Goal: Communication & Community: Answer question/provide support

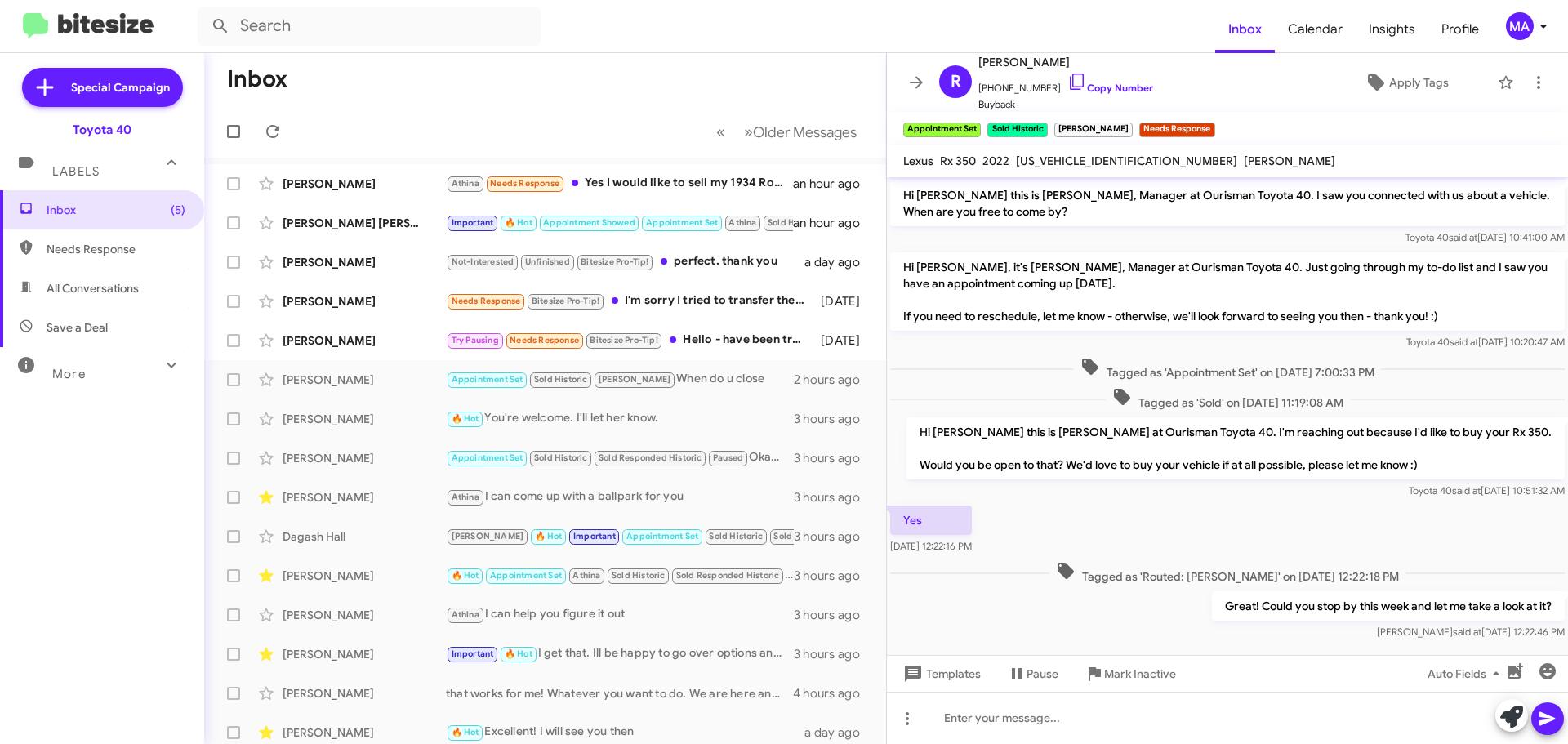
scroll to position [21, 0]
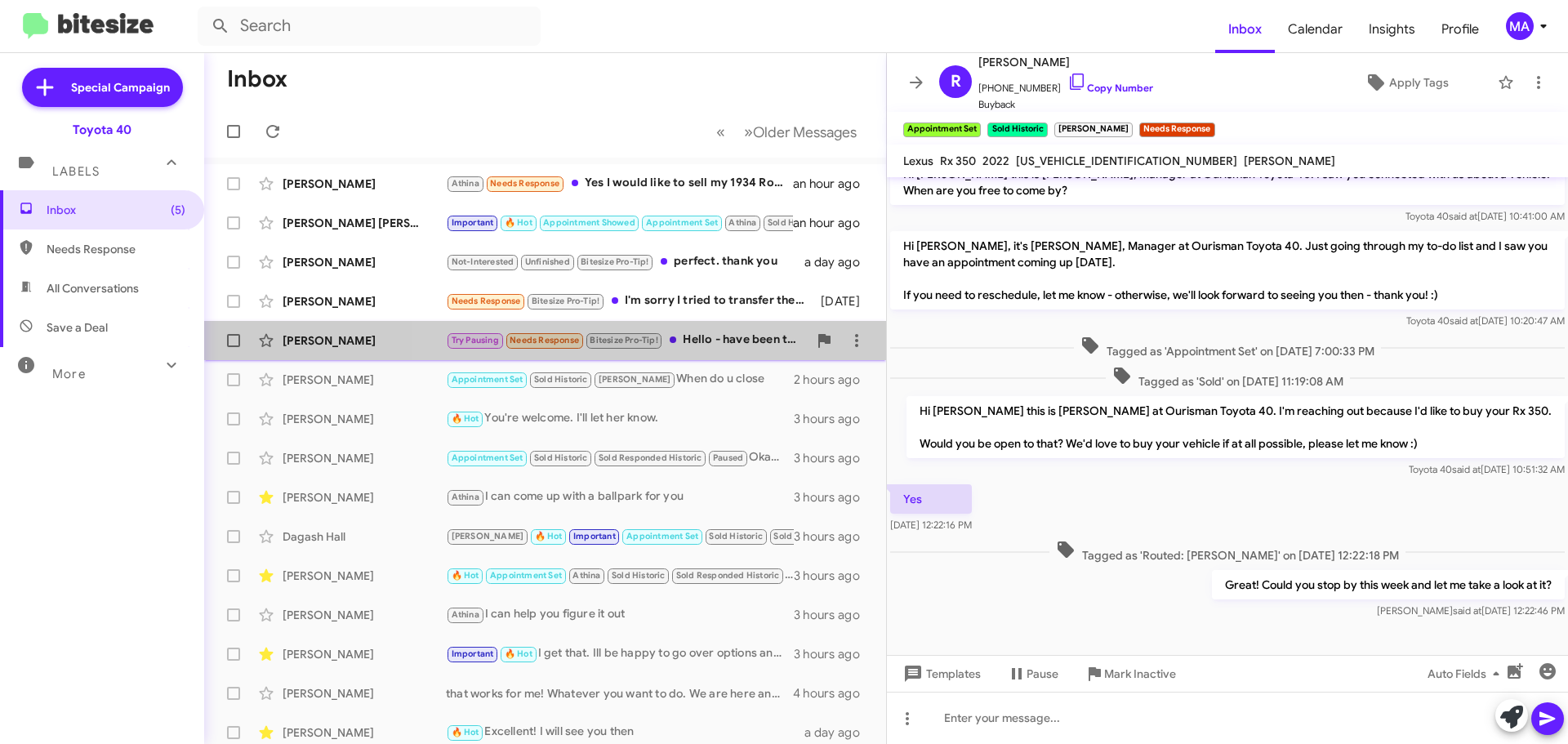
click at [732, 333] on div "Try Pausing Needs Response Bitesize Pro-Tip! Hello - have been traveling for wo…" at bounding box center [627, 340] width 362 height 19
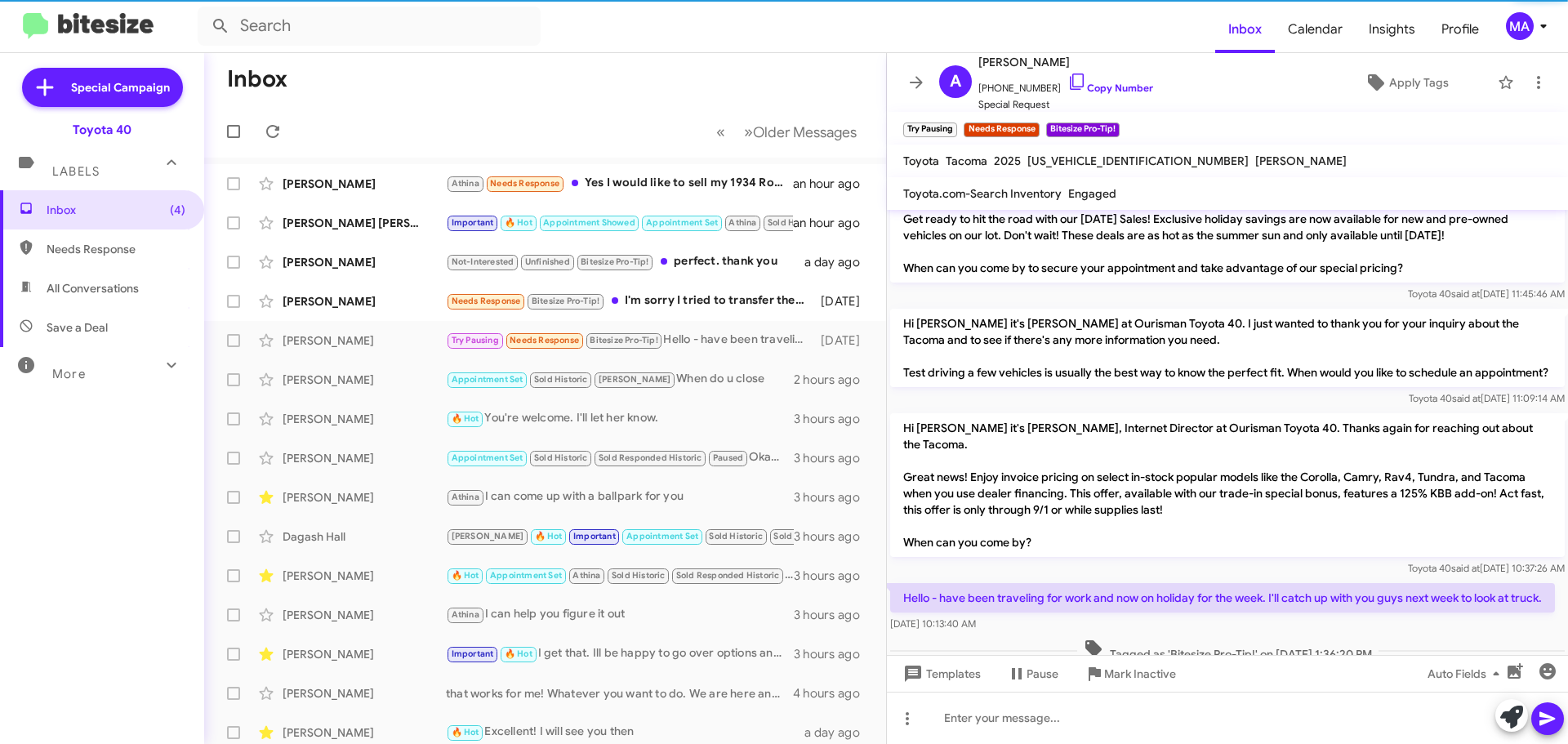
scroll to position [562, 0]
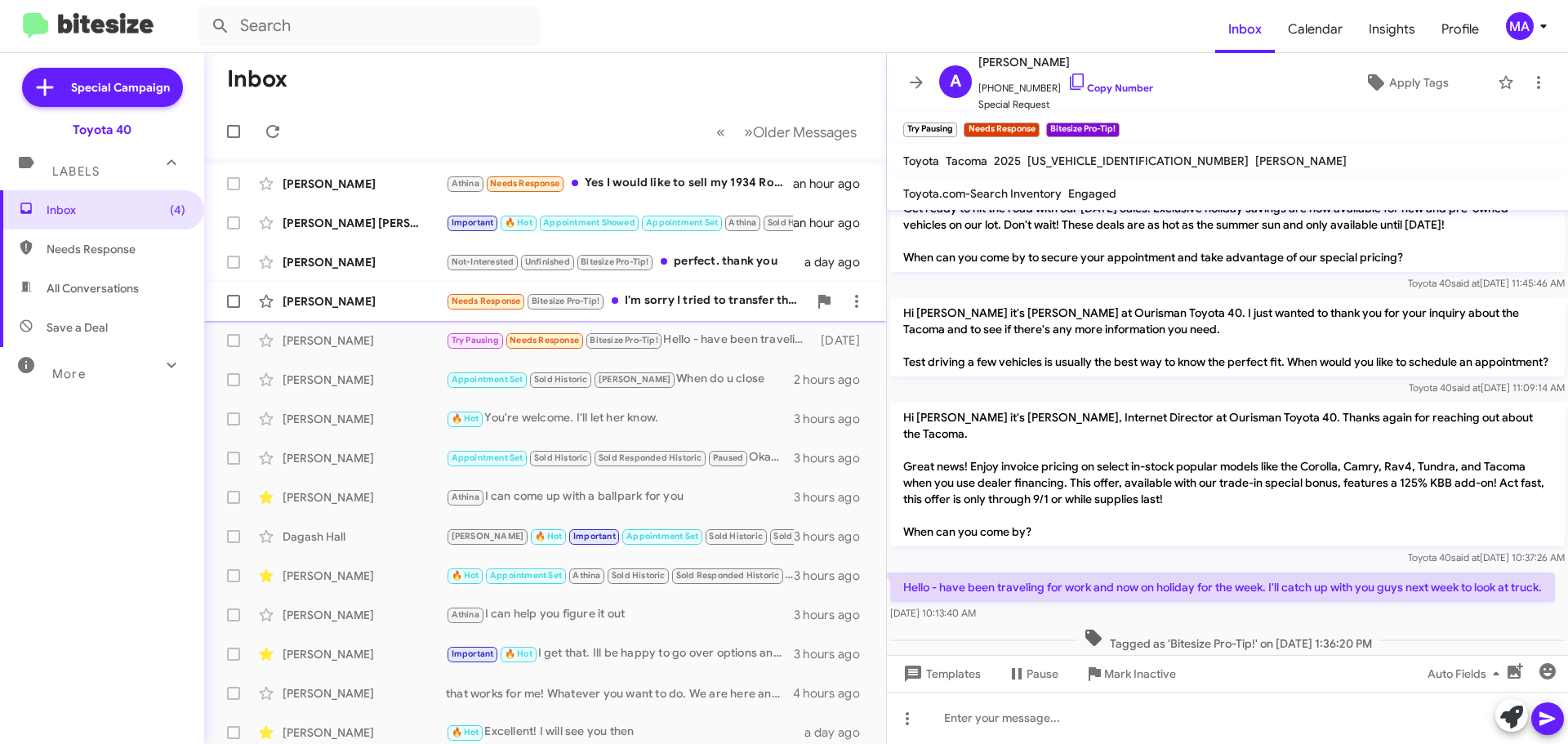
click at [747, 293] on div "Needs Response Bitesize Pro-Tip! I'm sorry I tried to transfer the material you…" at bounding box center [627, 301] width 362 height 19
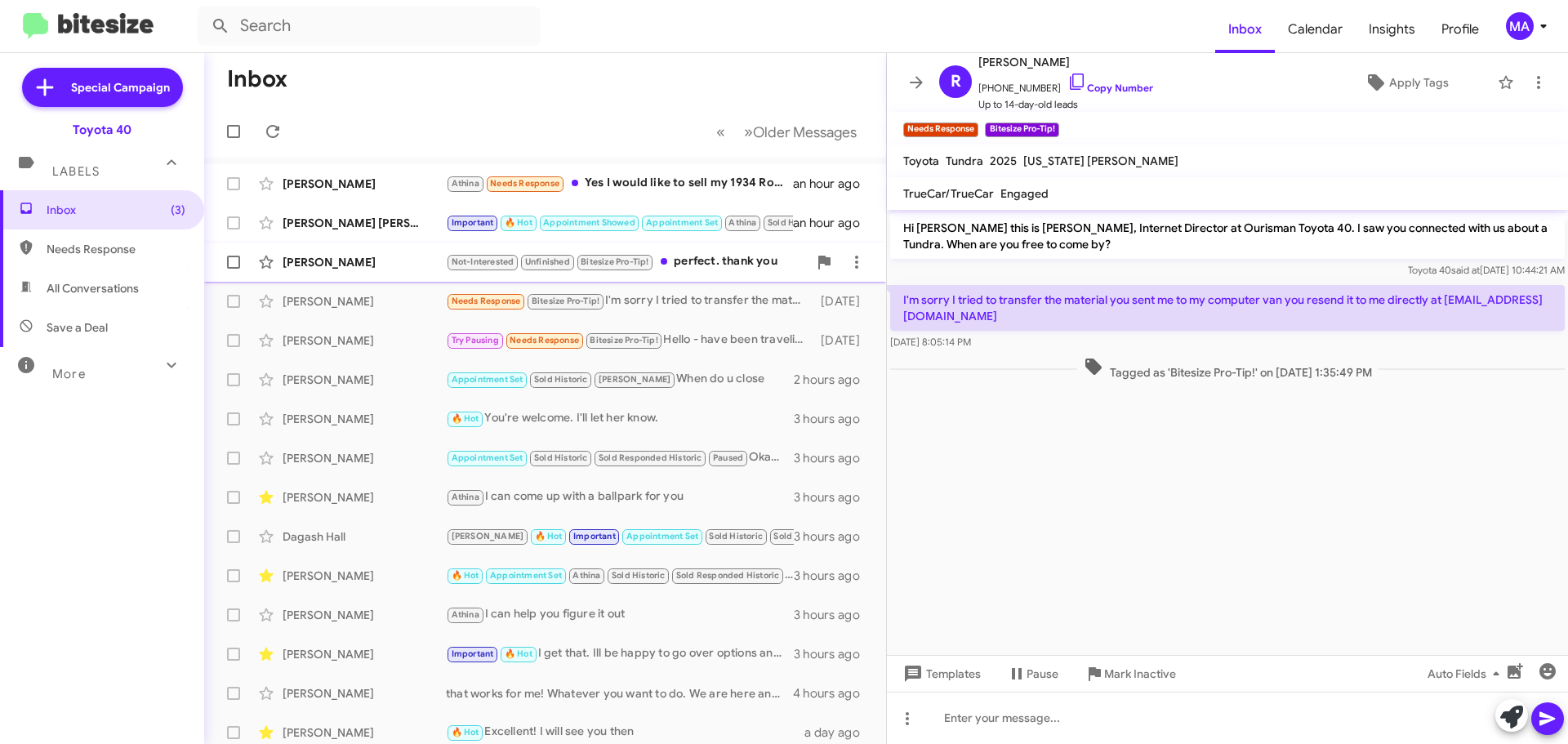
click at [712, 252] on div "Not-Interested Unfinished Bitesize Pro-Tip! perfect. thank you" at bounding box center [627, 262] width 362 height 19
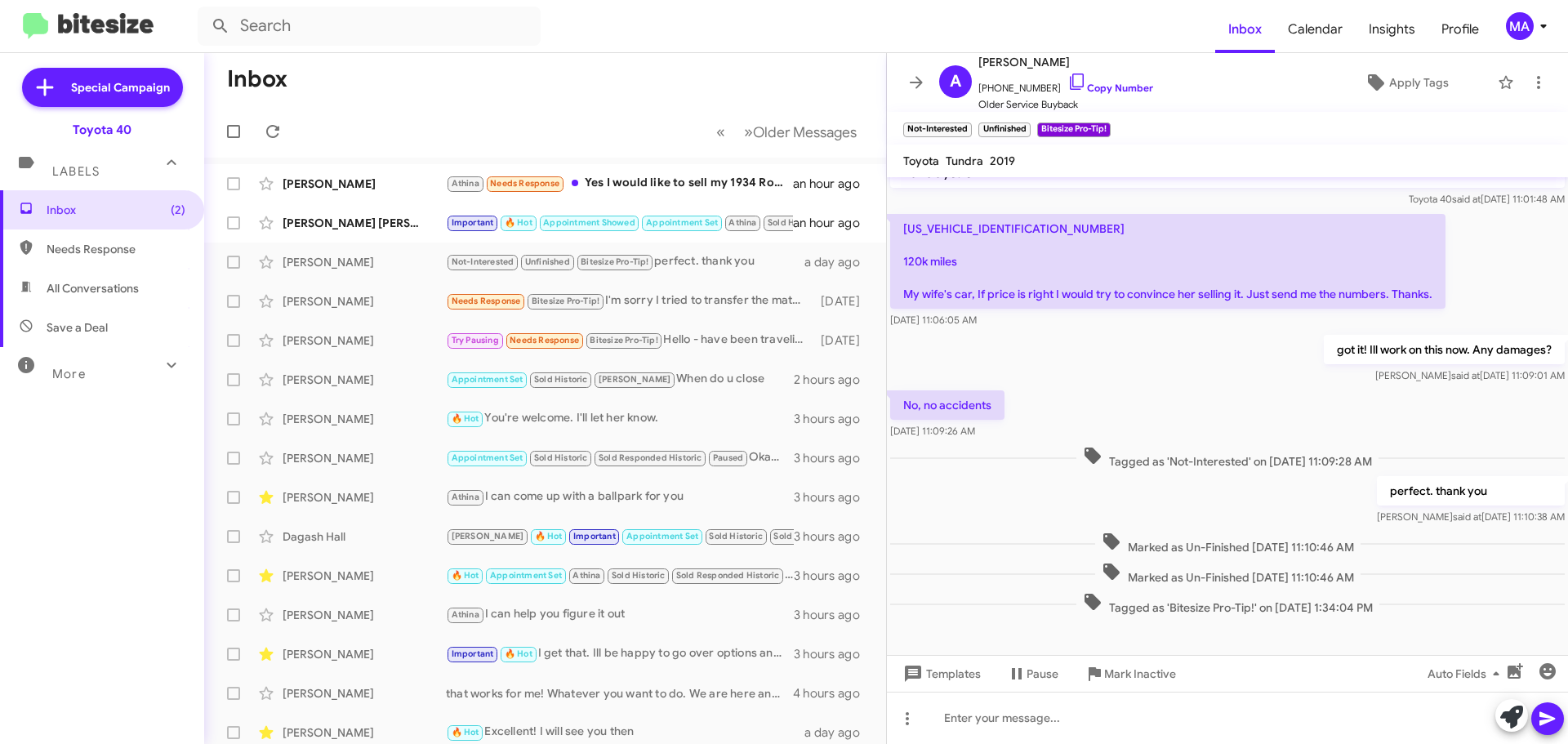
scroll to position [72, 0]
click at [1067, 79] on icon at bounding box center [1077, 81] width 20 height 20
click at [1496, 83] on icon at bounding box center [1506, 82] width 20 height 20
click at [366, 219] on div "[PERSON_NAME] [PERSON_NAME]" at bounding box center [364, 222] width 164 height 16
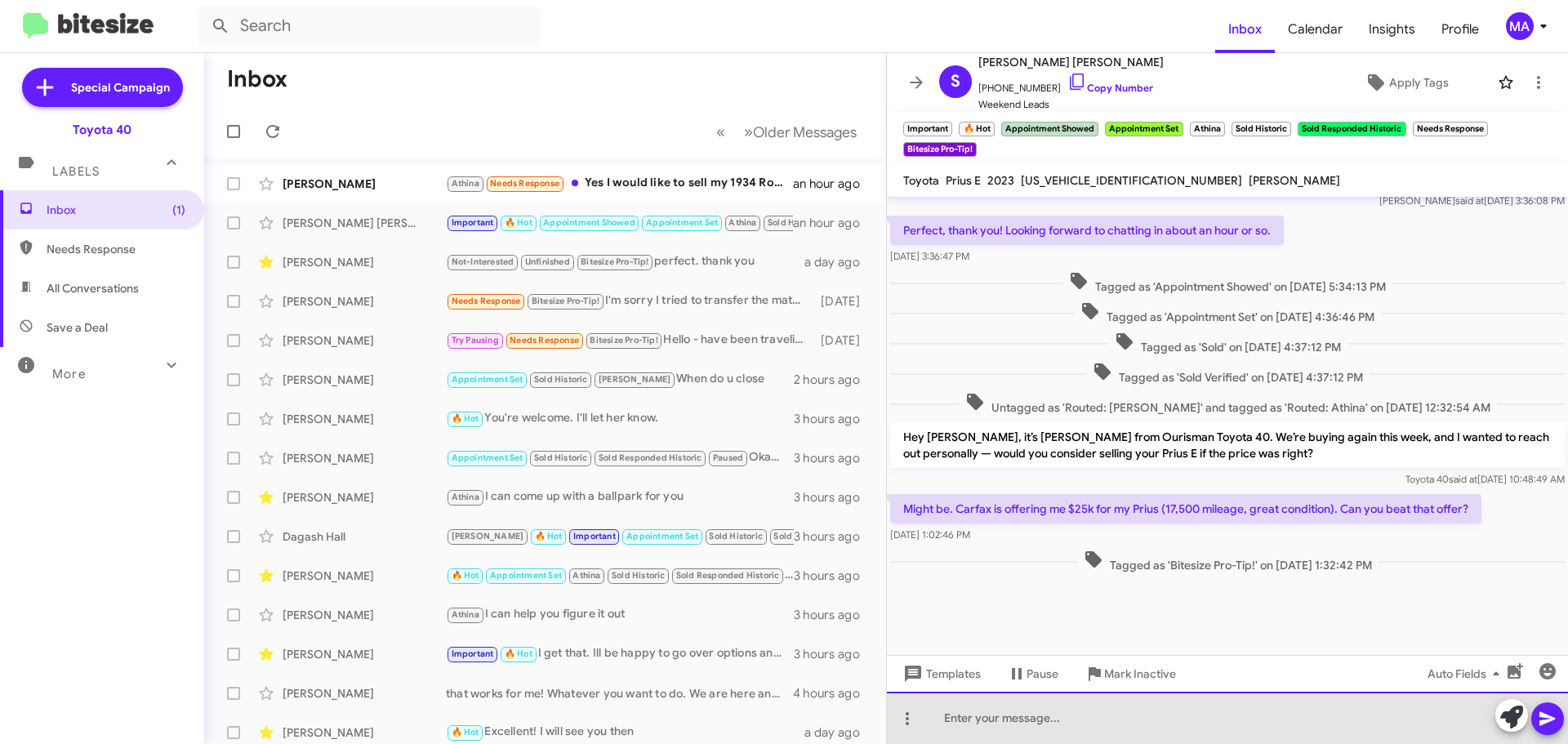
click at [1048, 723] on div at bounding box center [1227, 718] width 681 height 52
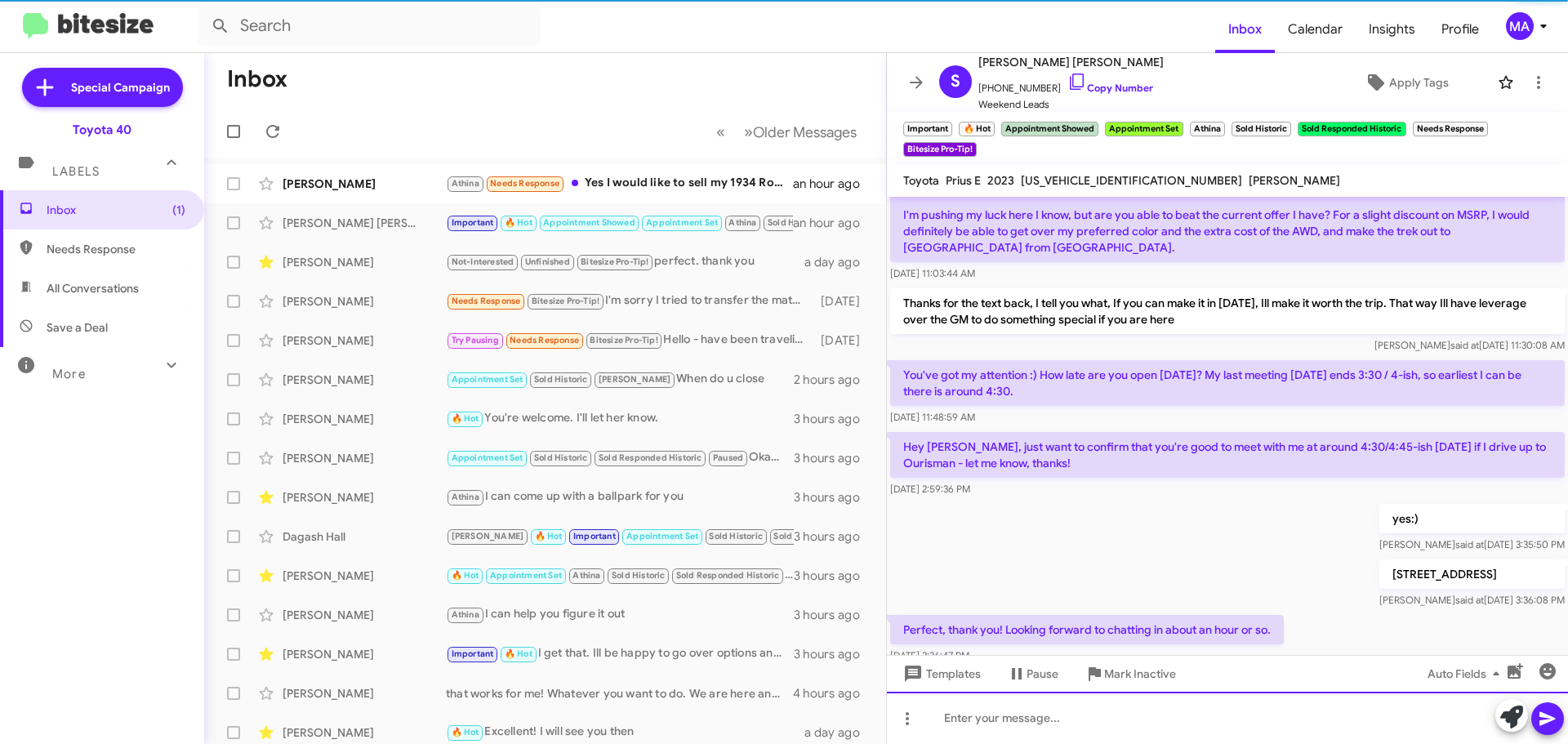
scroll to position [0, 0]
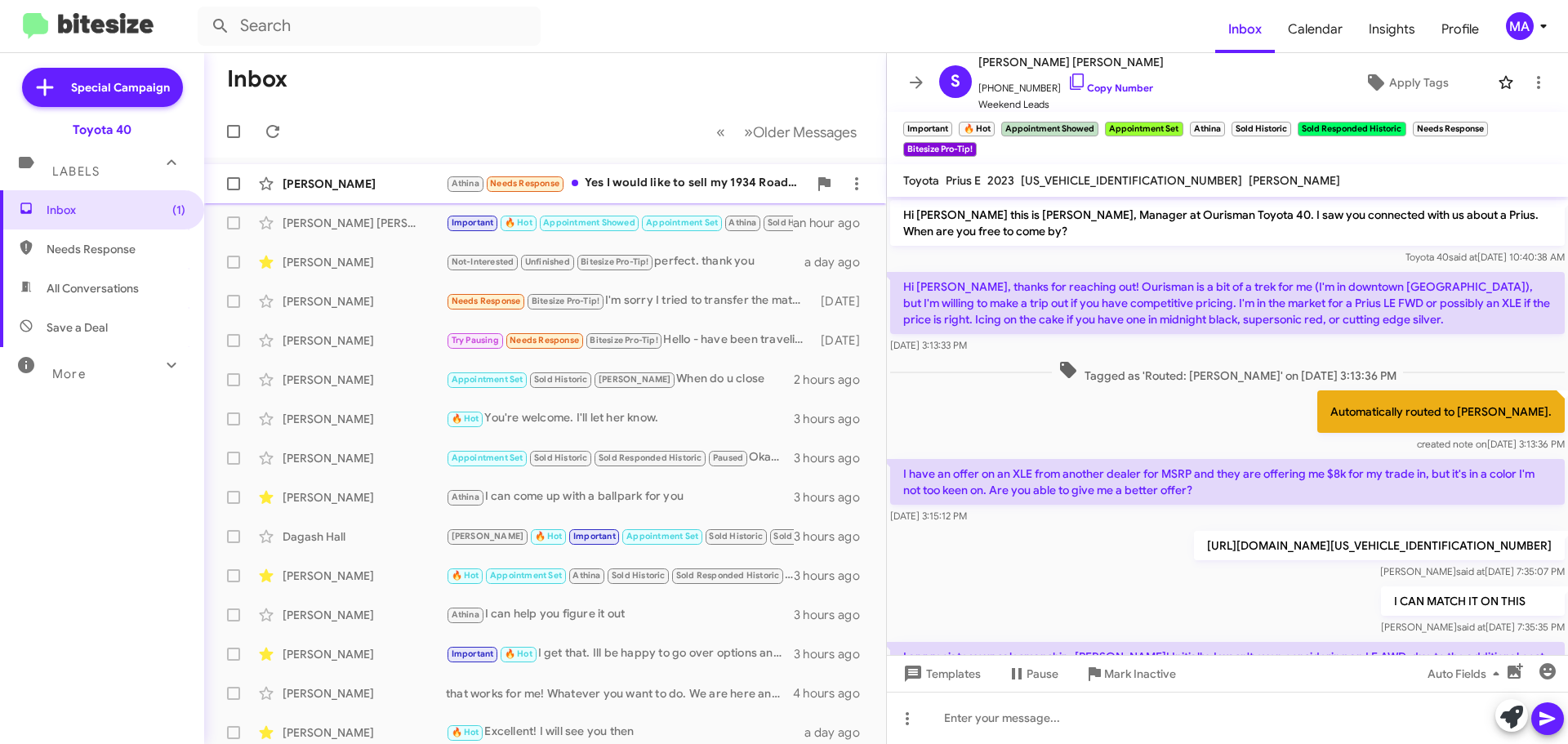
click at [632, 182] on div "Athina Needs Response Yes I would like to sell my 1934 Roadster and get somethi…" at bounding box center [627, 183] width 362 height 19
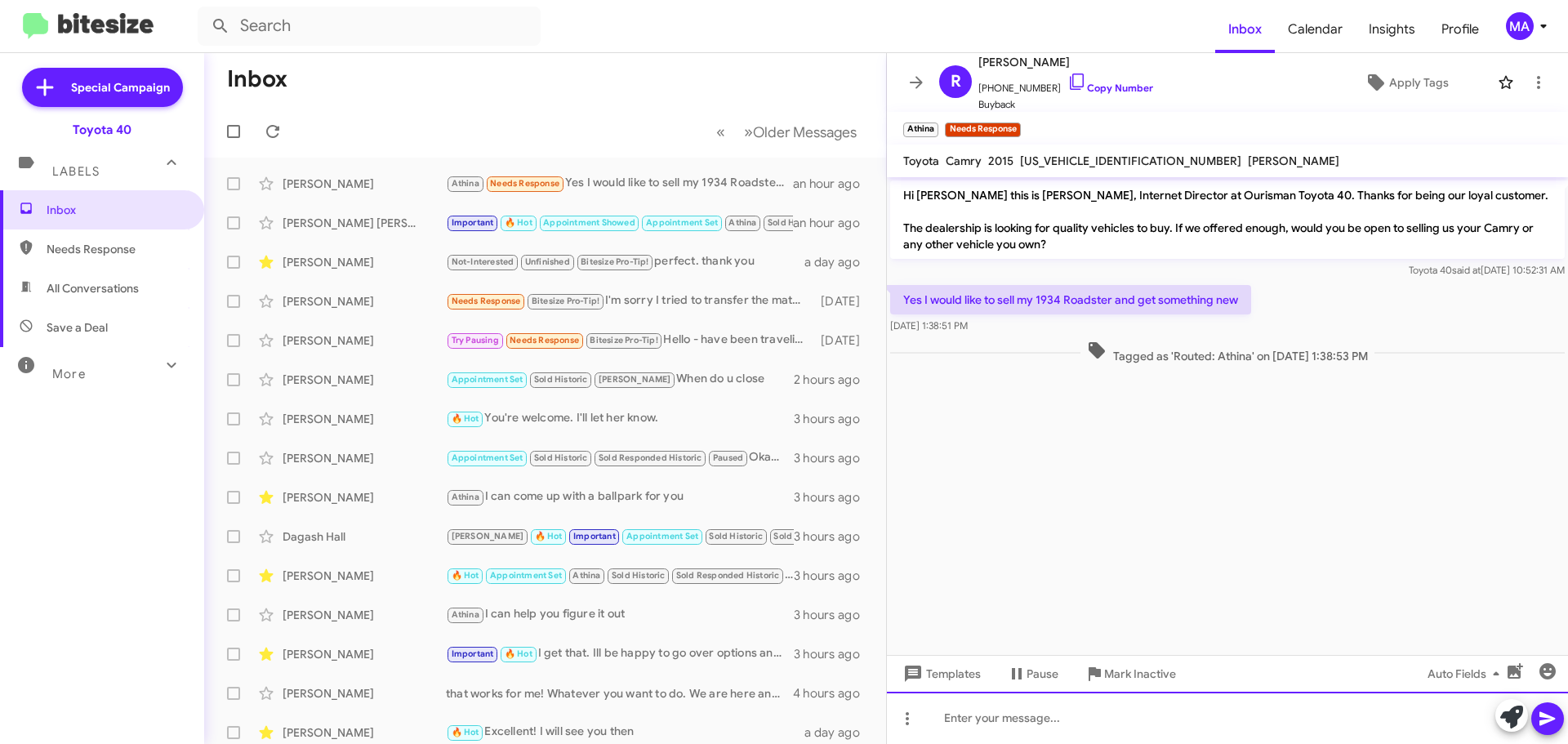
click at [1014, 722] on div at bounding box center [1227, 718] width 681 height 52
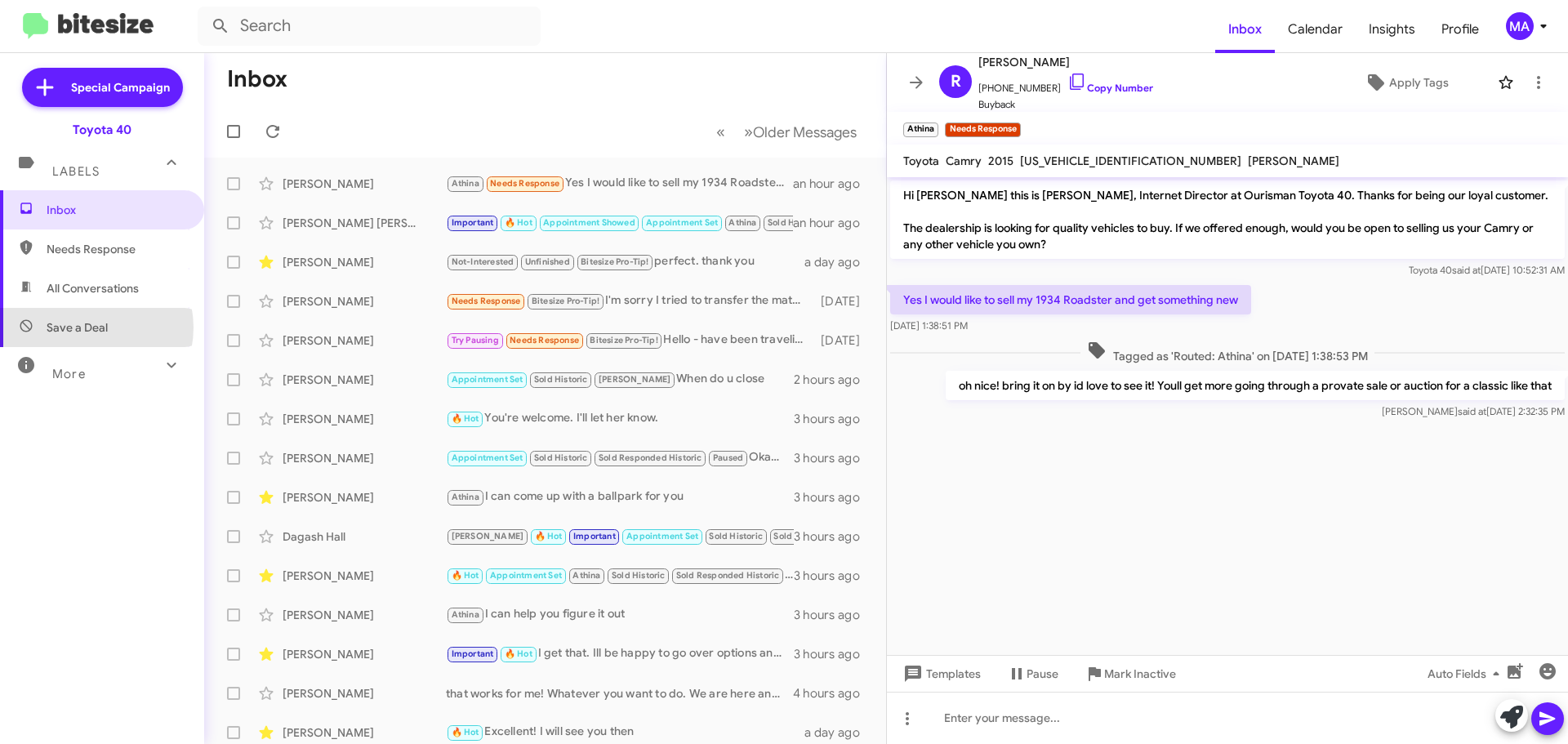
click at [88, 327] on span "Save a Deal" at bounding box center [77, 327] width 61 height 16
type input "in:not-interested"
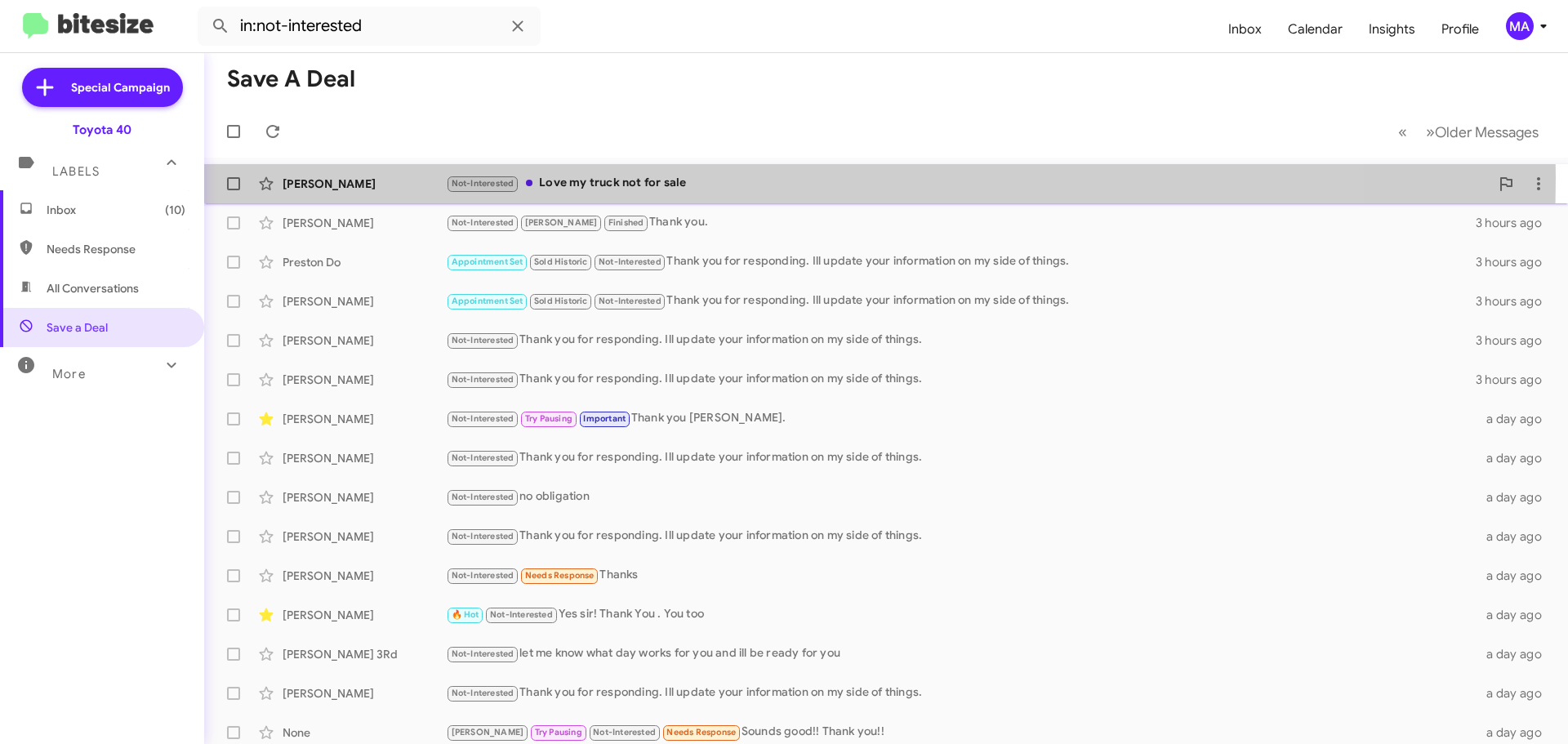
click at [629, 178] on div "Not-Interested Love my truck not for sale" at bounding box center [968, 183] width 1043 height 19
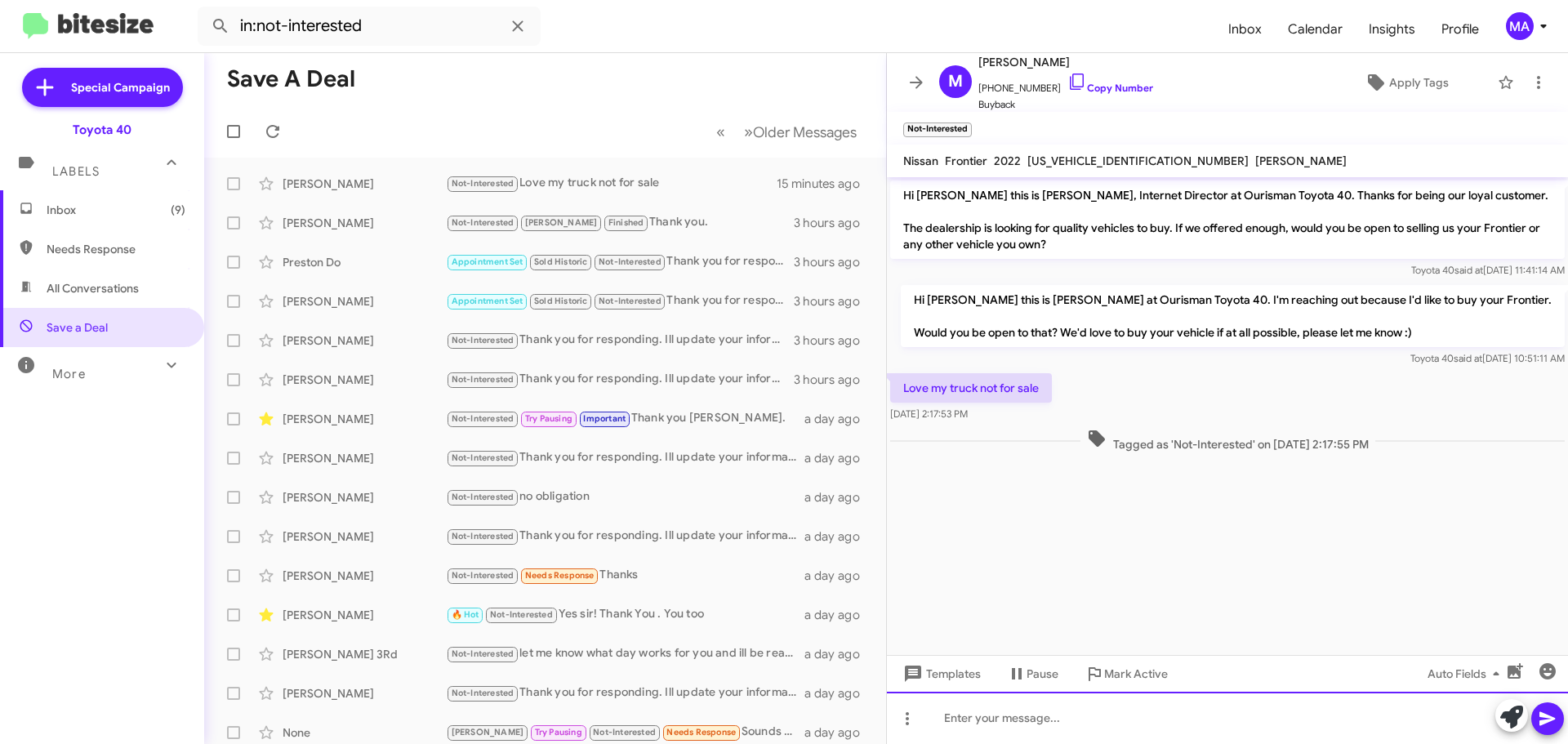
click at [990, 714] on div at bounding box center [1227, 718] width 681 height 52
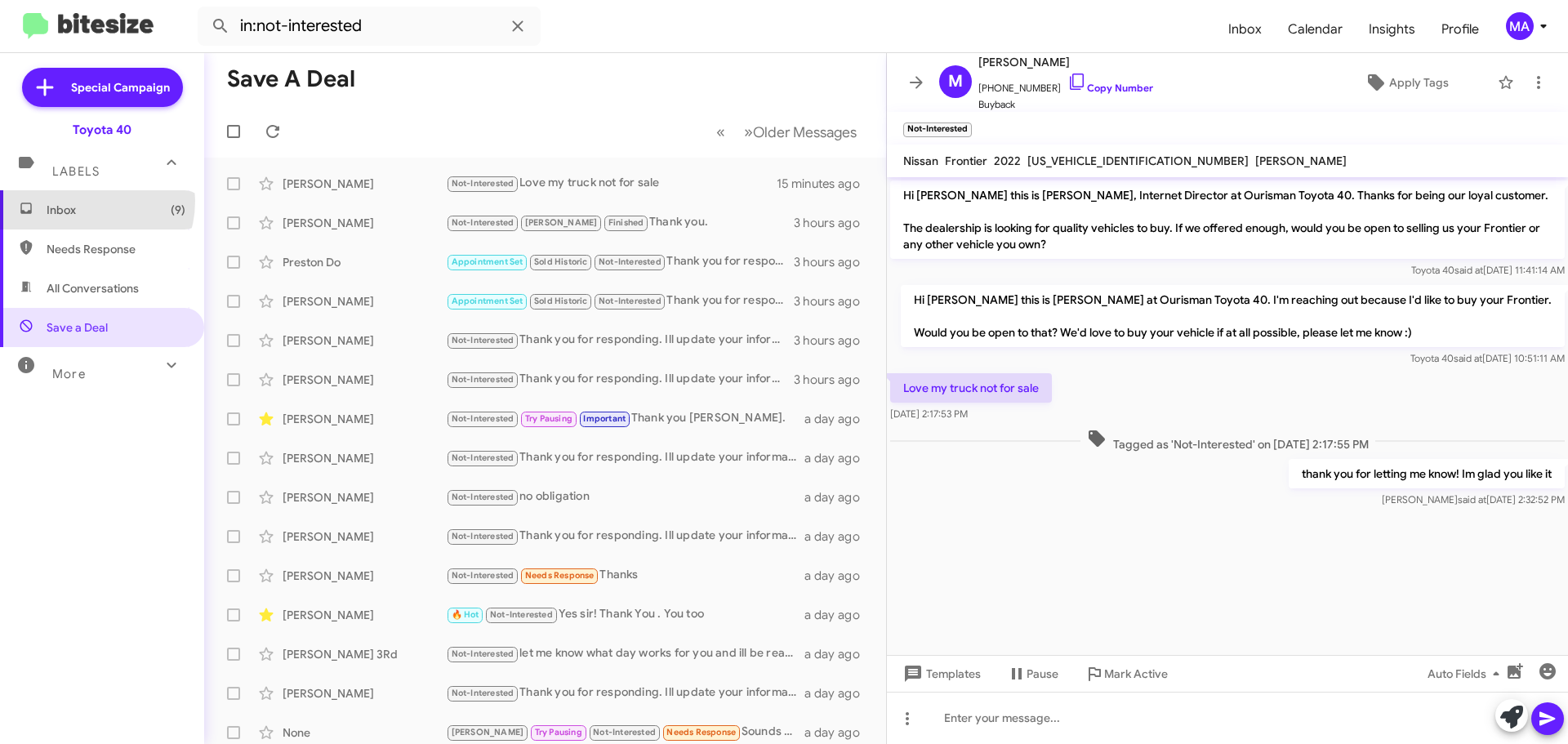
click at [81, 201] on span "Inbox (9)" at bounding box center [102, 209] width 204 height 39
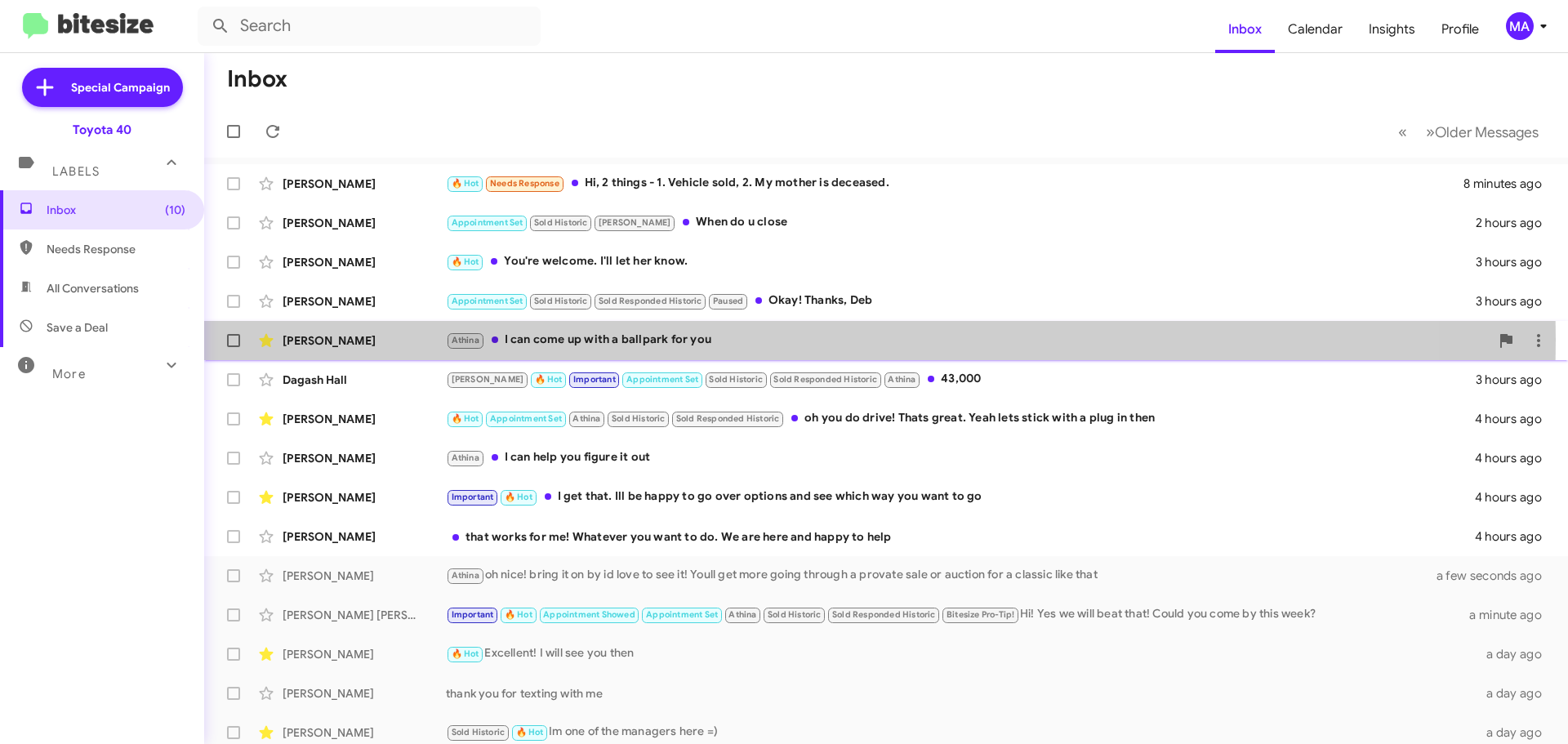
click at [563, 339] on div "Athina I can come up with a ballpark for you" at bounding box center [968, 340] width 1043 height 19
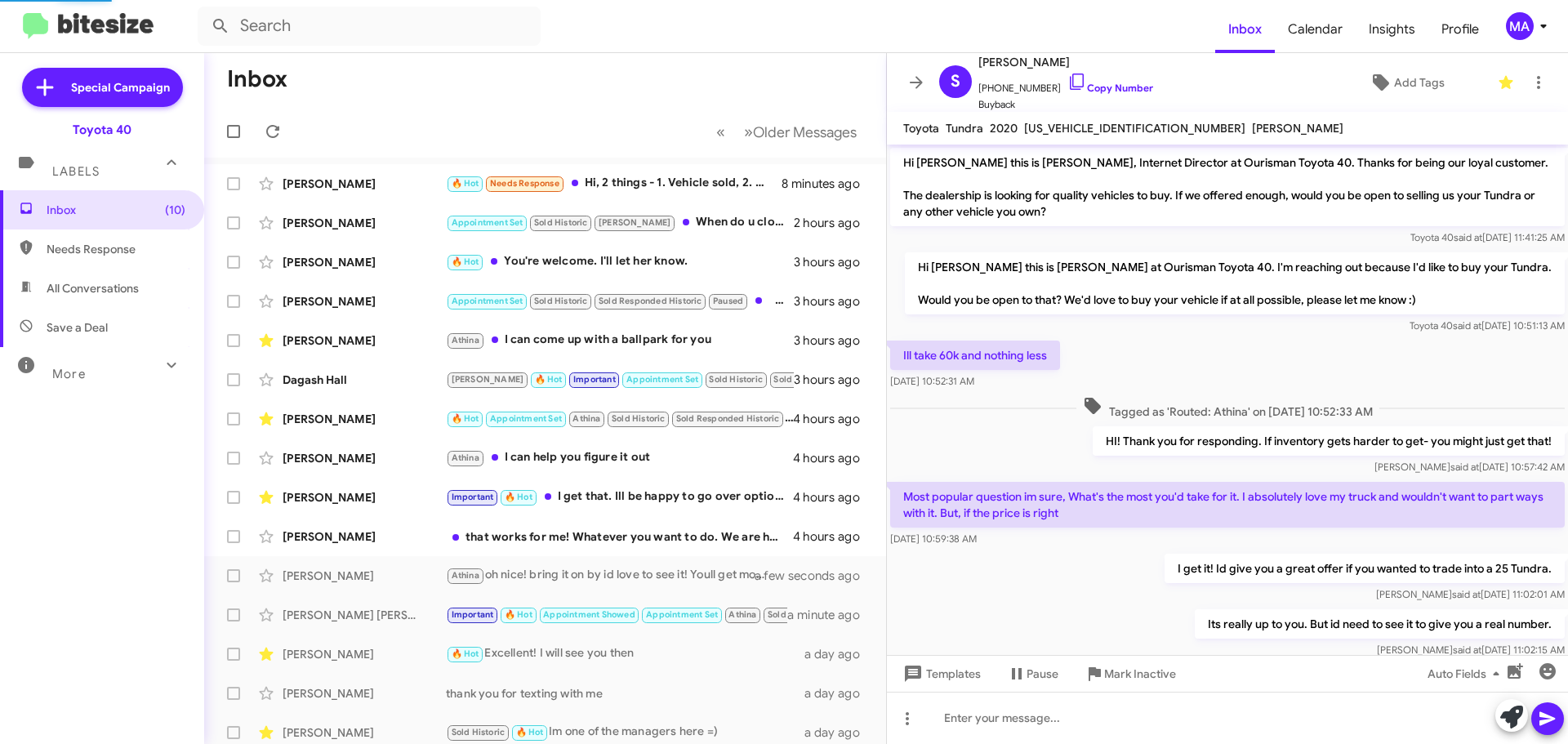
scroll to position [234, 0]
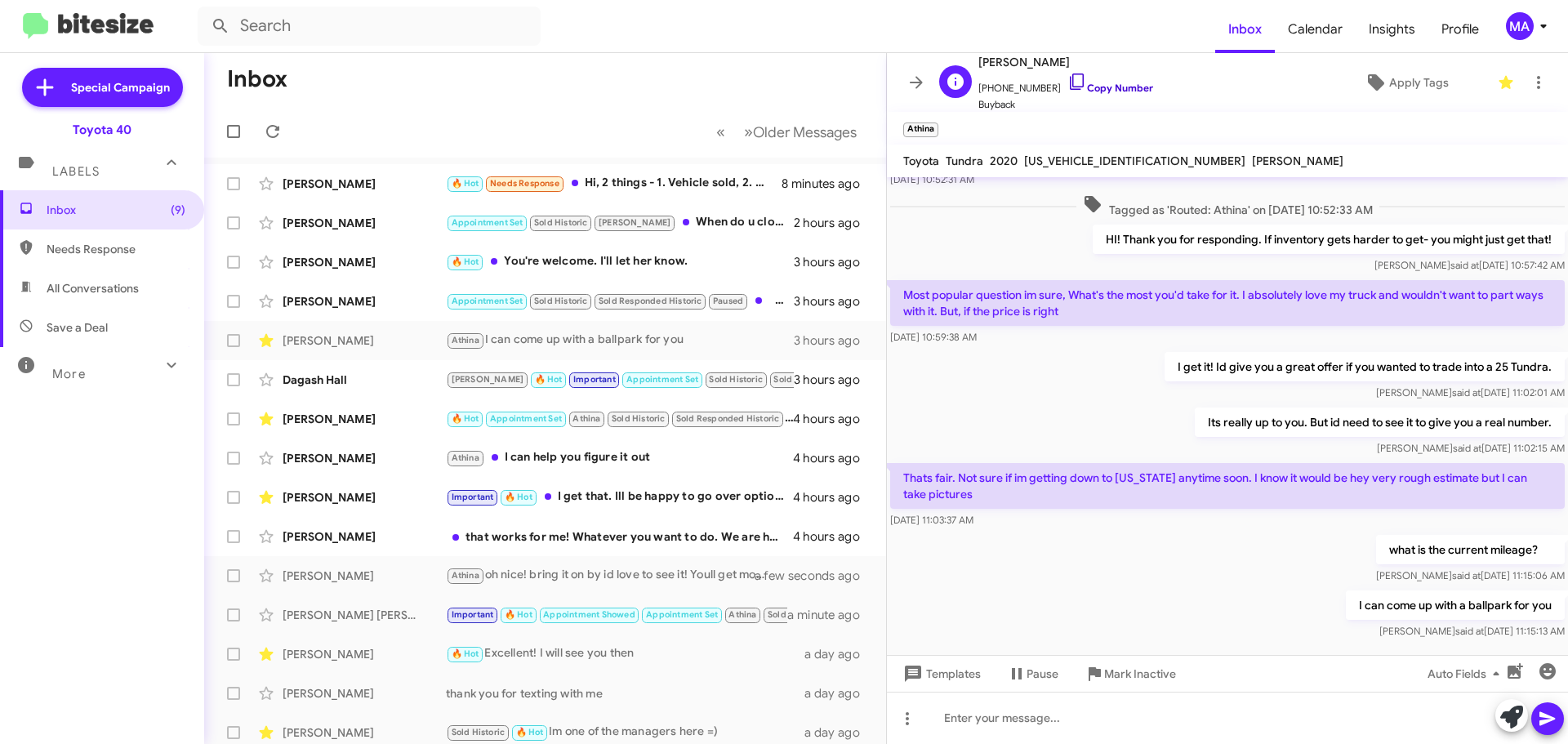
click at [1067, 80] on icon at bounding box center [1077, 81] width 20 height 20
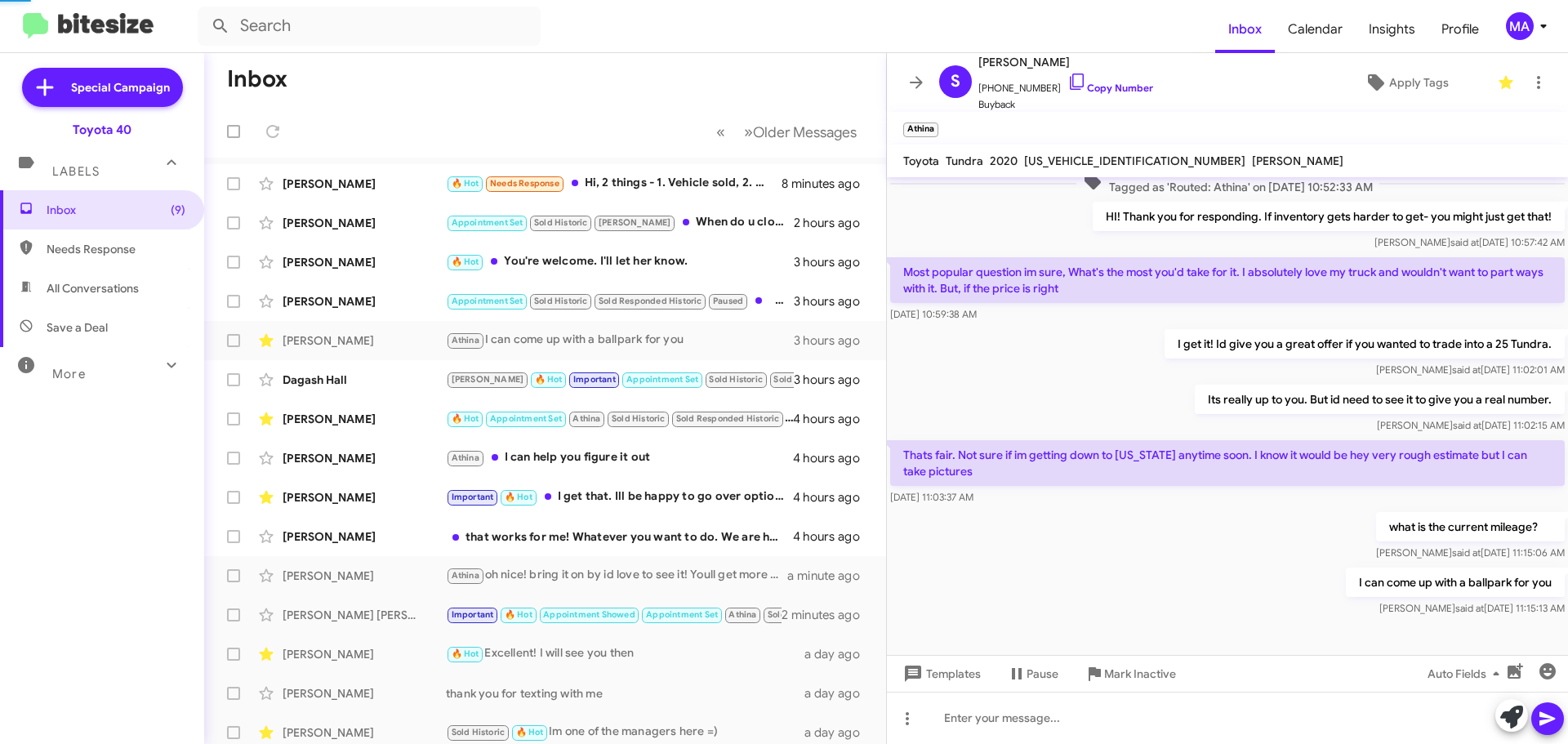
scroll to position [267, 0]
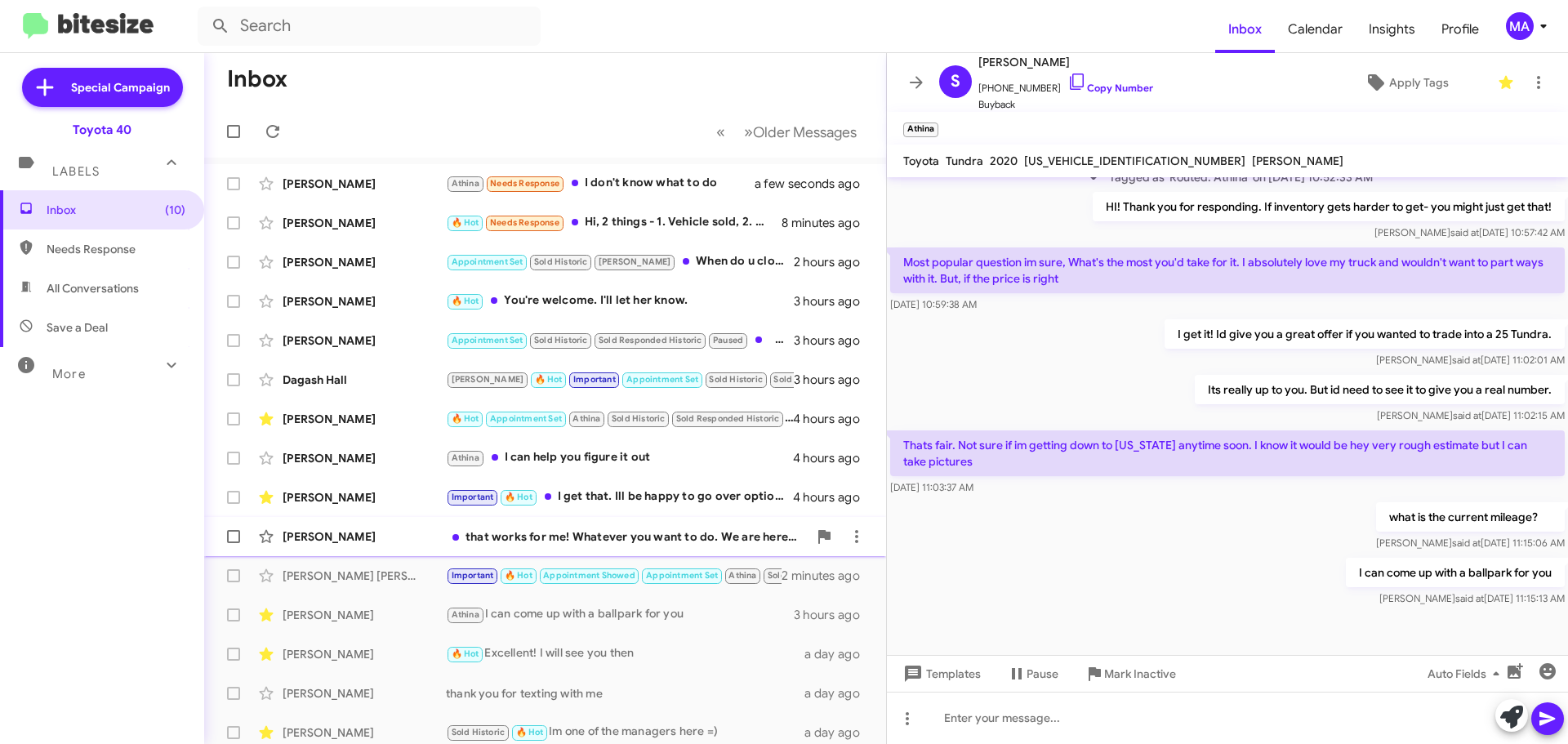
click at [563, 529] on div "that works for me! Whatever you want to do. We are here and happy to help" at bounding box center [627, 536] width 362 height 16
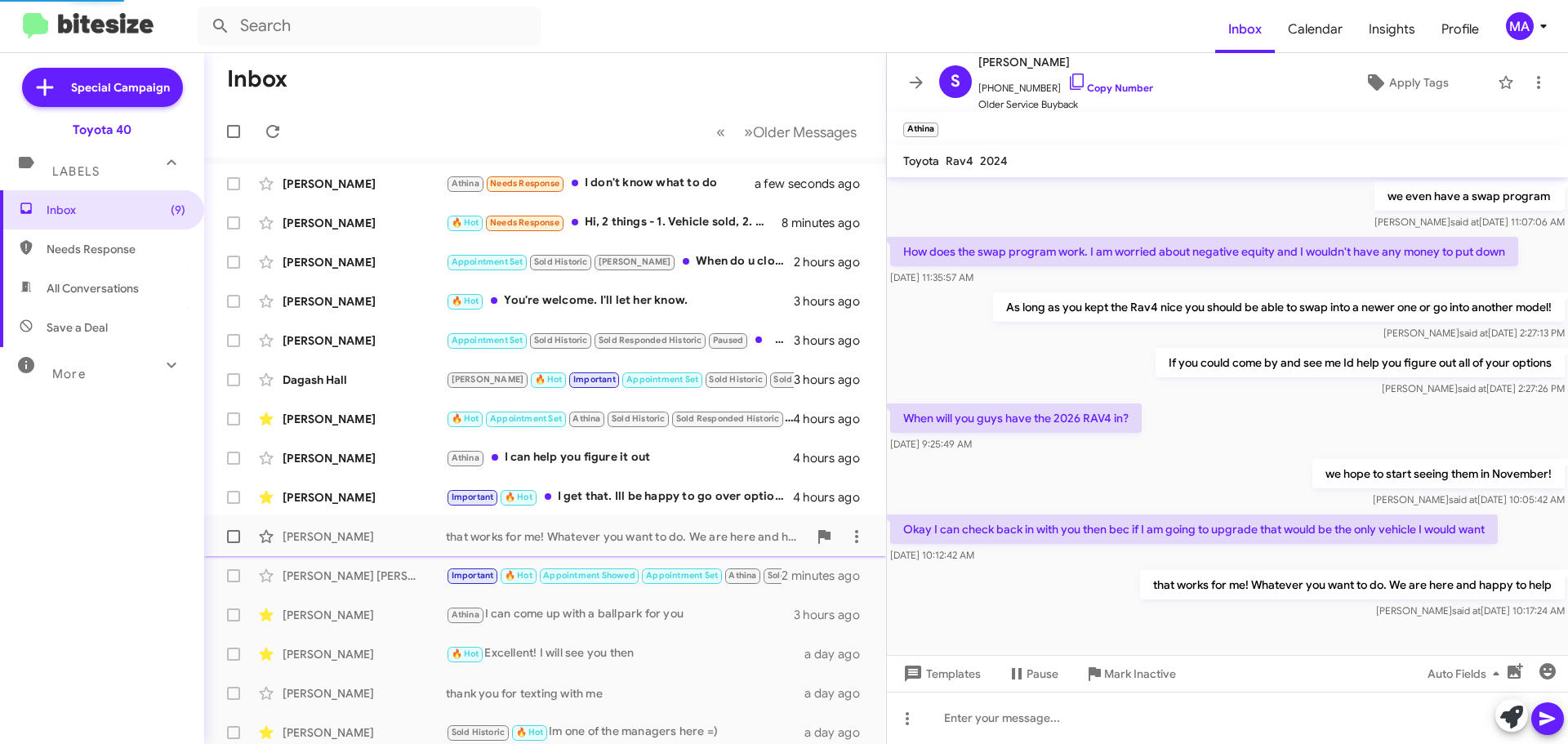
scroll to position [320, 0]
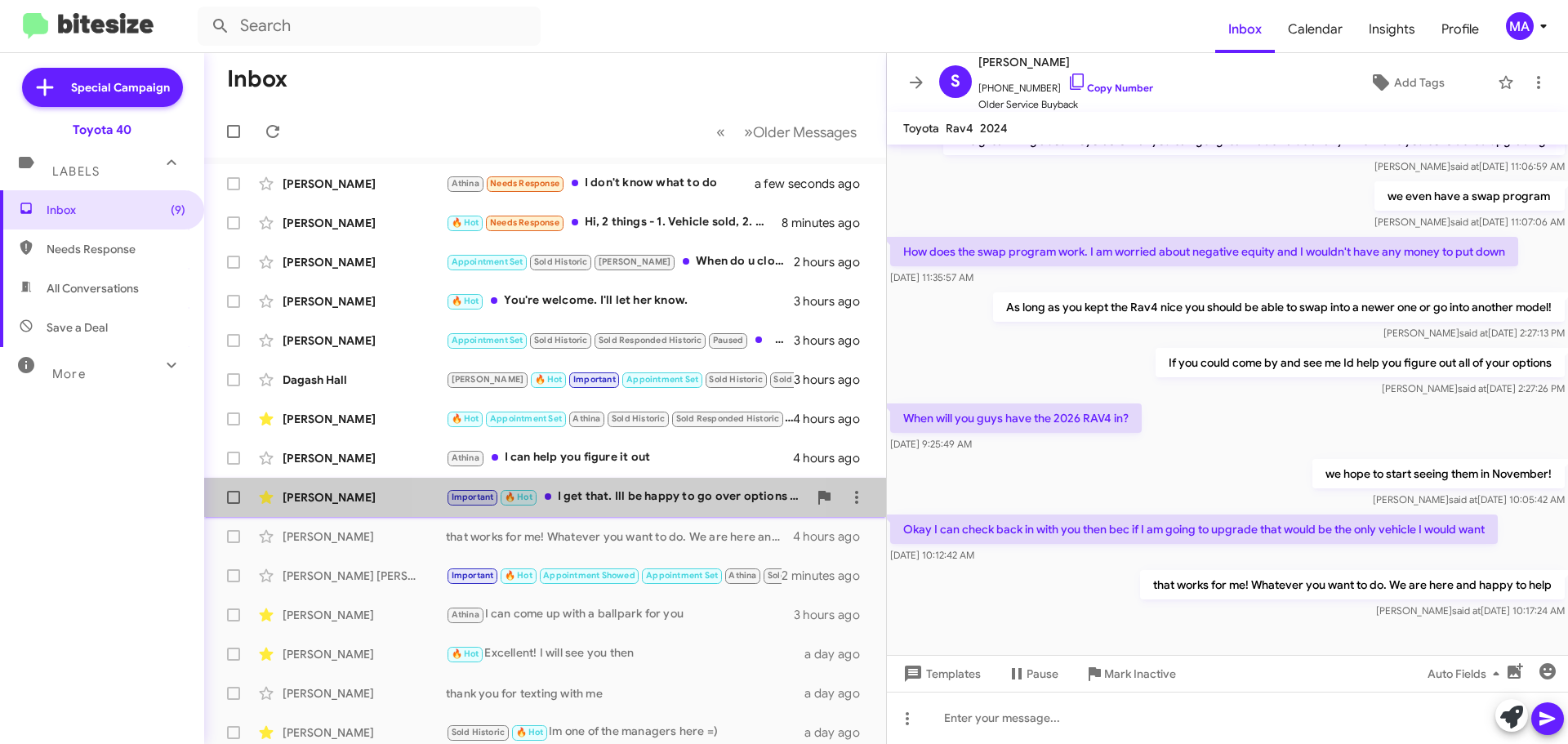
click at [629, 497] on div "Important 🔥 Hot I get that. Ill be happy to go over options and see which way y…" at bounding box center [627, 497] width 362 height 19
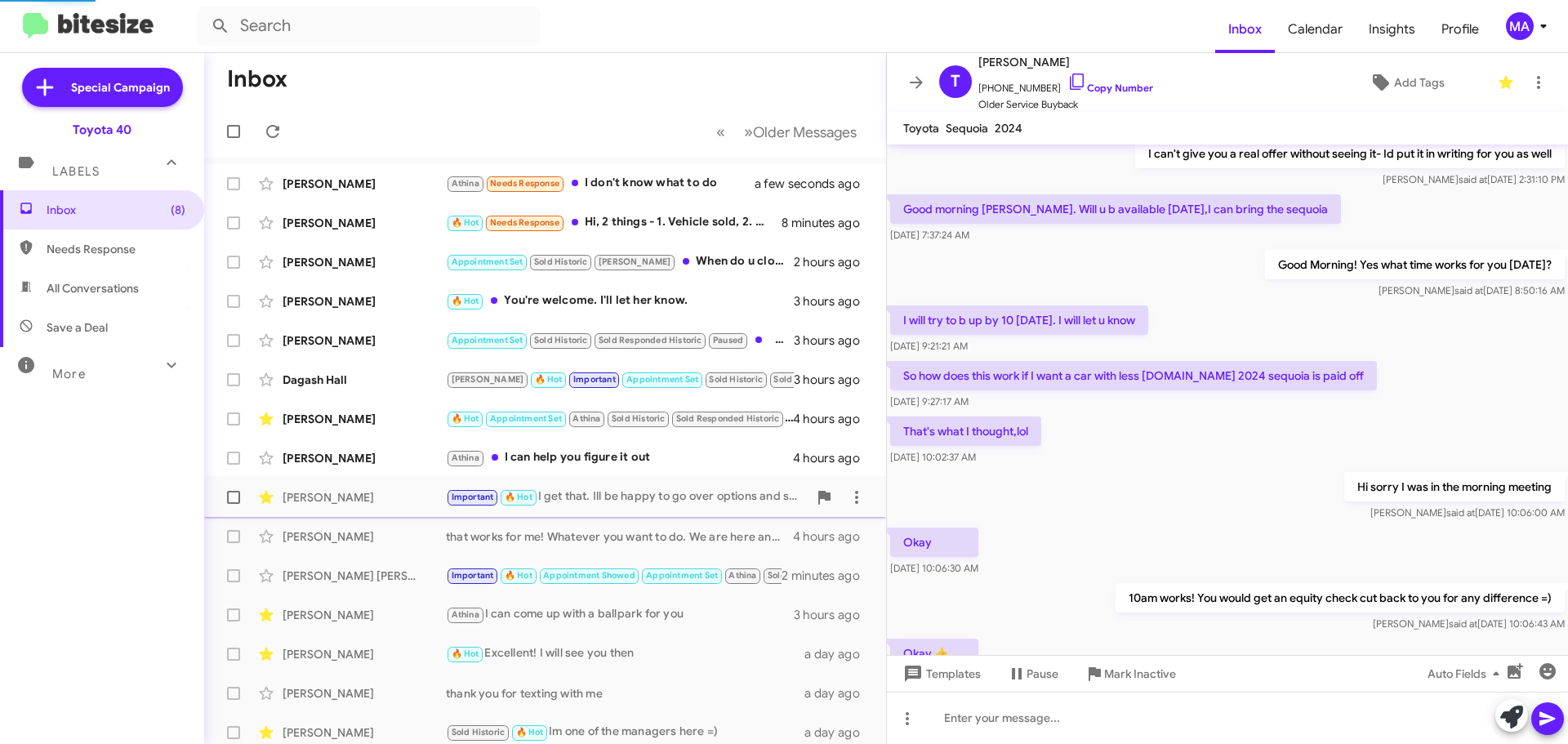
scroll to position [715, 0]
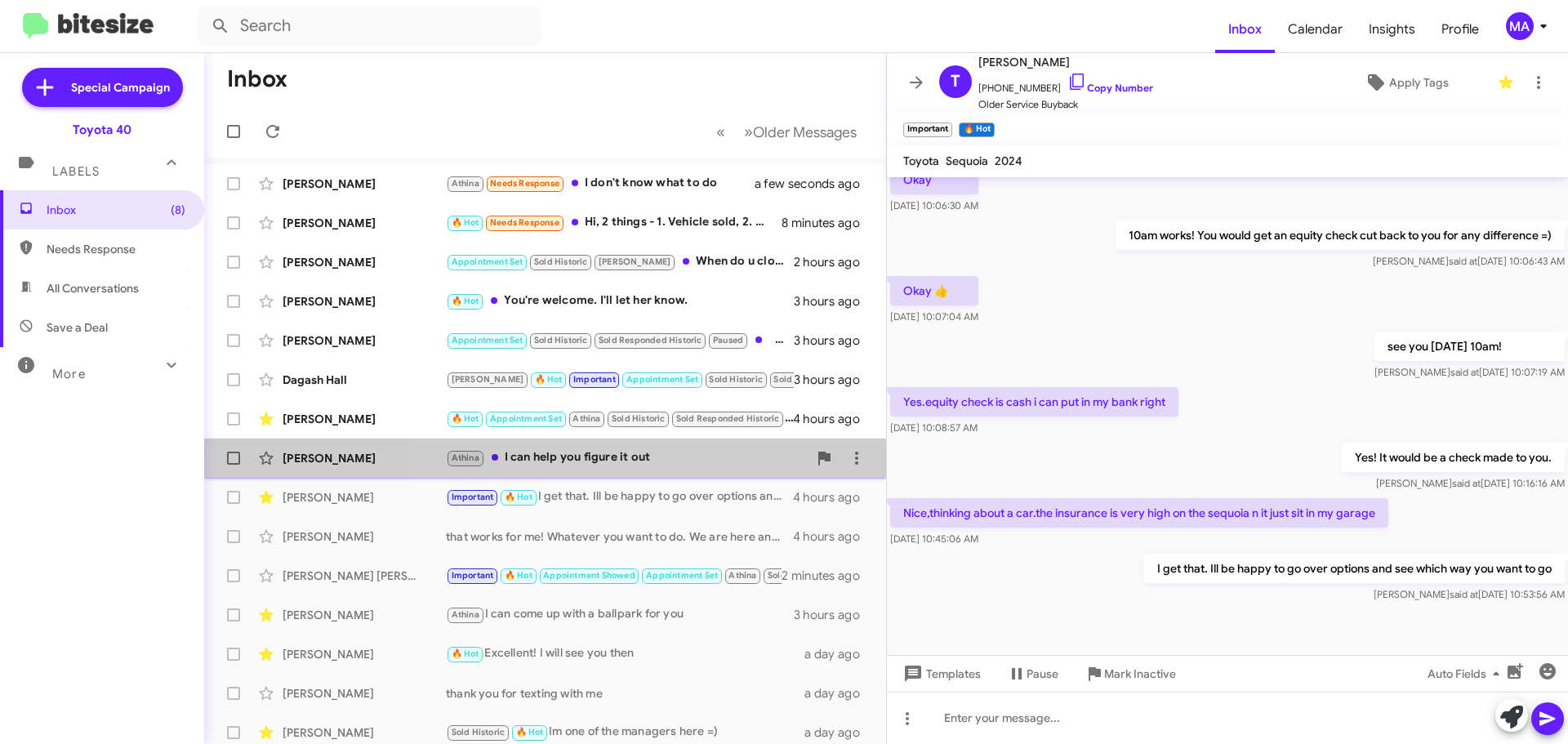
click at [642, 457] on div "Athina I can help you figure it out" at bounding box center [627, 458] width 362 height 19
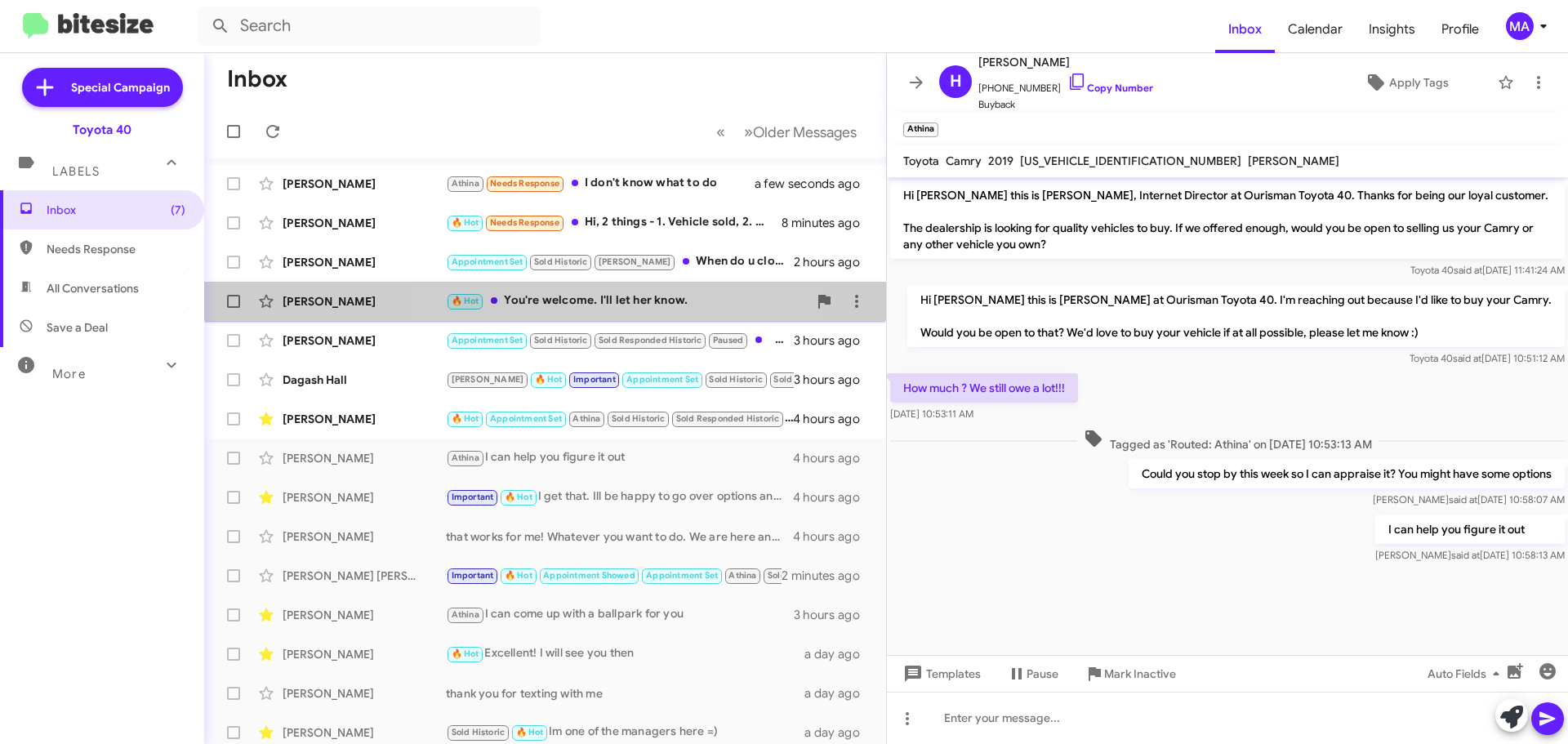
click at [602, 302] on div "🔥 Hot You're welcome. I'll let her know." at bounding box center [627, 301] width 362 height 19
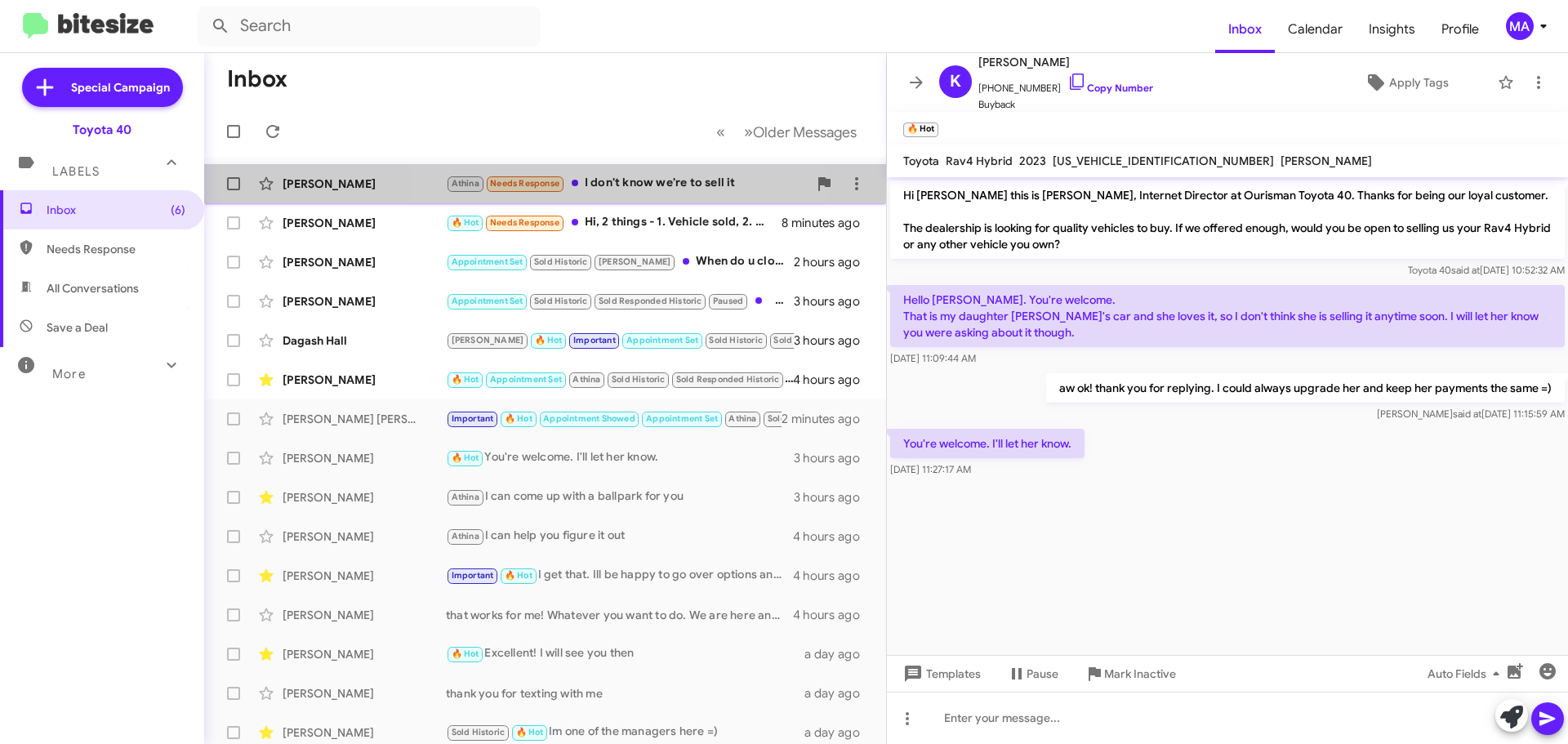
click at [632, 185] on div "Athina Needs Response I don't know we're to sell it" at bounding box center [627, 183] width 362 height 19
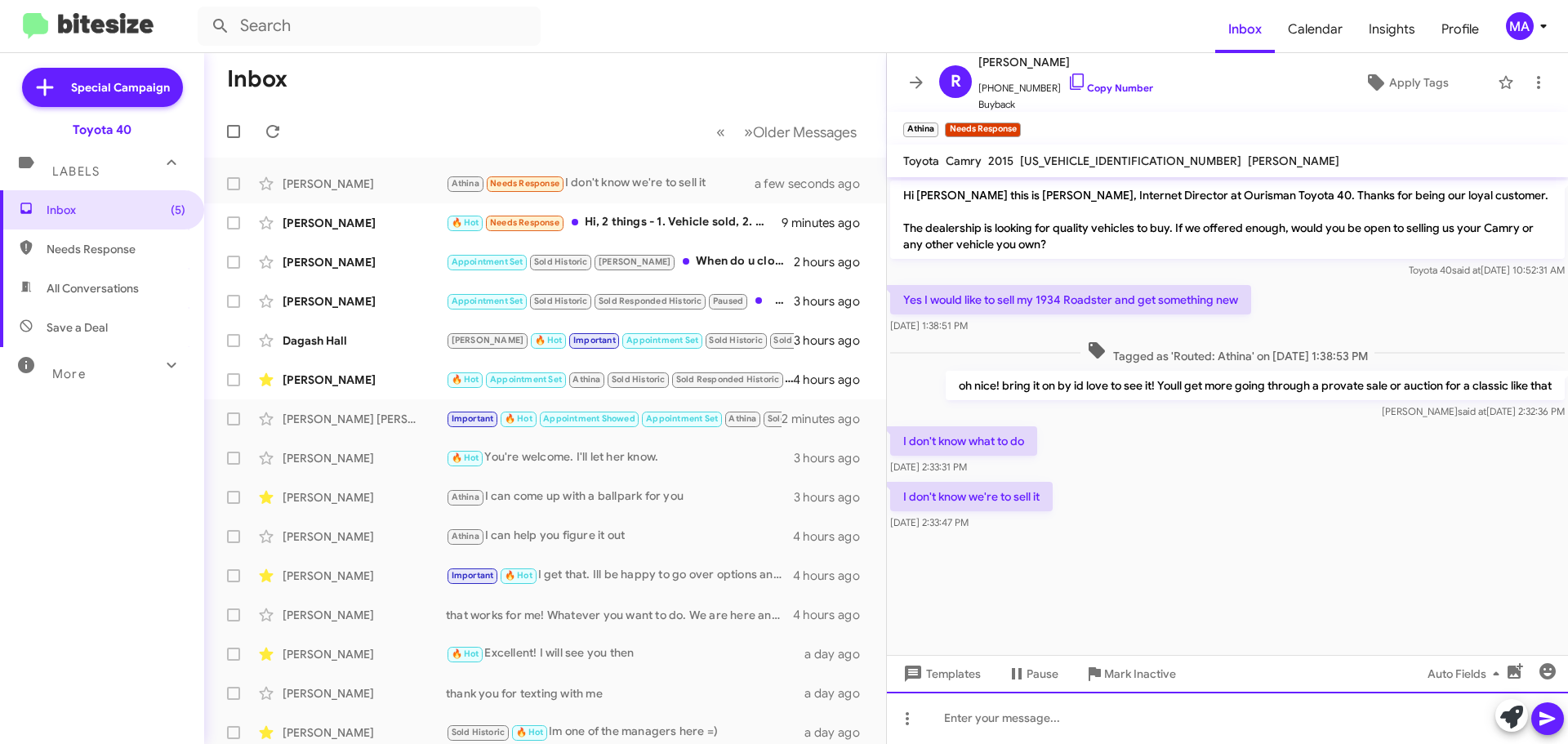
click at [1046, 717] on div at bounding box center [1227, 718] width 681 height 52
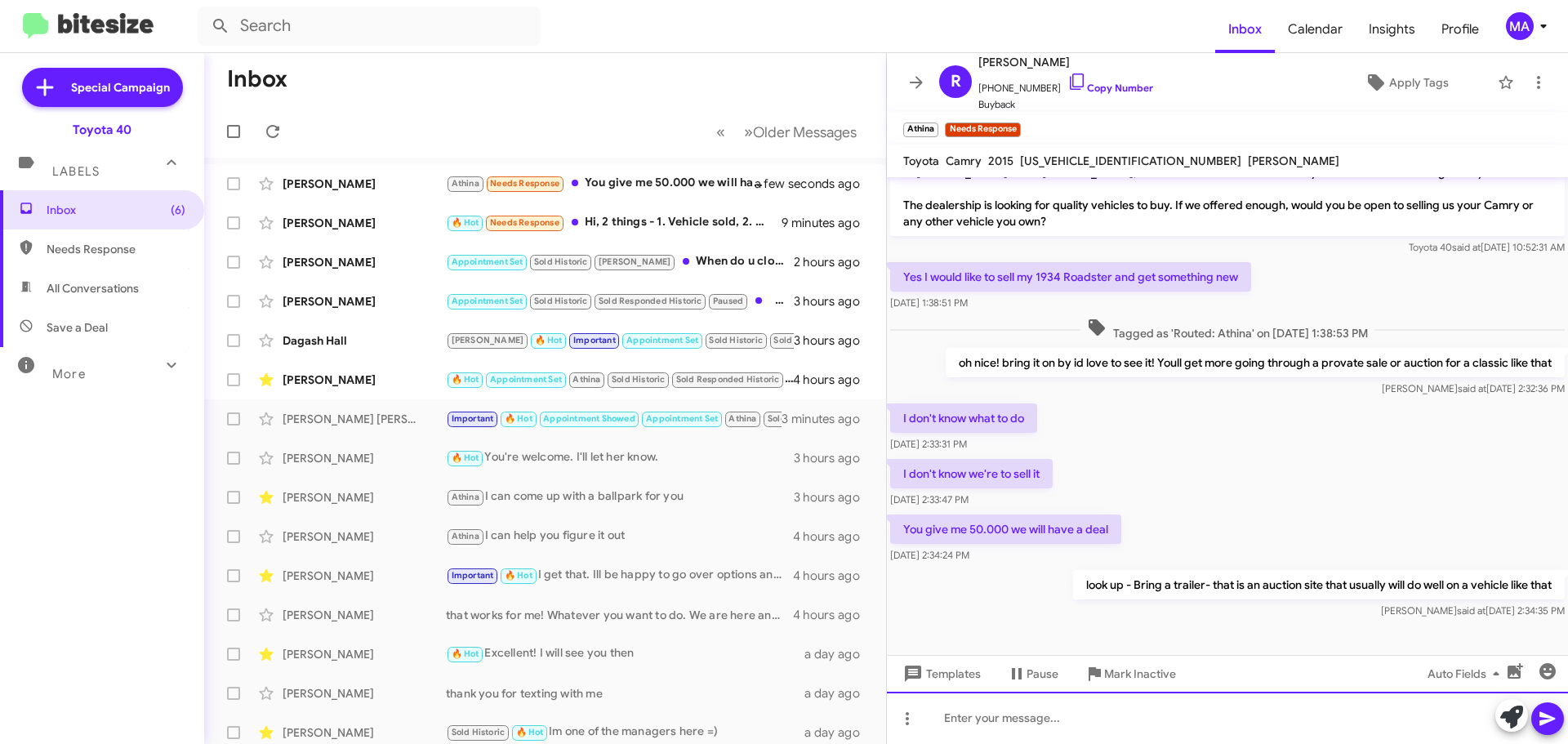
click at [1018, 719] on div at bounding box center [1227, 718] width 681 height 52
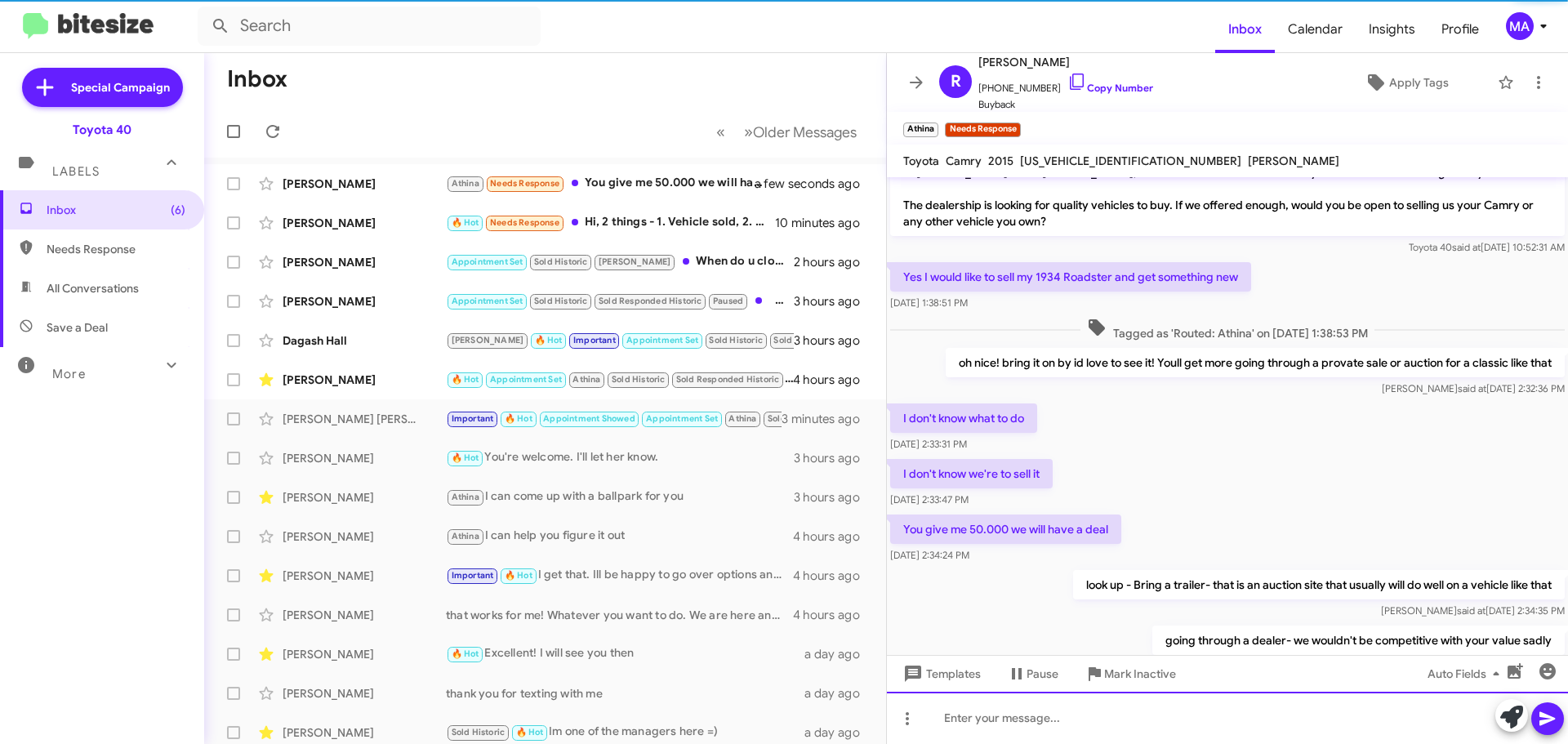
scroll to position [82, 0]
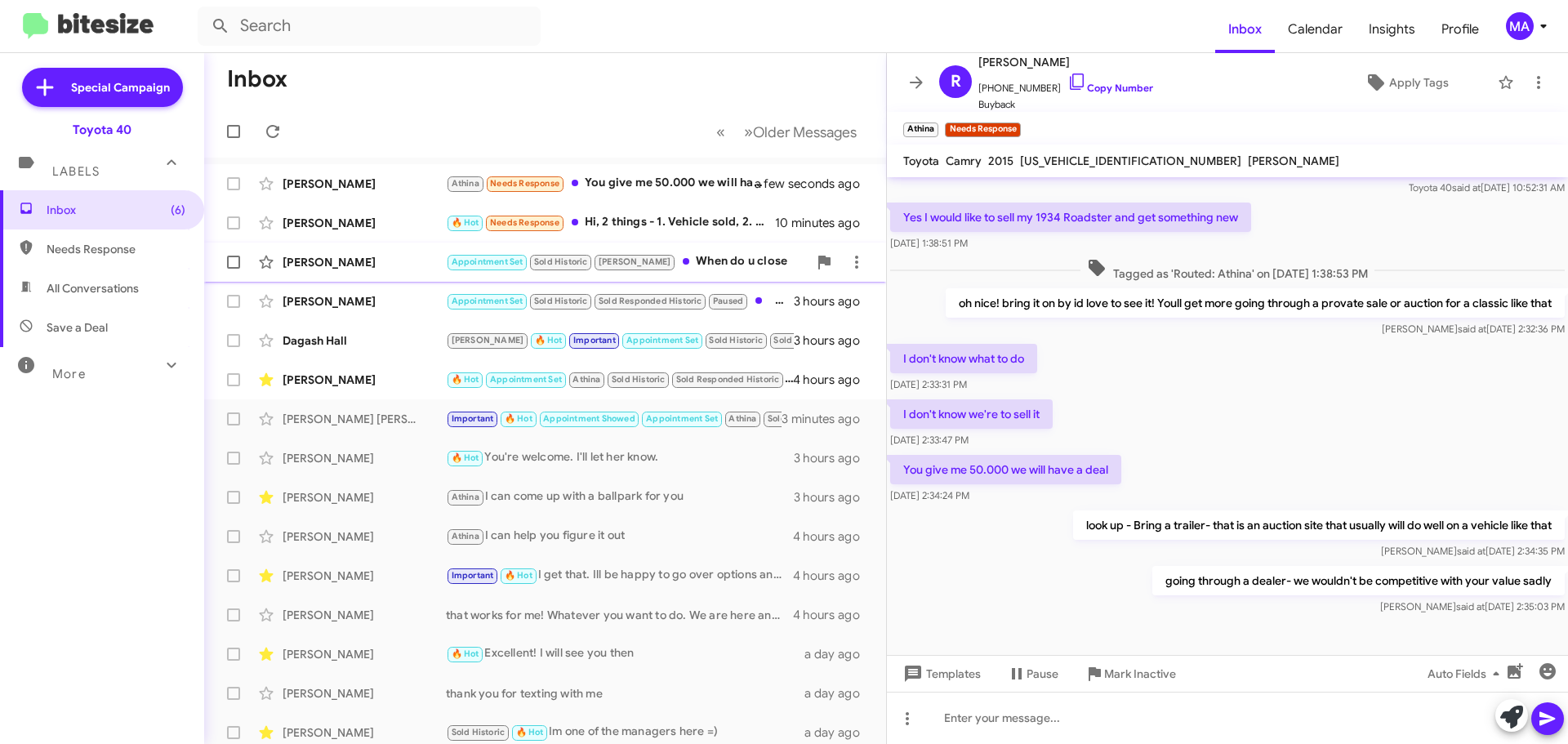
click at [654, 261] on div "Appointment Set Sold Historic [PERSON_NAME] When do u close" at bounding box center [627, 262] width 362 height 19
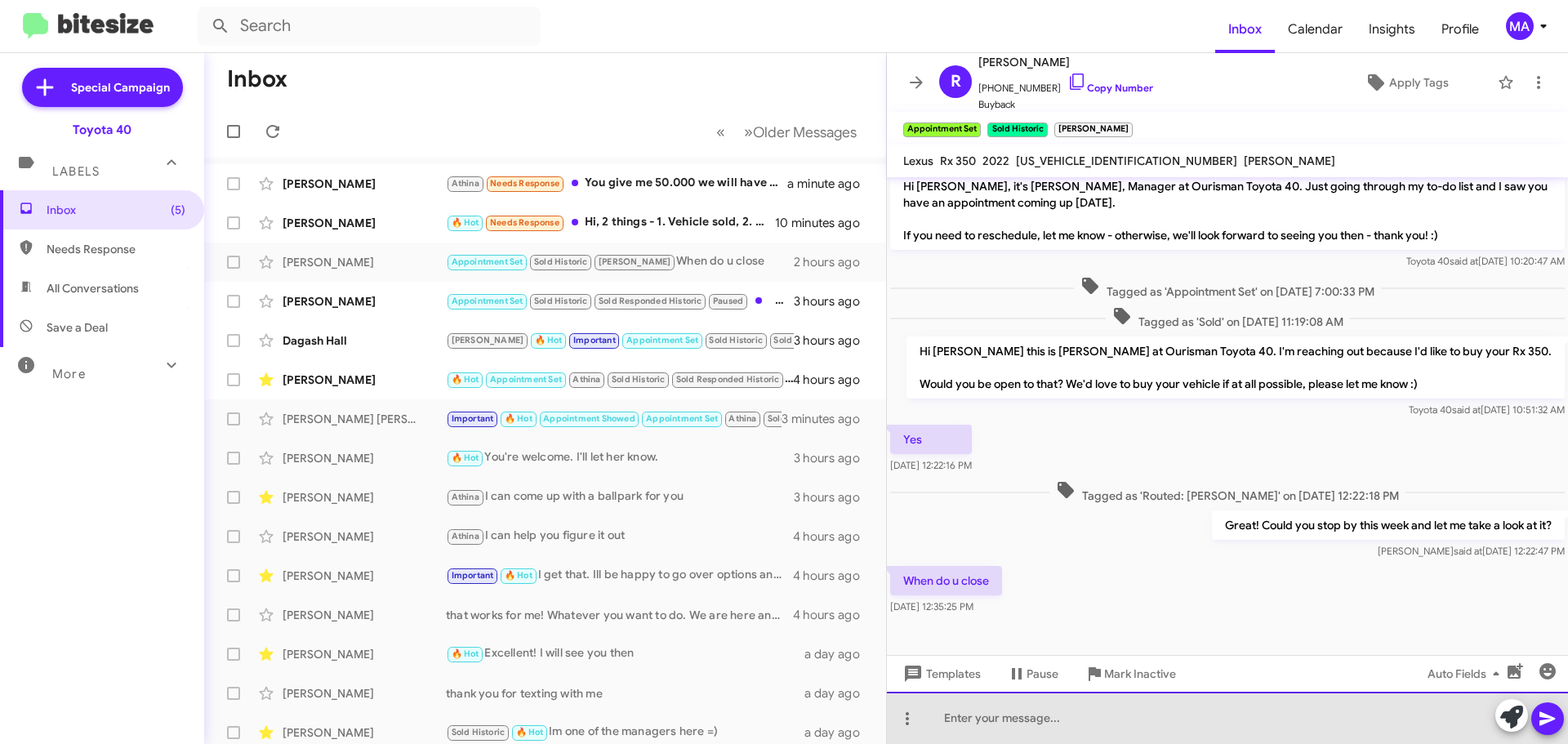
click at [998, 722] on div at bounding box center [1227, 718] width 681 height 52
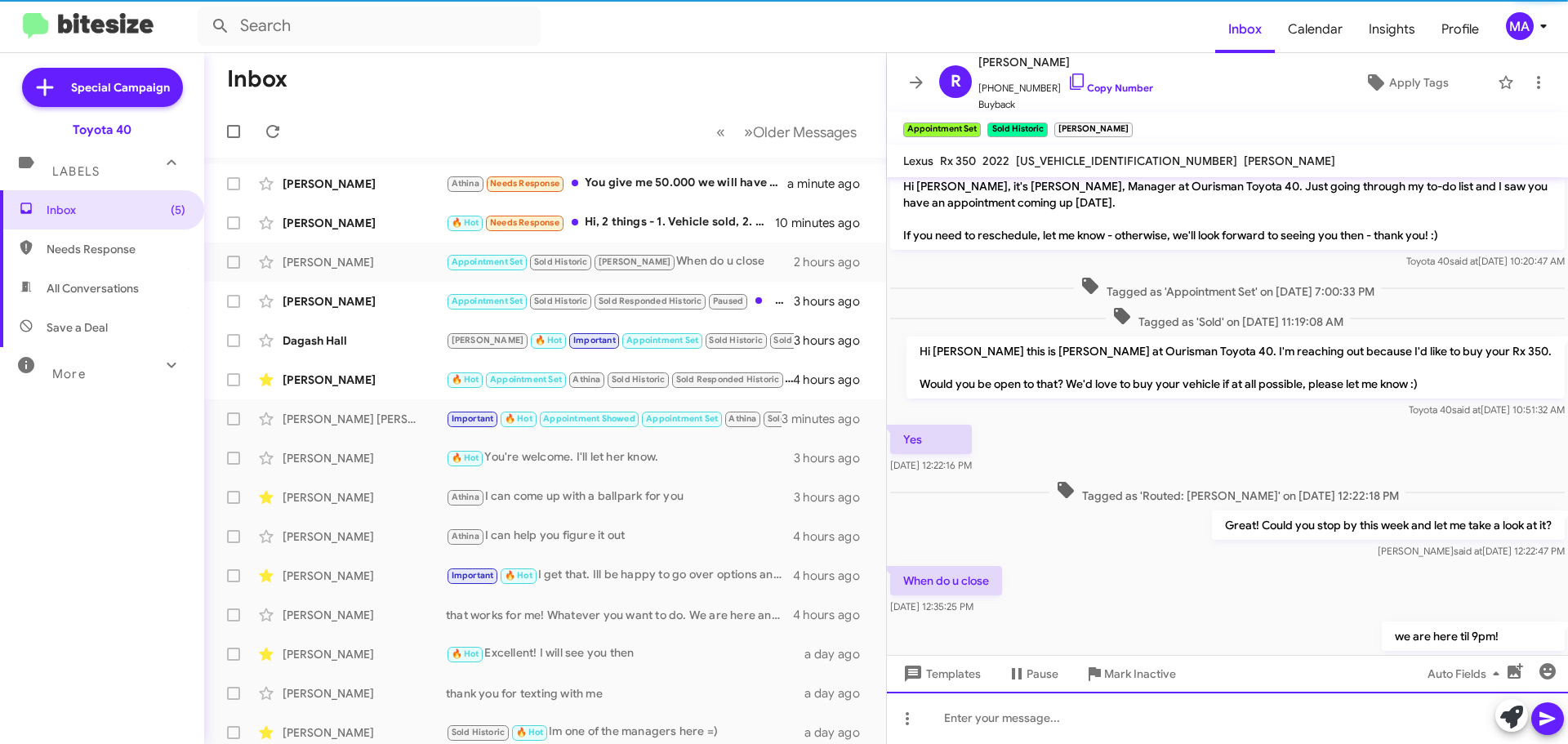
scroll to position [141, 0]
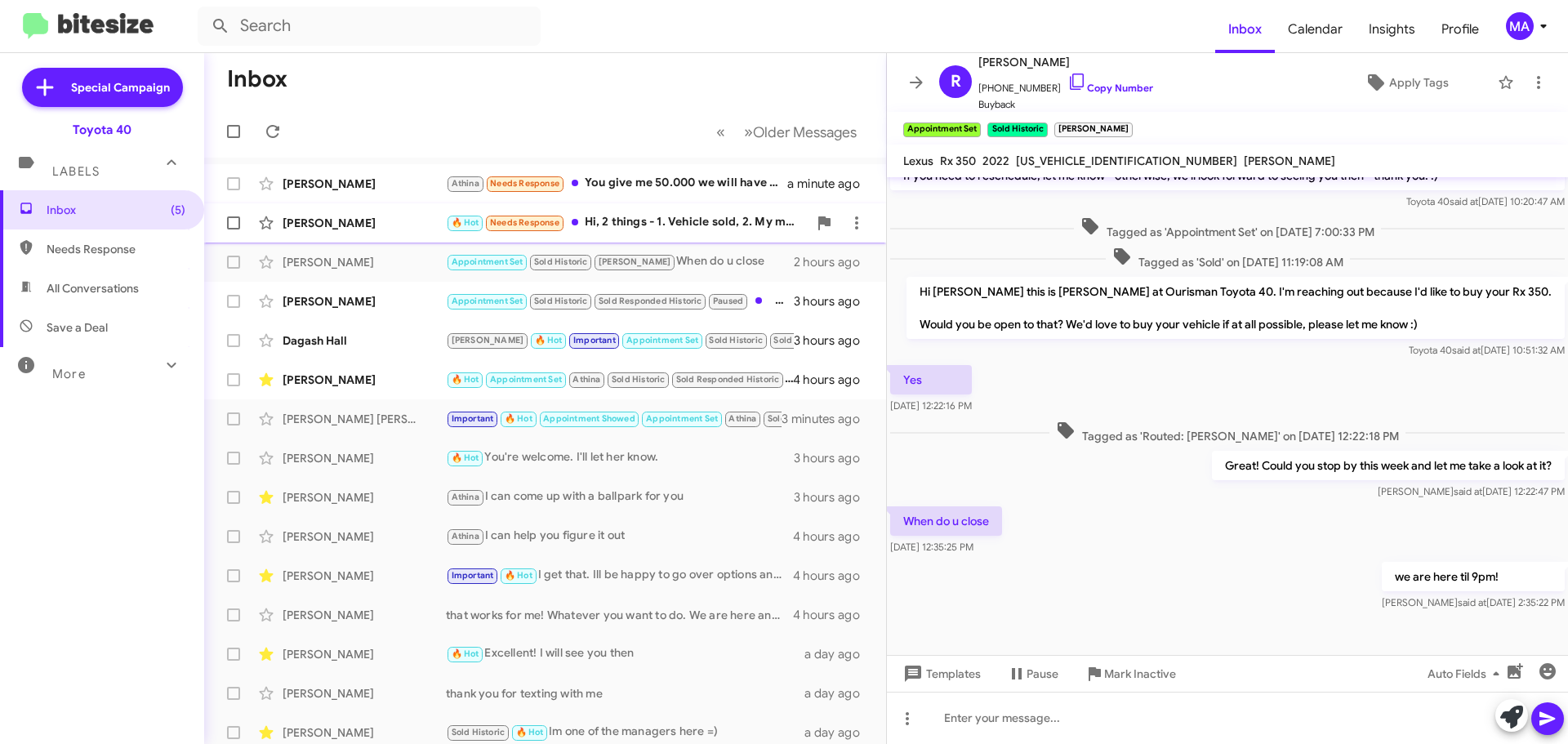
click at [611, 225] on div "🔥 Hot Needs Response Hi, 2 things - 1. Vehicle sold, 2. My mother is deceased." at bounding box center [627, 222] width 362 height 19
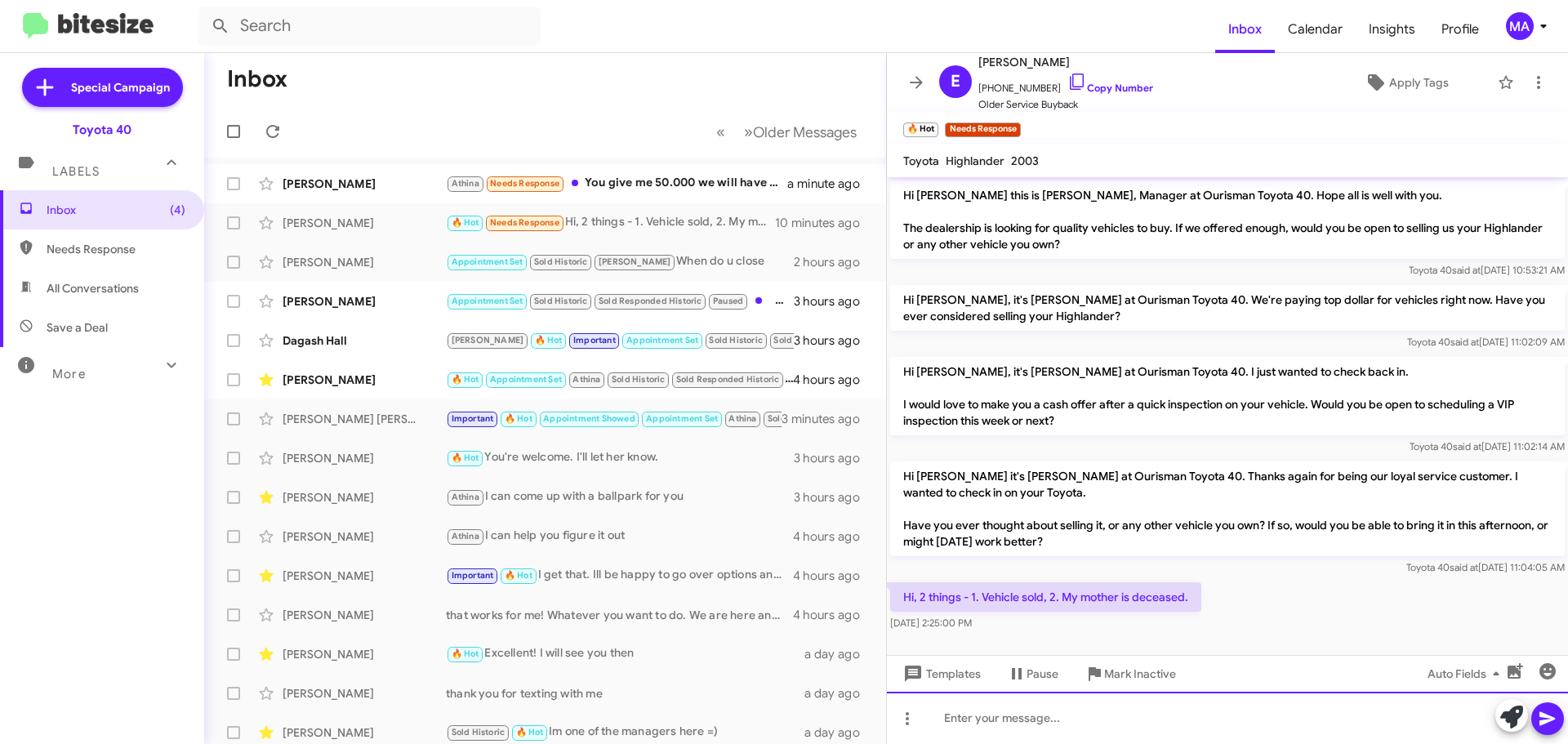
click at [1046, 720] on div at bounding box center [1227, 718] width 681 height 52
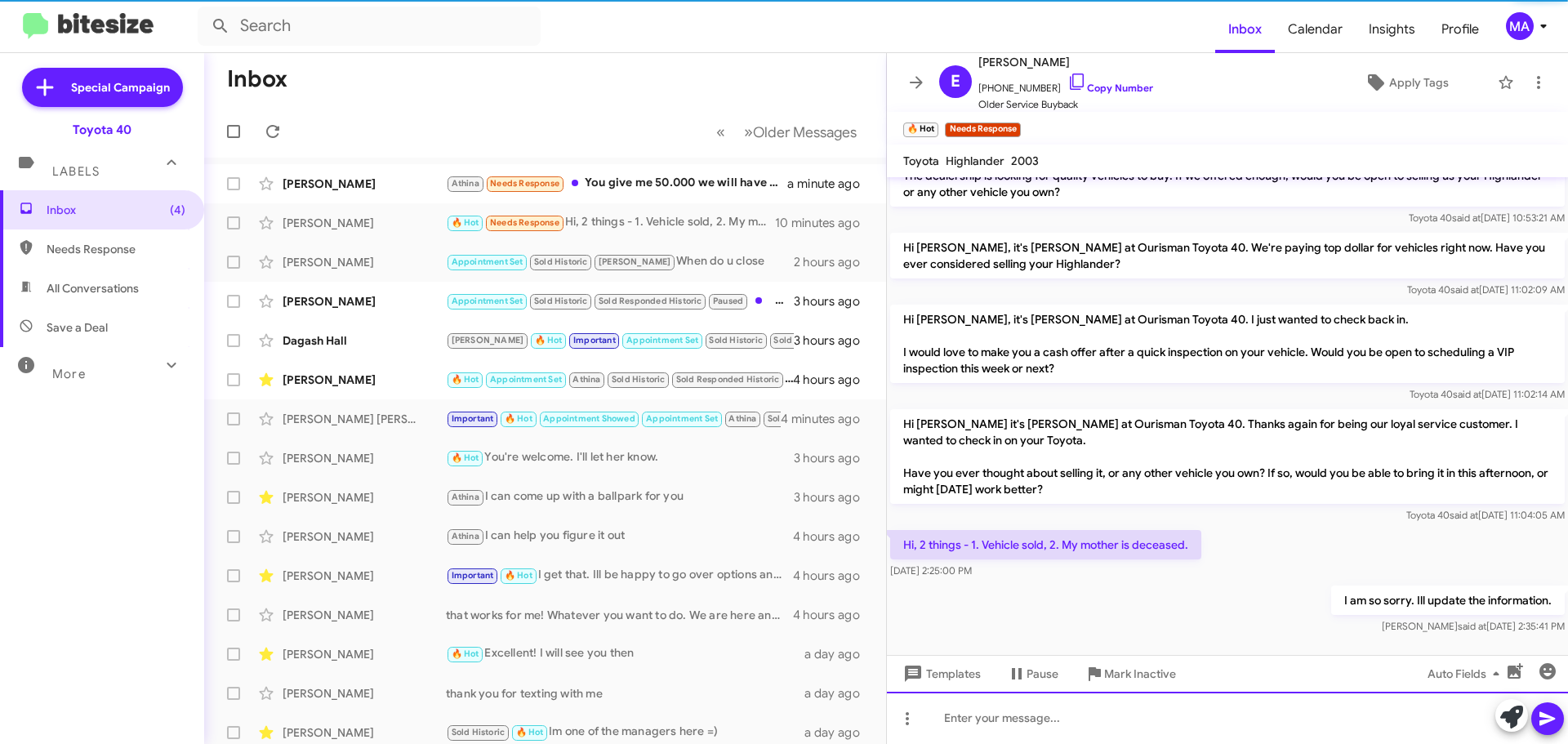
scroll to position [60, 0]
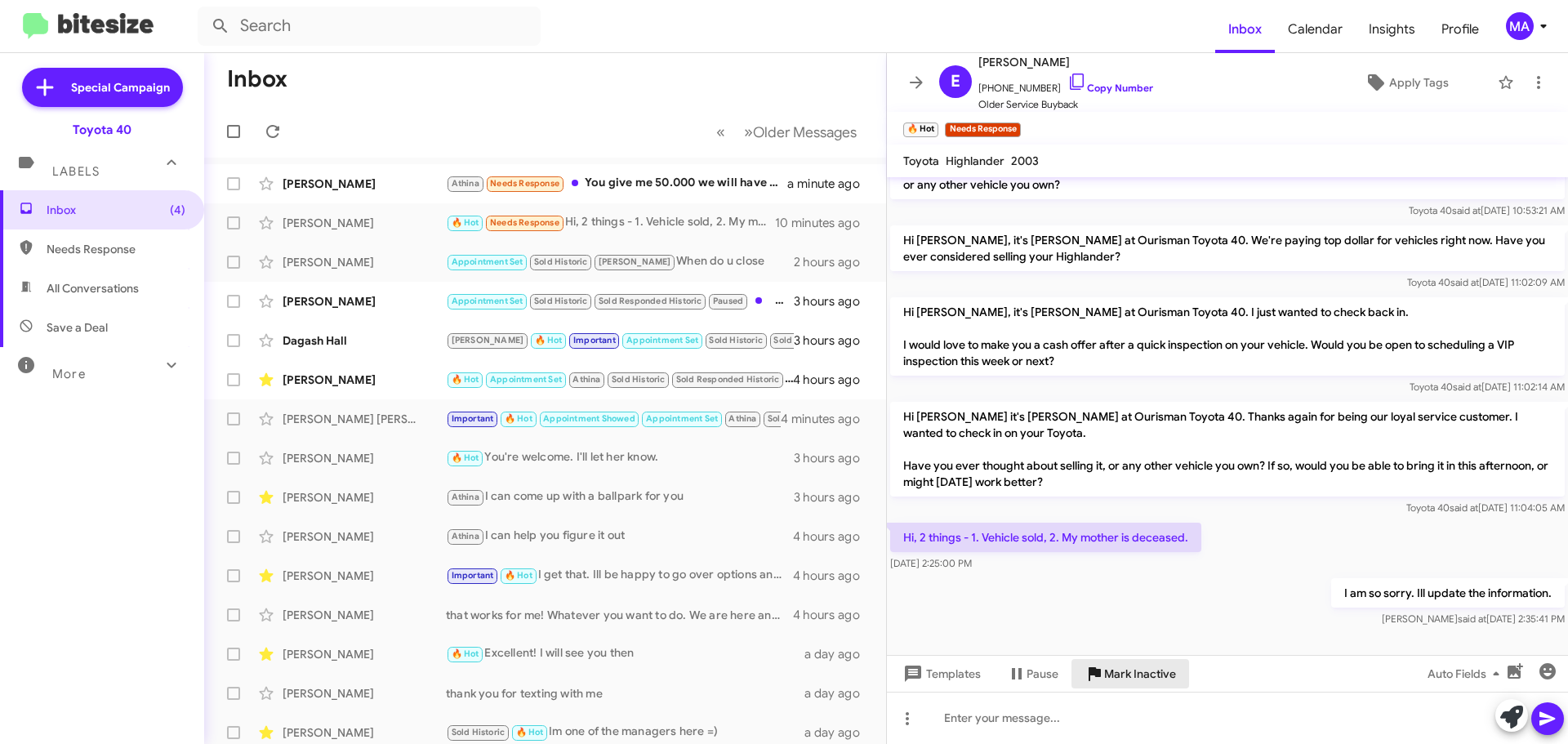
click at [1146, 675] on span "Mark Inactive" at bounding box center [1140, 673] width 72 height 29
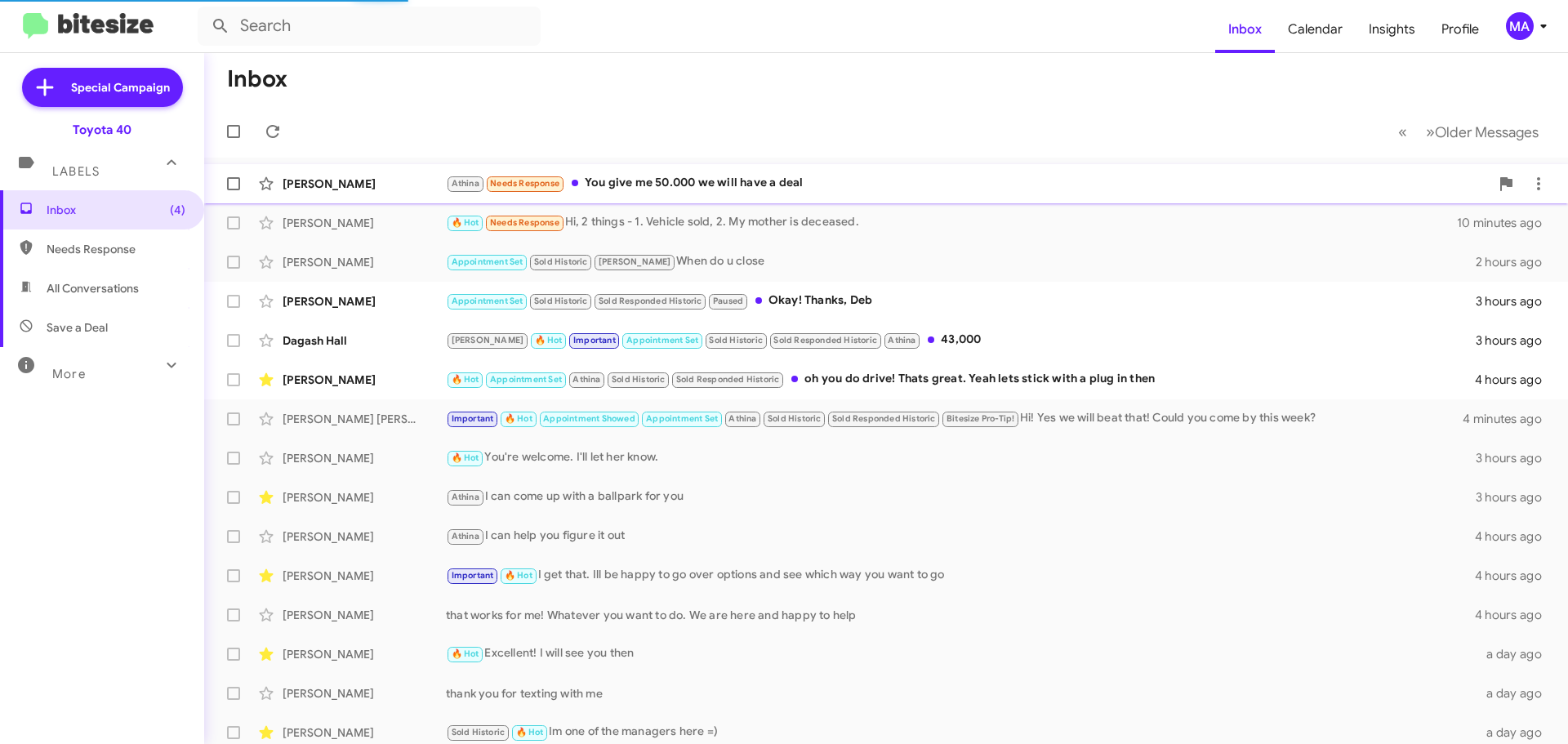
click at [674, 177] on div "Athina Needs Response You give me 50.000 we will have a deal" at bounding box center [968, 183] width 1043 height 19
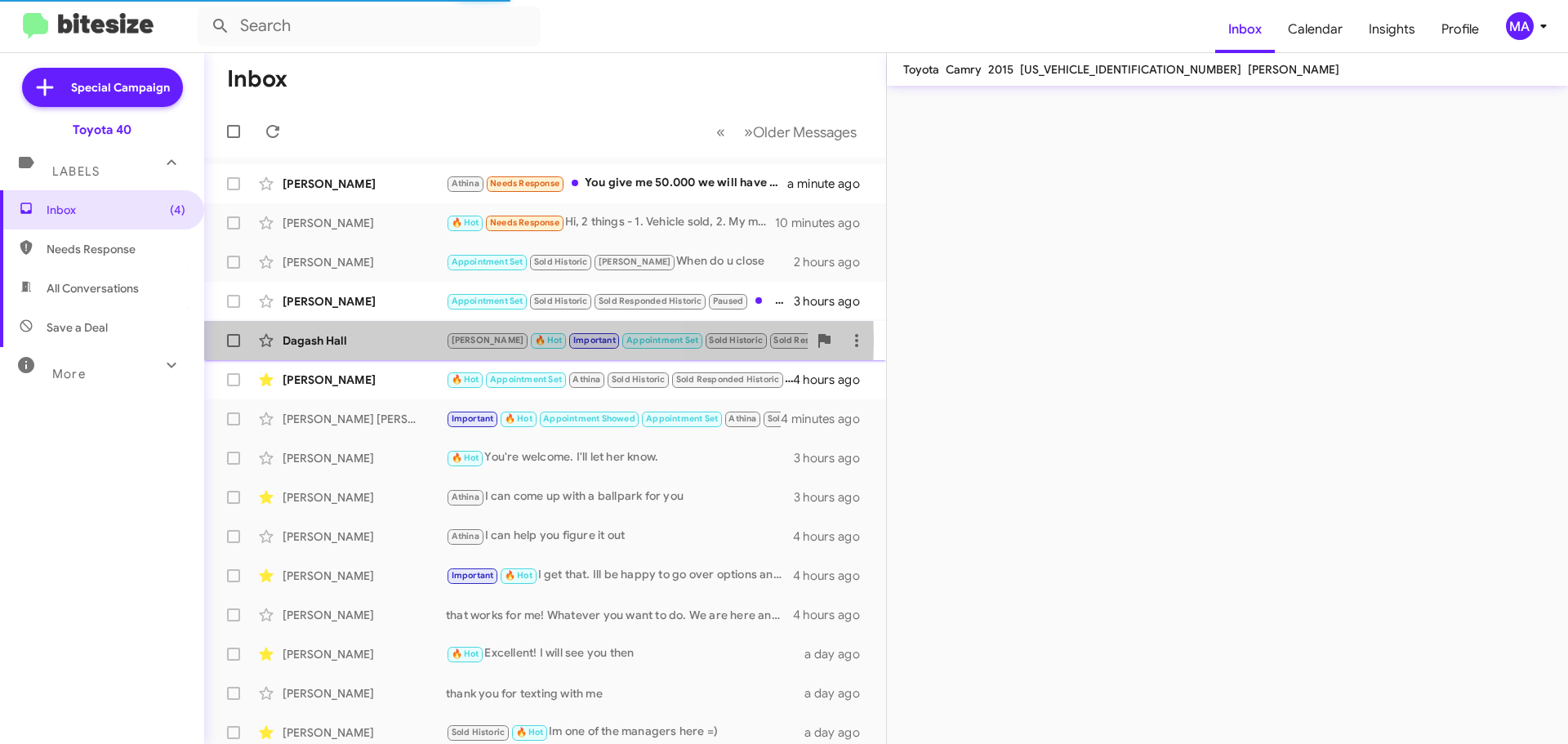
click at [363, 340] on div "Dagash Hall" at bounding box center [364, 340] width 164 height 16
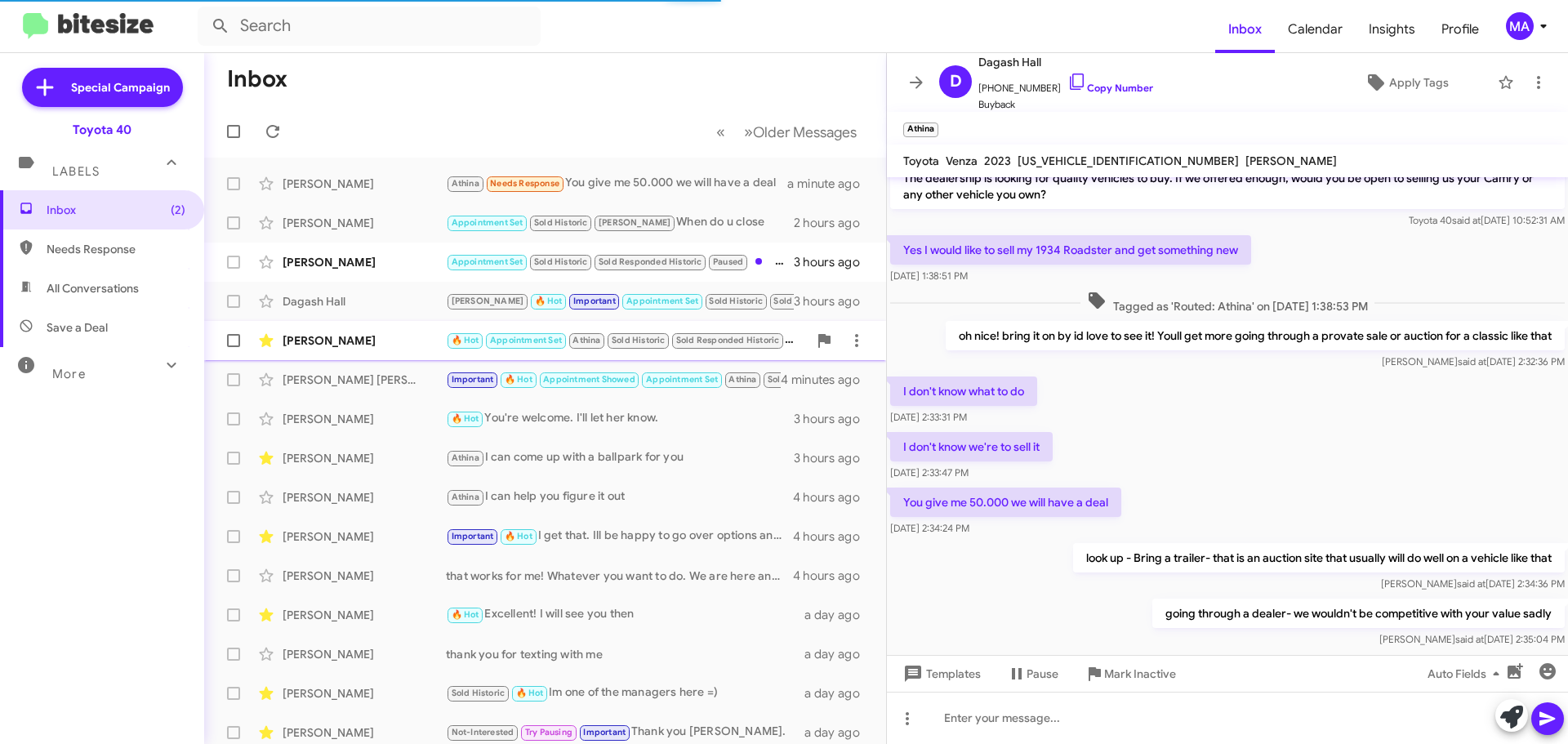
scroll to position [659, 0]
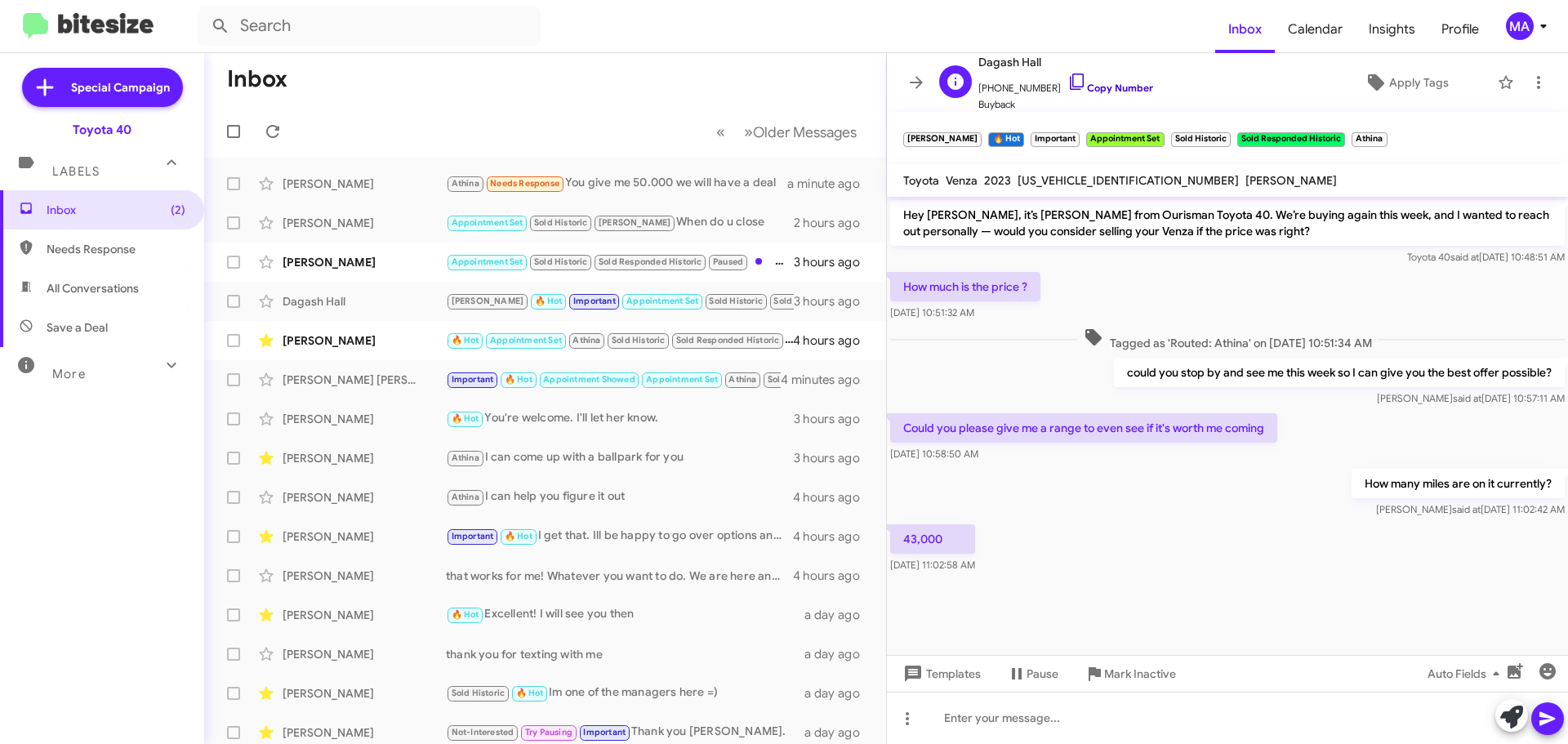
click at [1067, 83] on icon at bounding box center [1077, 81] width 20 height 20
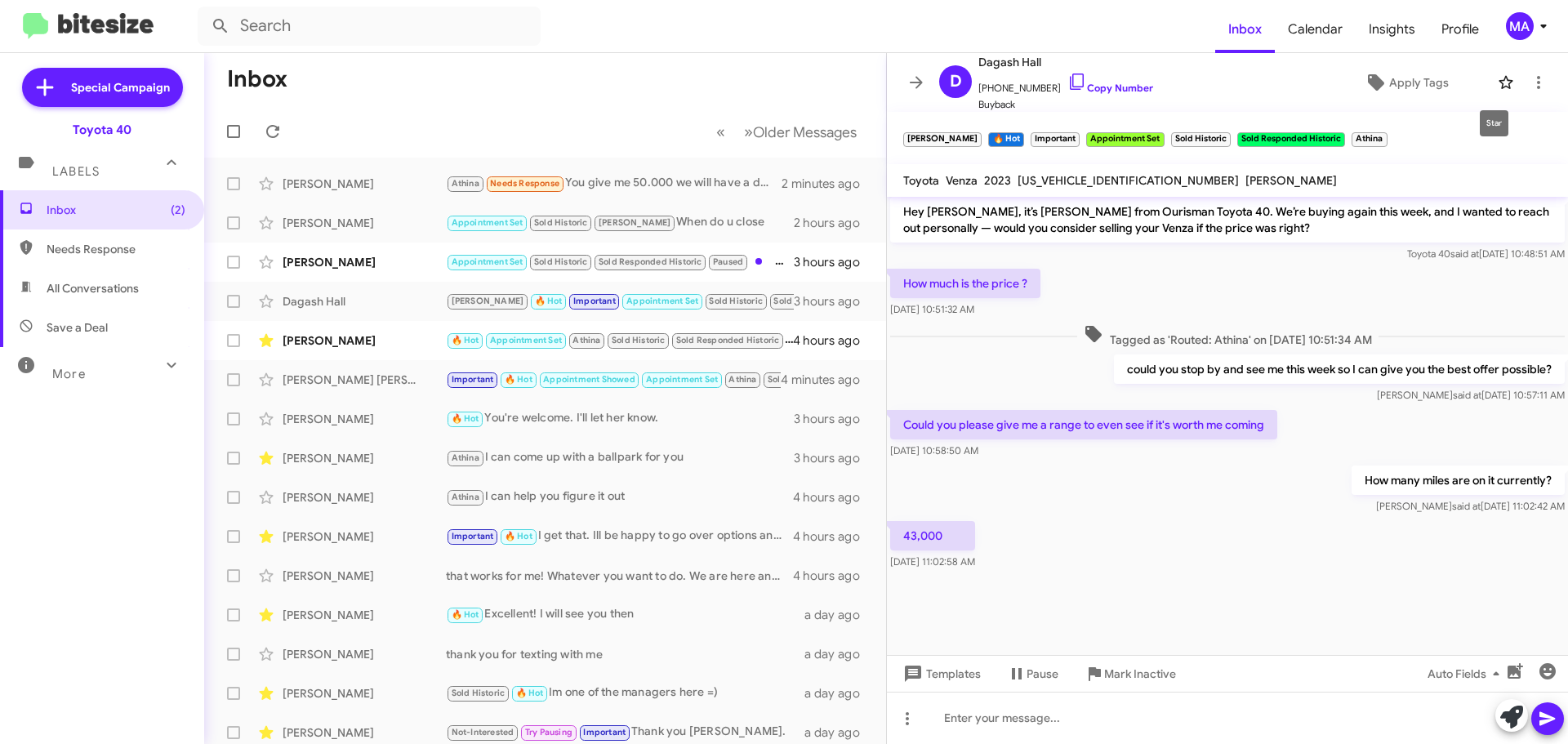
click at [1497, 81] on icon at bounding box center [1506, 82] width 20 height 20
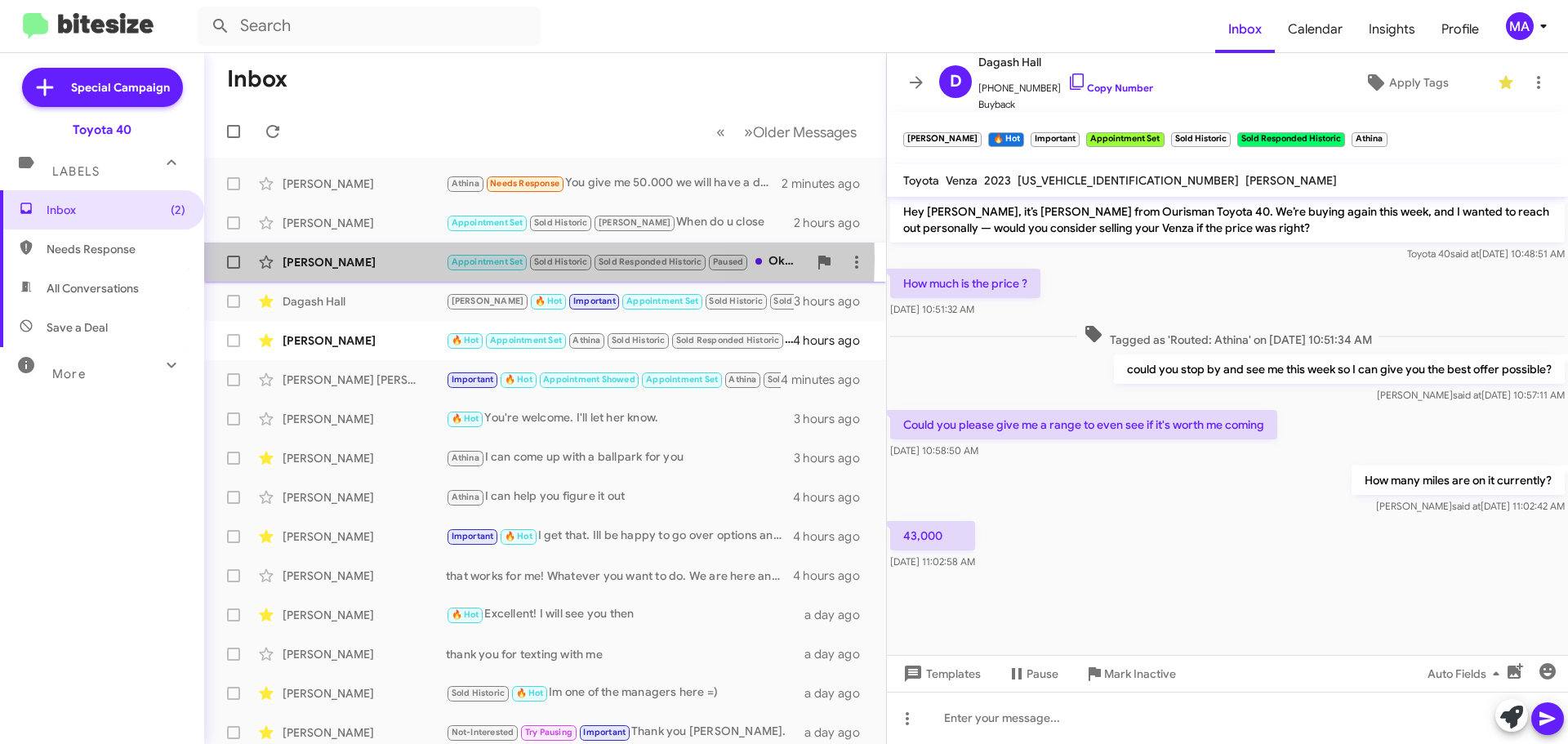
click at [385, 259] on div "[PERSON_NAME]" at bounding box center [364, 262] width 164 height 16
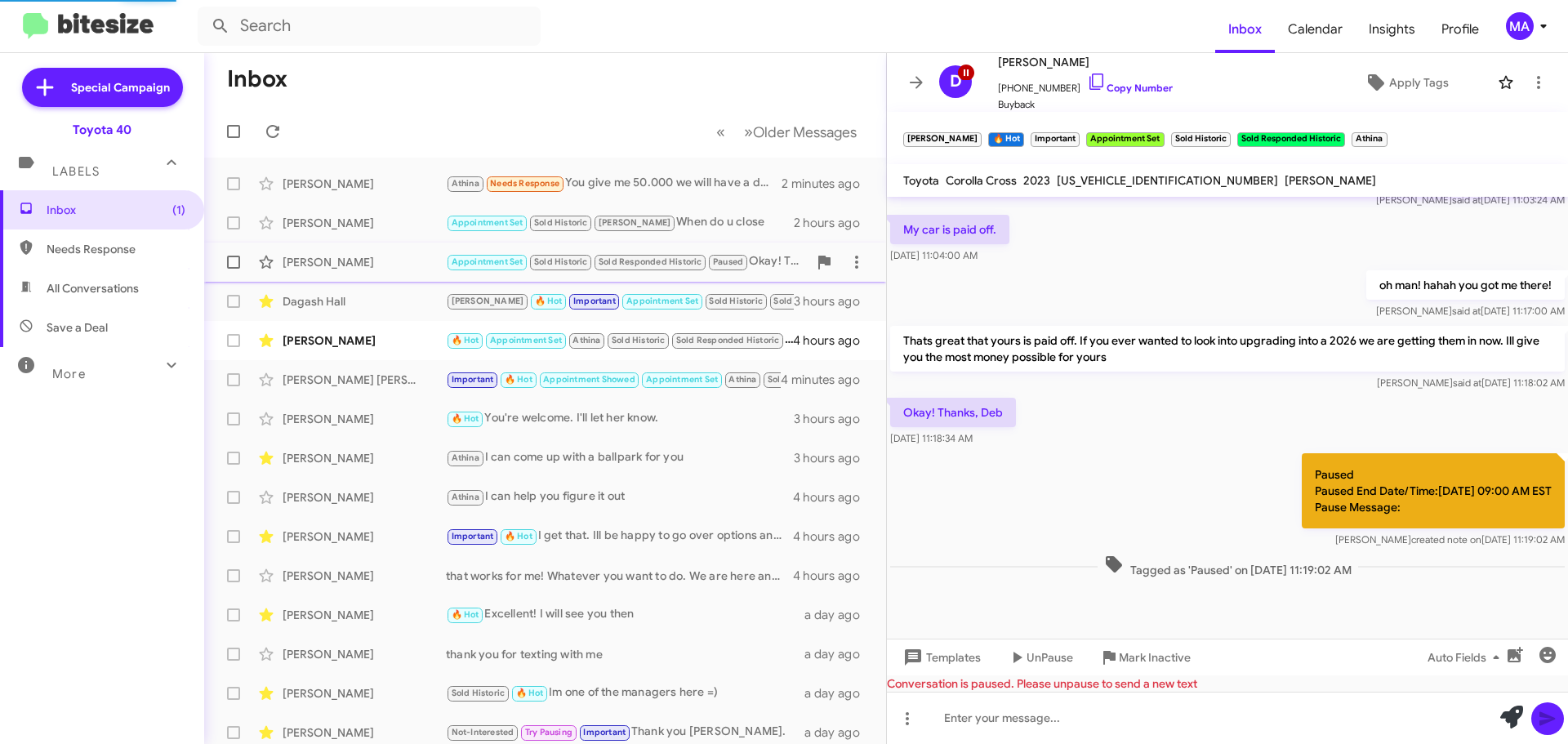
scroll to position [632, 0]
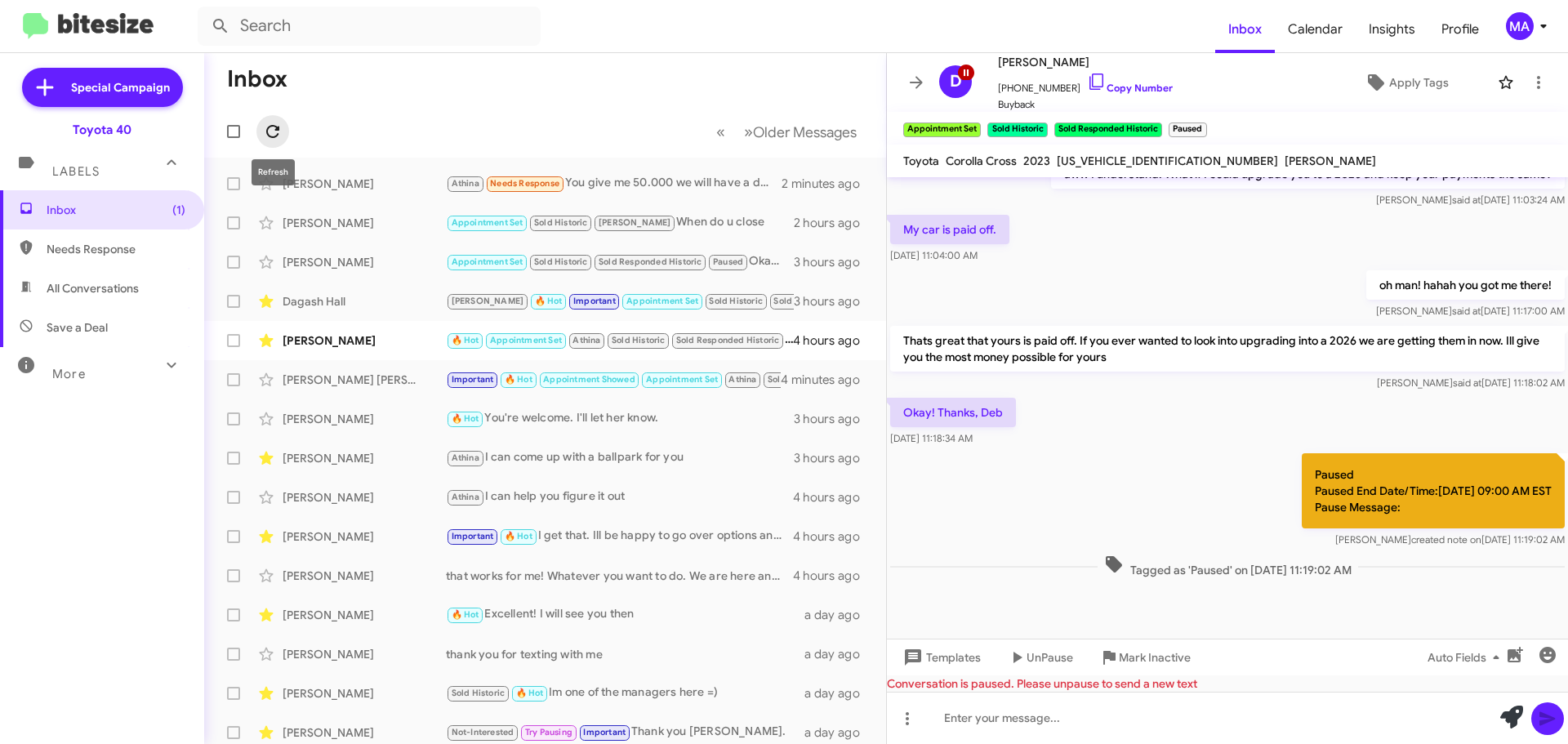
click at [273, 128] on icon at bounding box center [272, 131] width 20 height 20
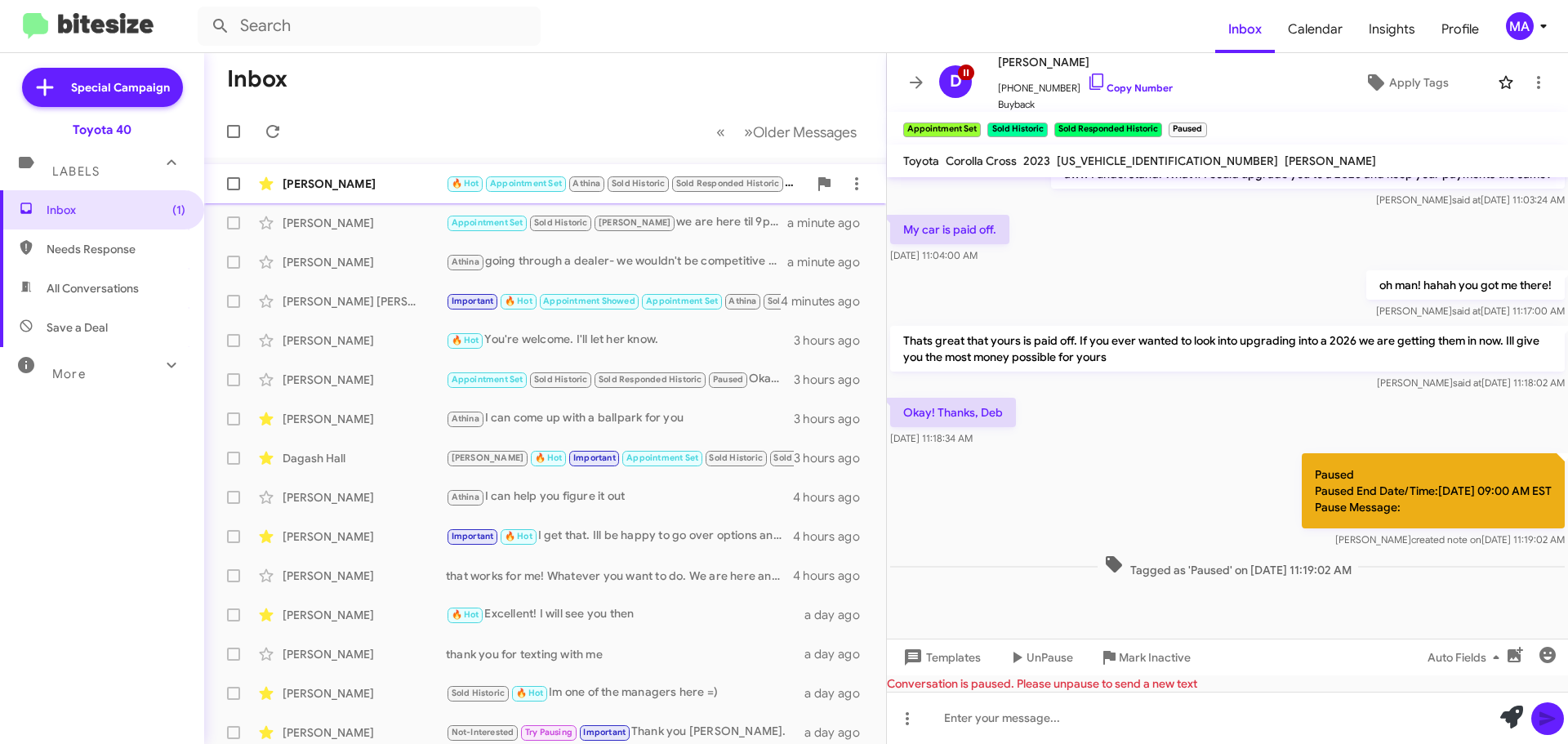
click at [379, 182] on div "[PERSON_NAME]" at bounding box center [364, 183] width 164 height 16
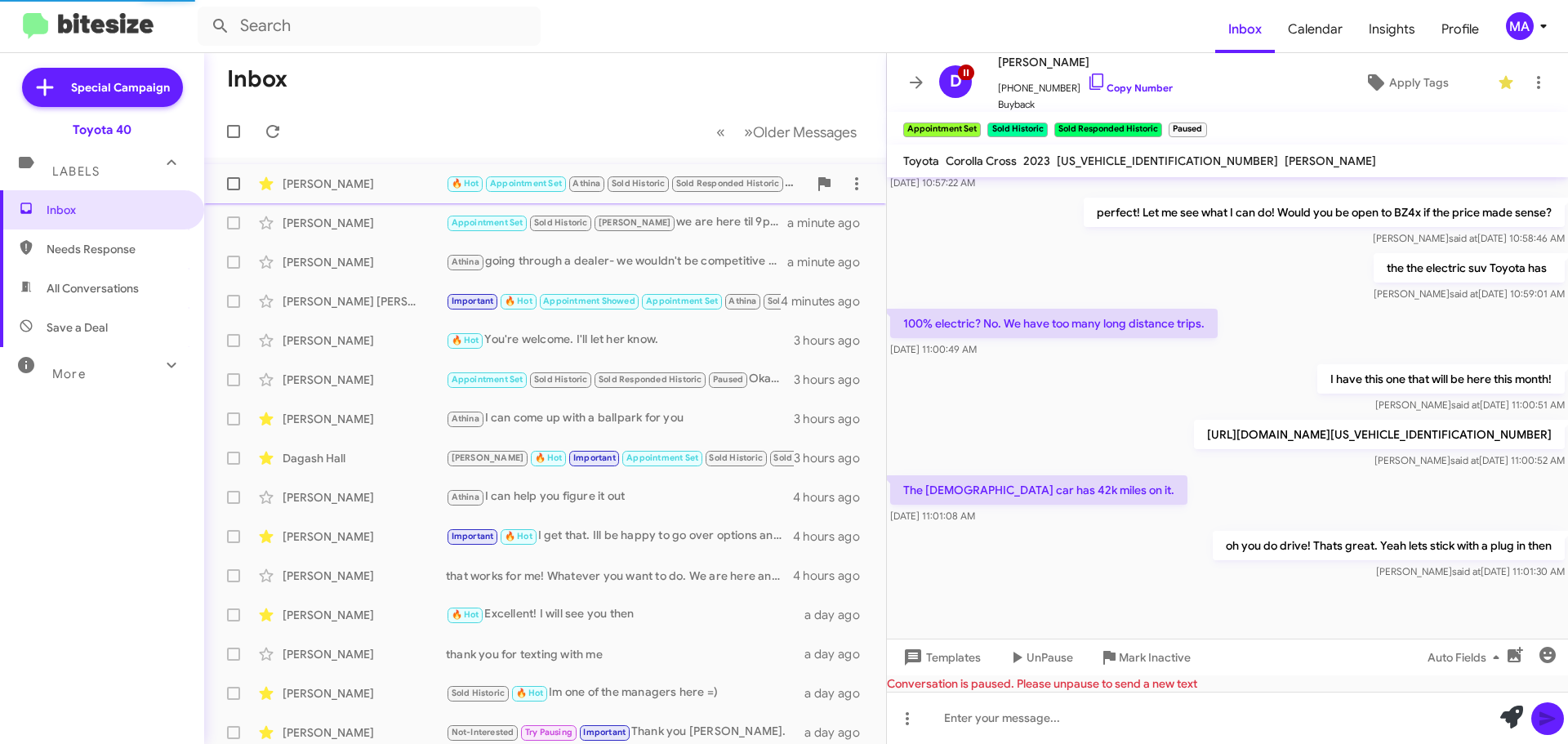
scroll to position [659, 0]
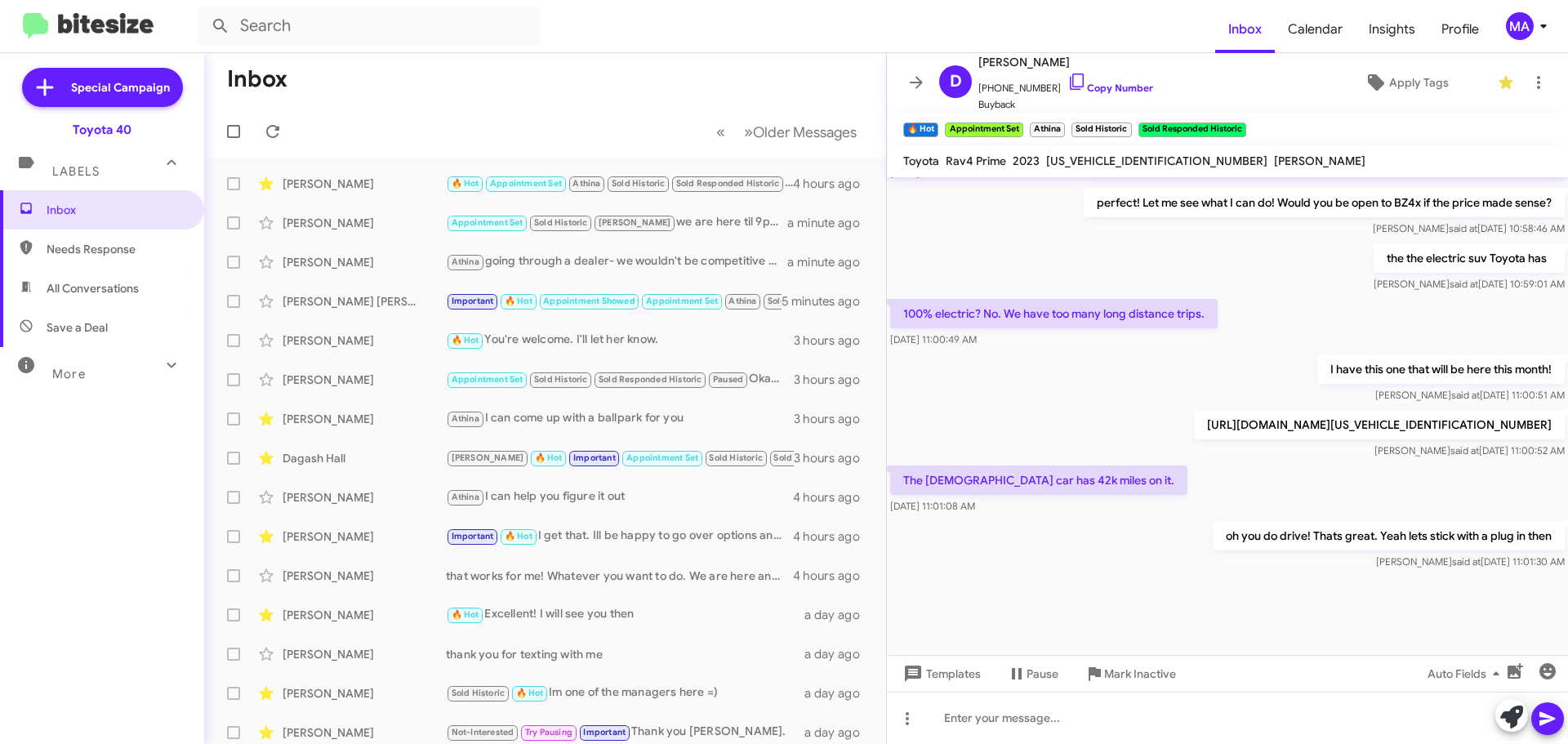
click at [91, 285] on span "All Conversations" at bounding box center [93, 287] width 93 height 16
type input "in:all-conversations"
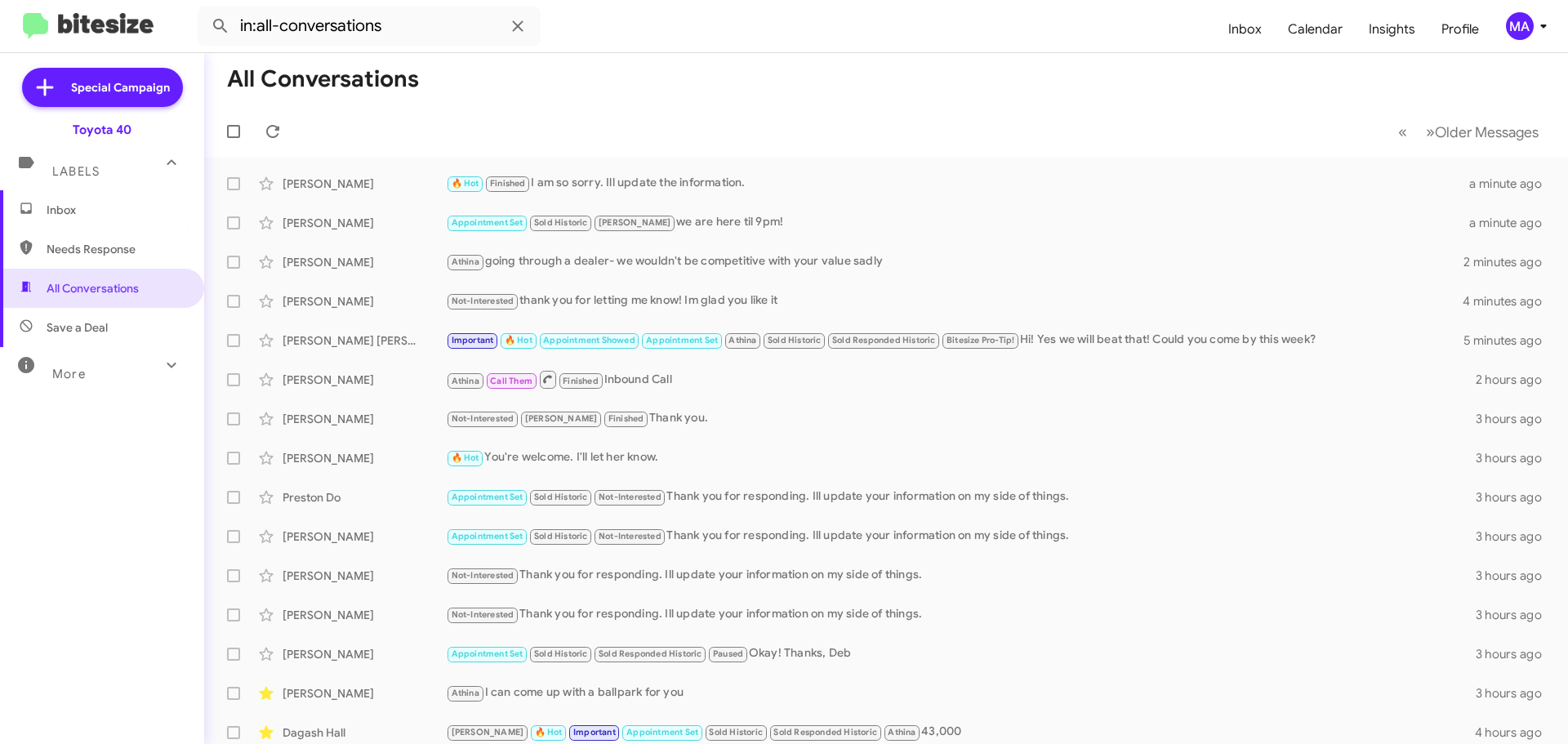
click at [64, 213] on span "Inbox" at bounding box center [115, 209] width 139 height 16
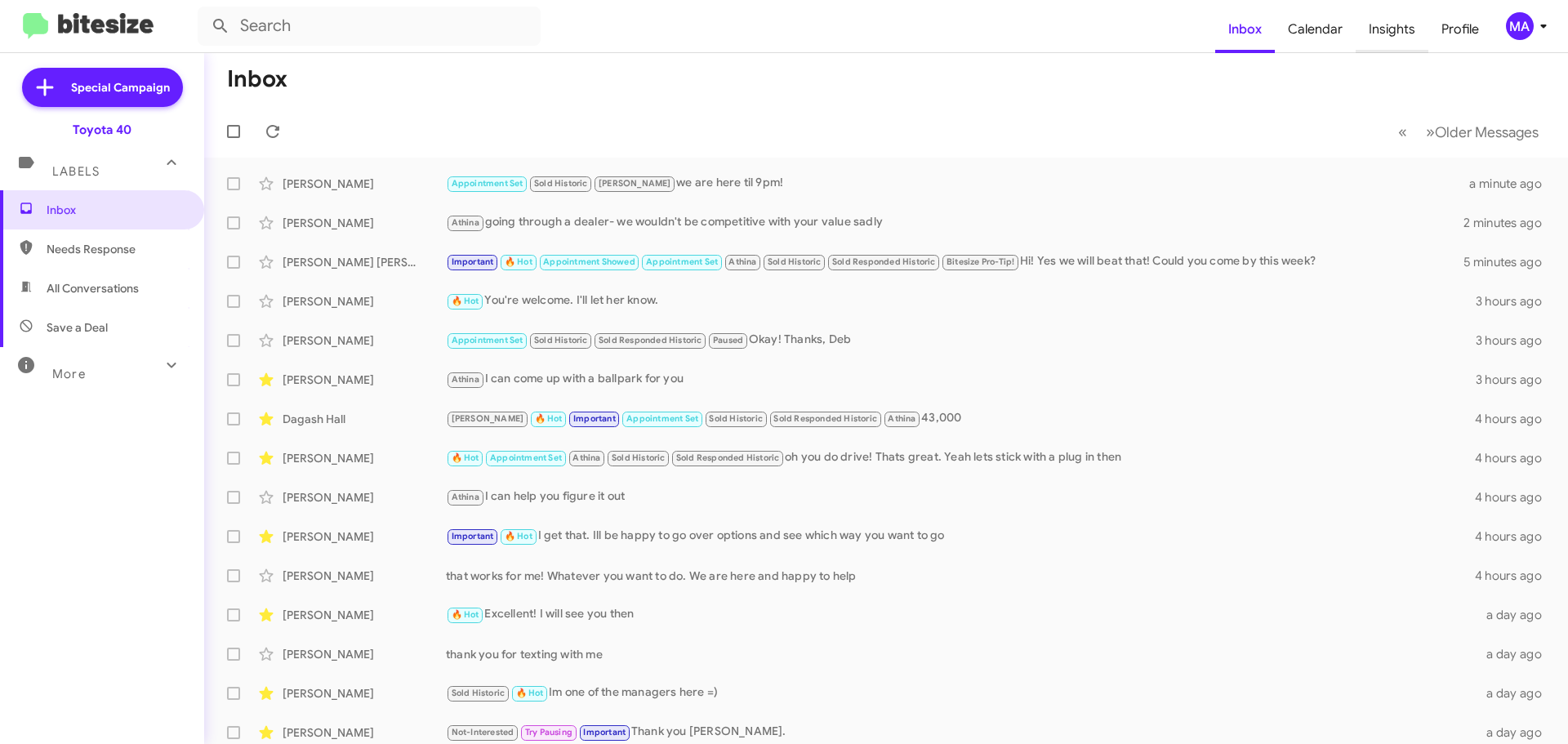
click at [1406, 28] on span "Insights" at bounding box center [1391, 29] width 73 height 47
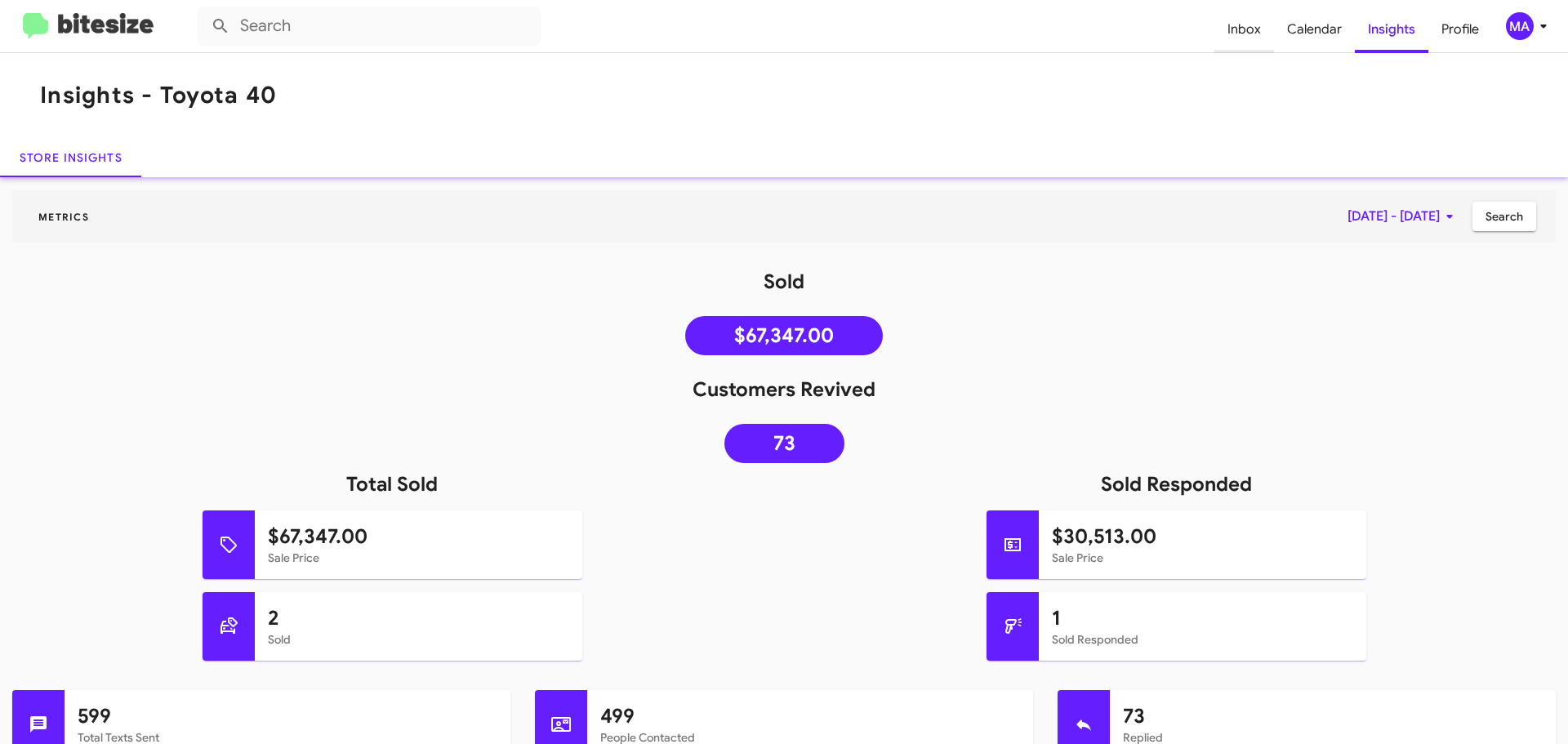
click at [1239, 26] on span "Inbox" at bounding box center [1244, 29] width 60 height 47
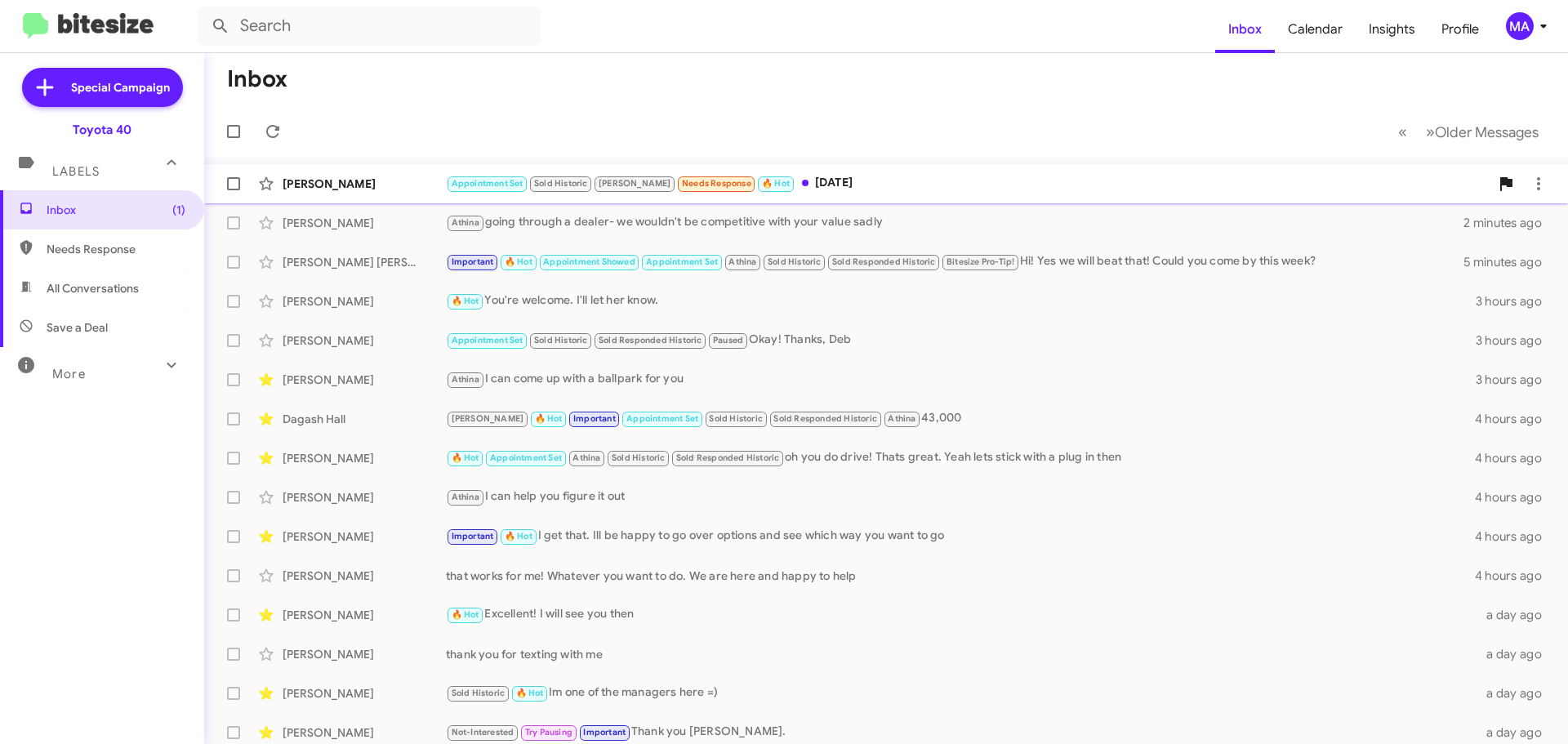
click at [818, 177] on div "Appointment Set Sold Historic [PERSON_NAME] Needs Response 🔥 Hot [DATE]" at bounding box center [968, 183] width 1043 height 19
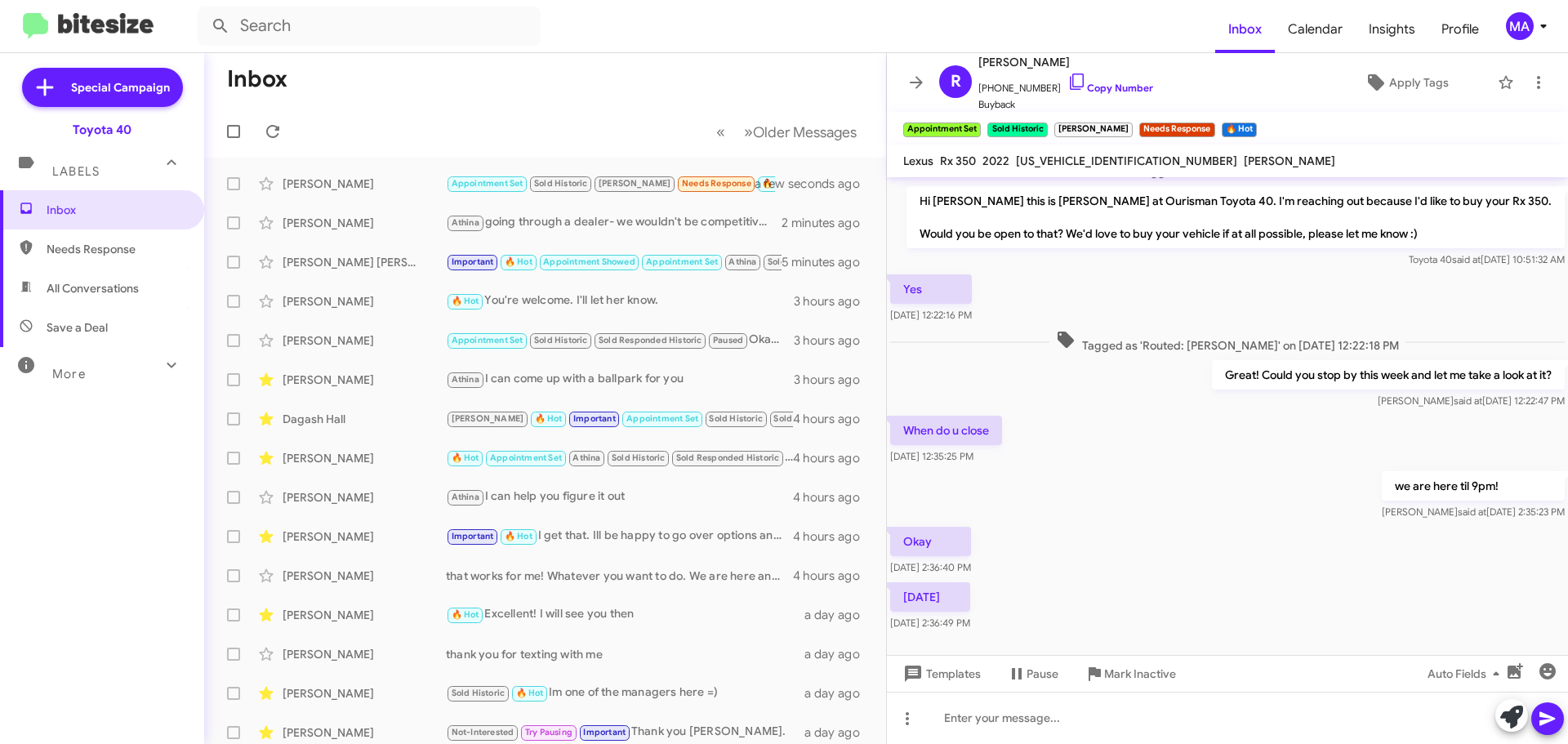
scroll to position [260, 0]
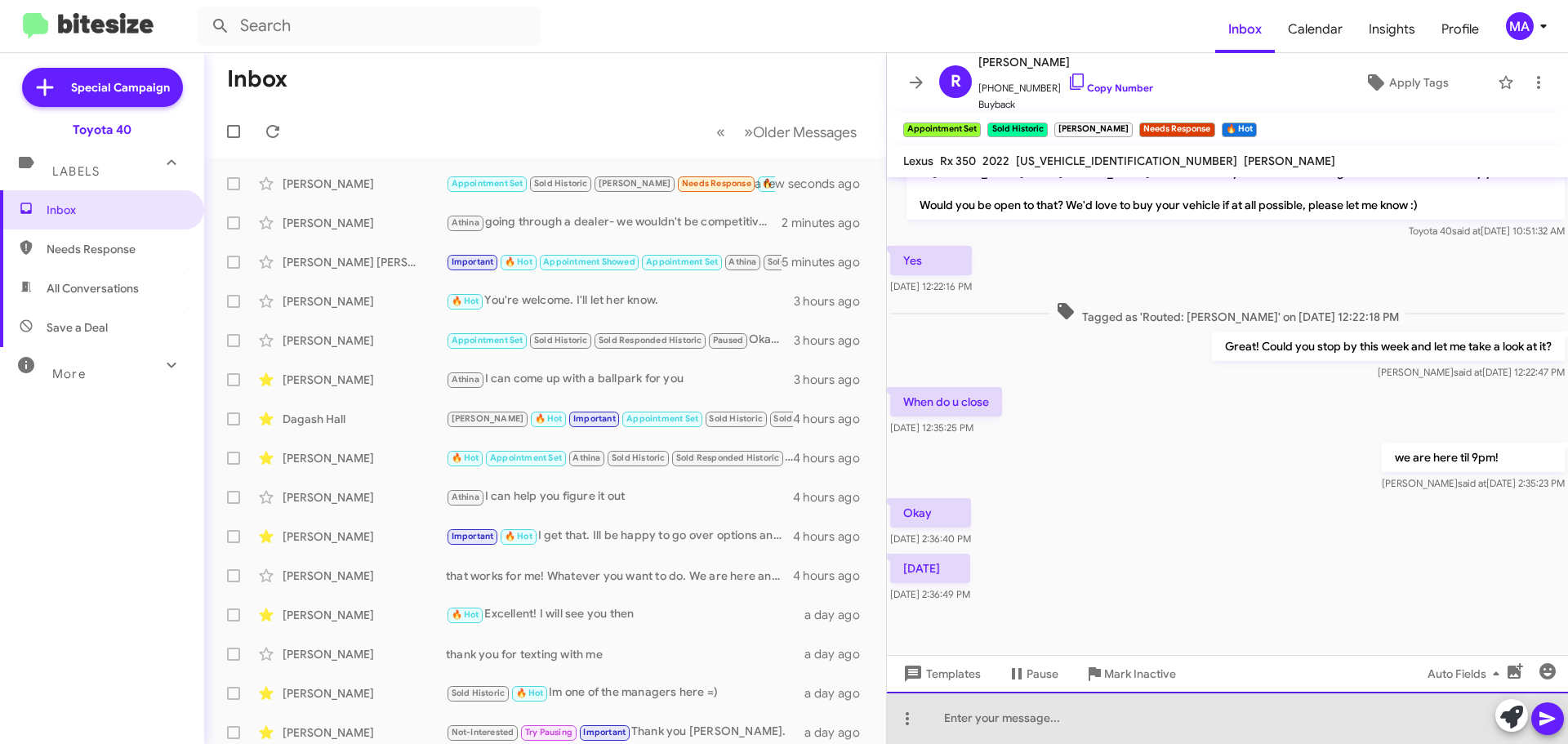
click at [1023, 719] on div at bounding box center [1227, 718] width 681 height 52
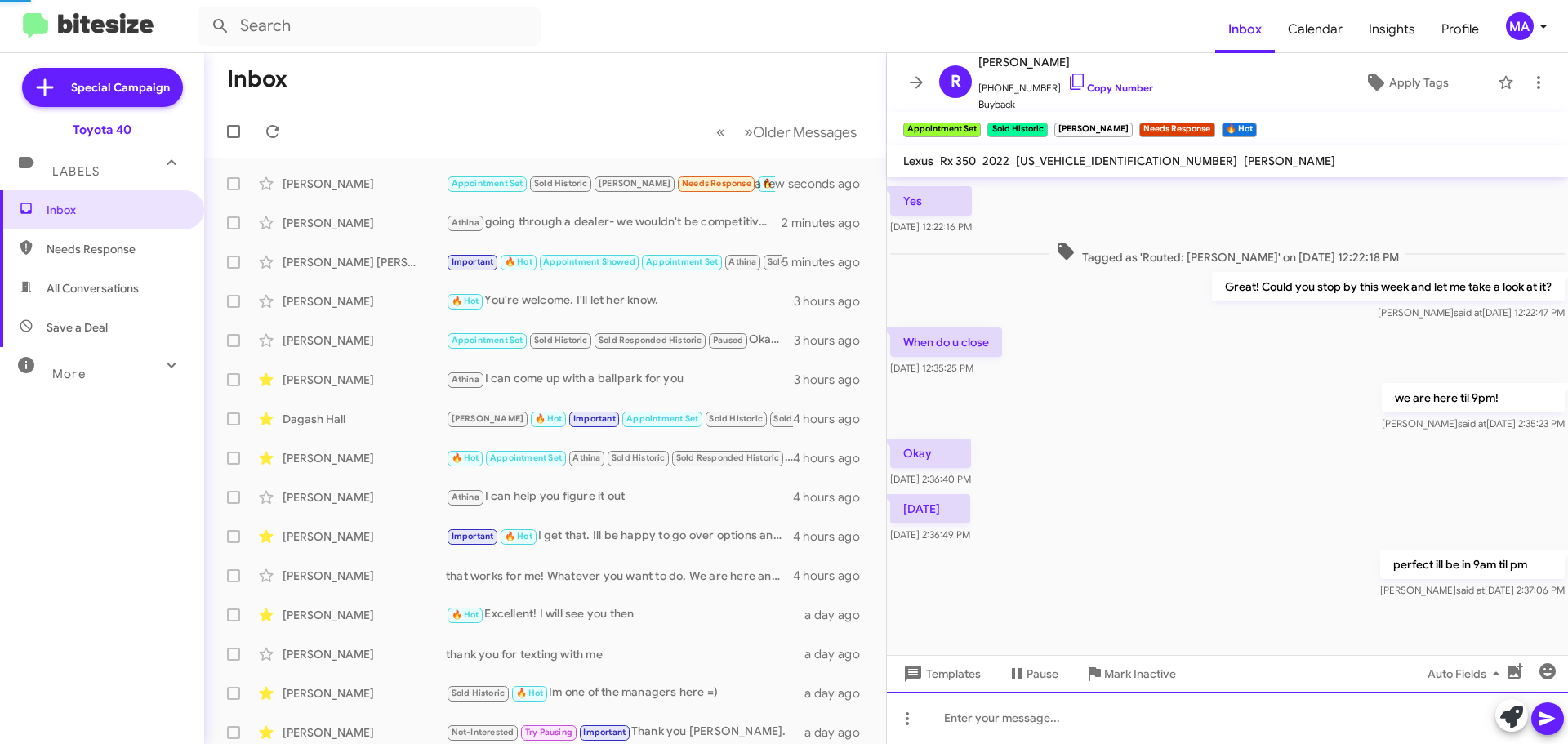
scroll to position [0, 0]
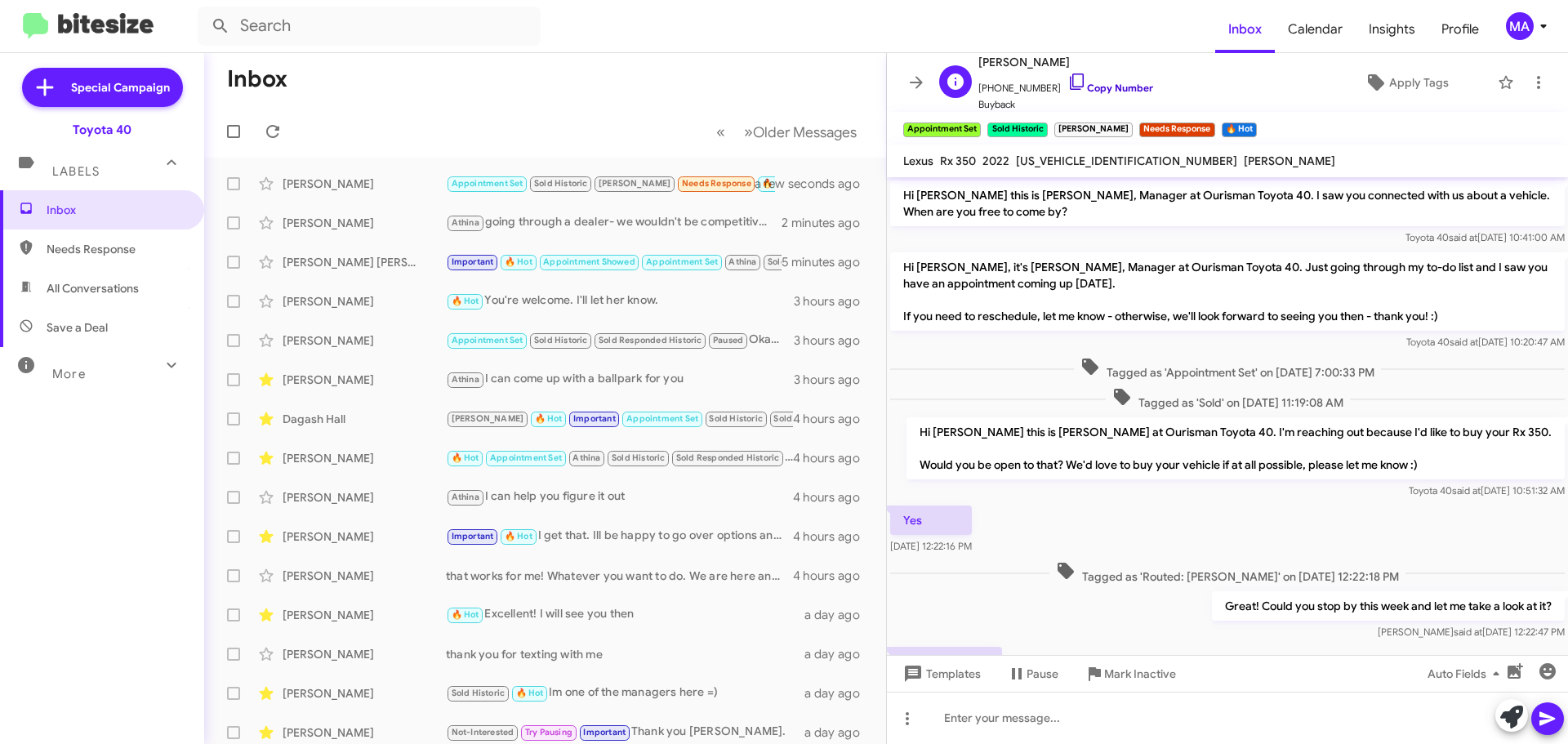
click at [1067, 83] on icon at bounding box center [1077, 81] width 20 height 20
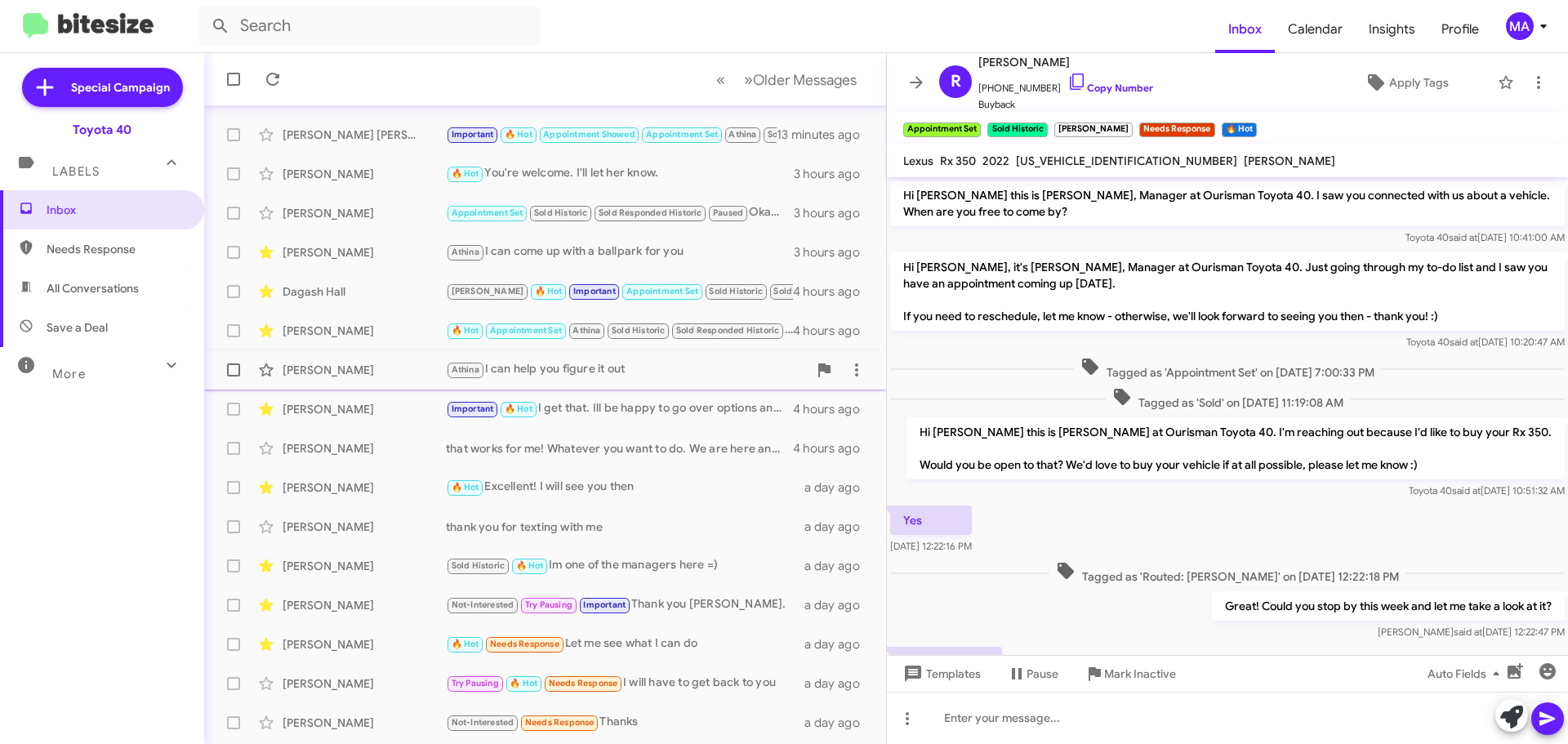
scroll to position [204, 0]
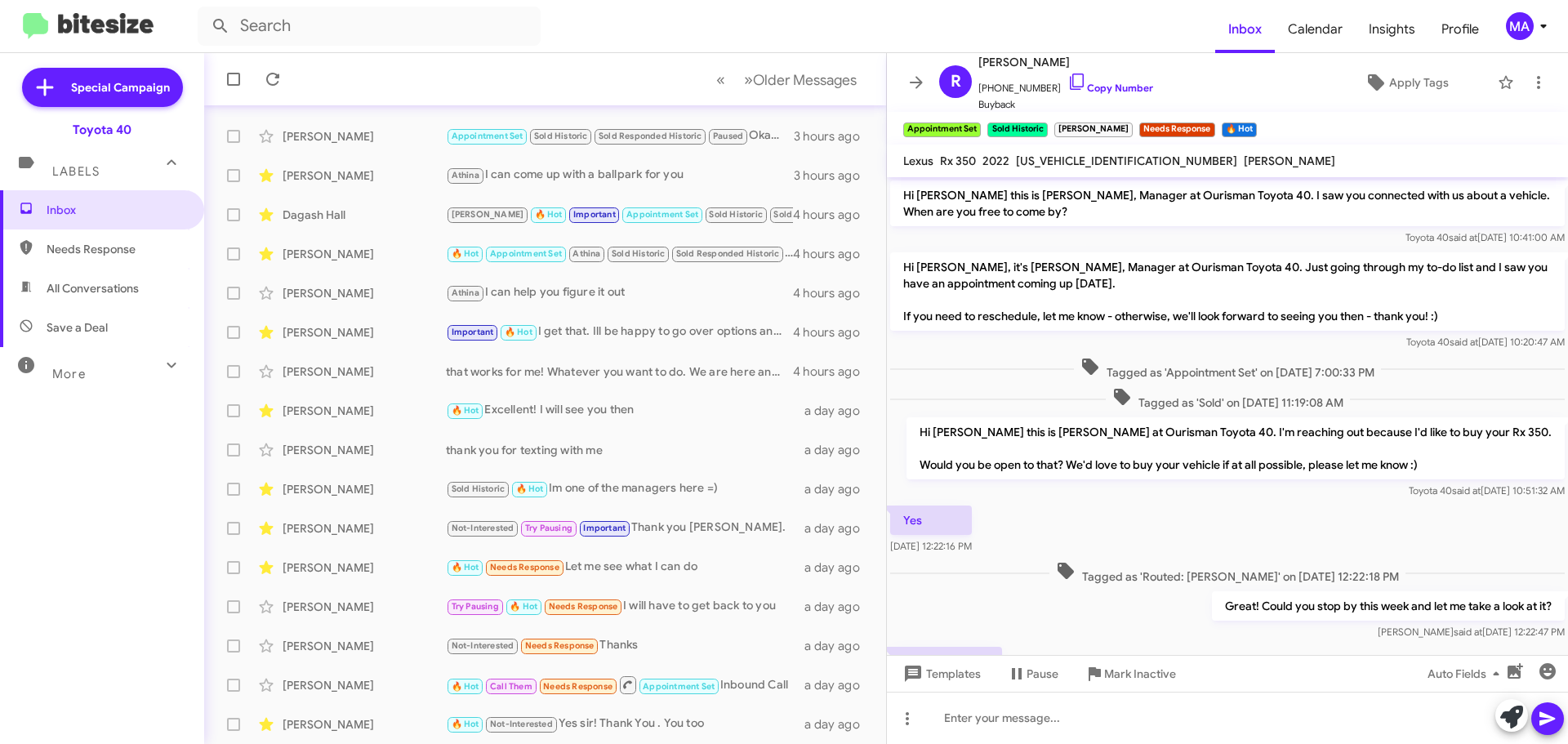
click at [99, 366] on div "More" at bounding box center [86, 367] width 146 height 30
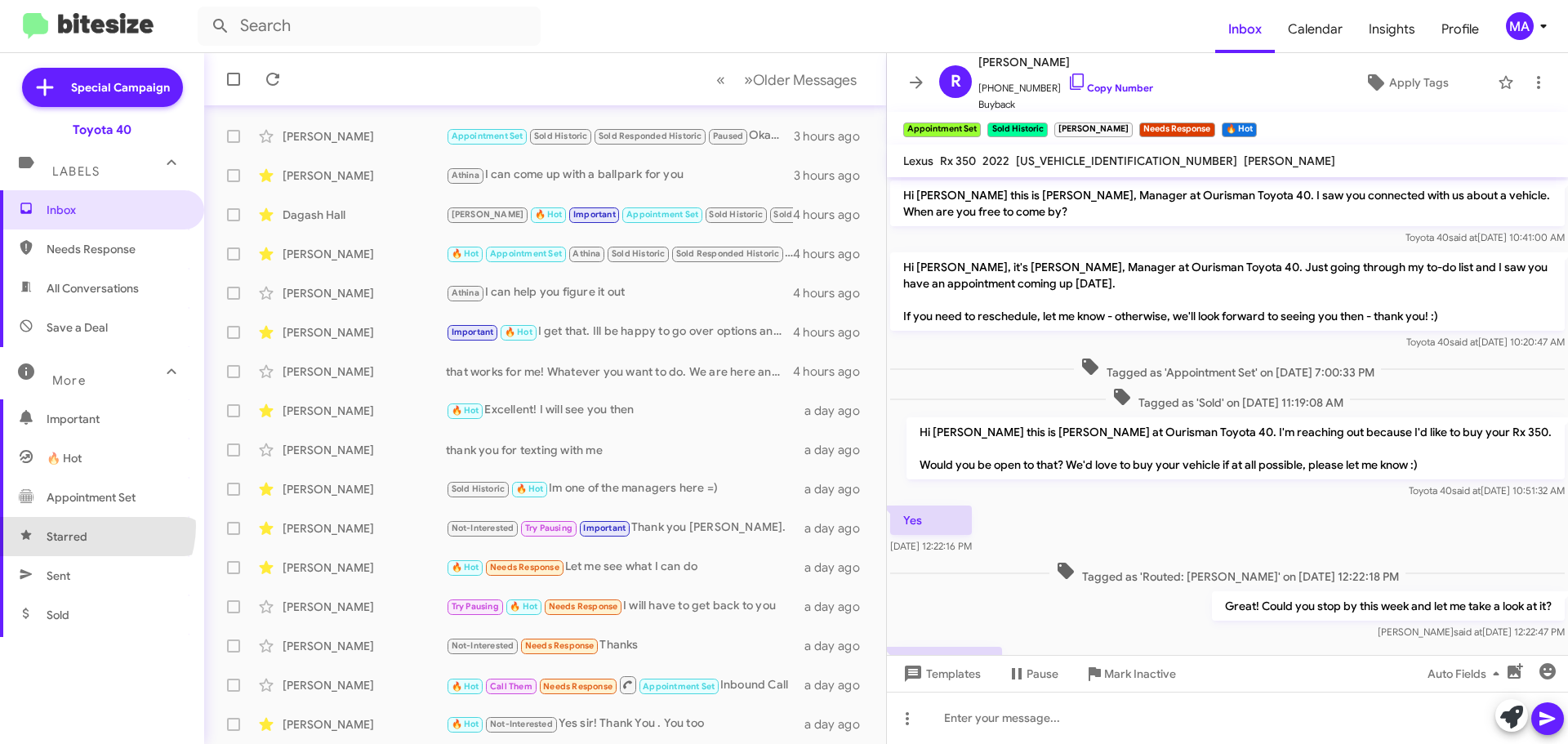
click at [87, 526] on span "Starred" at bounding box center [102, 536] width 204 height 39
type input "in:starred"
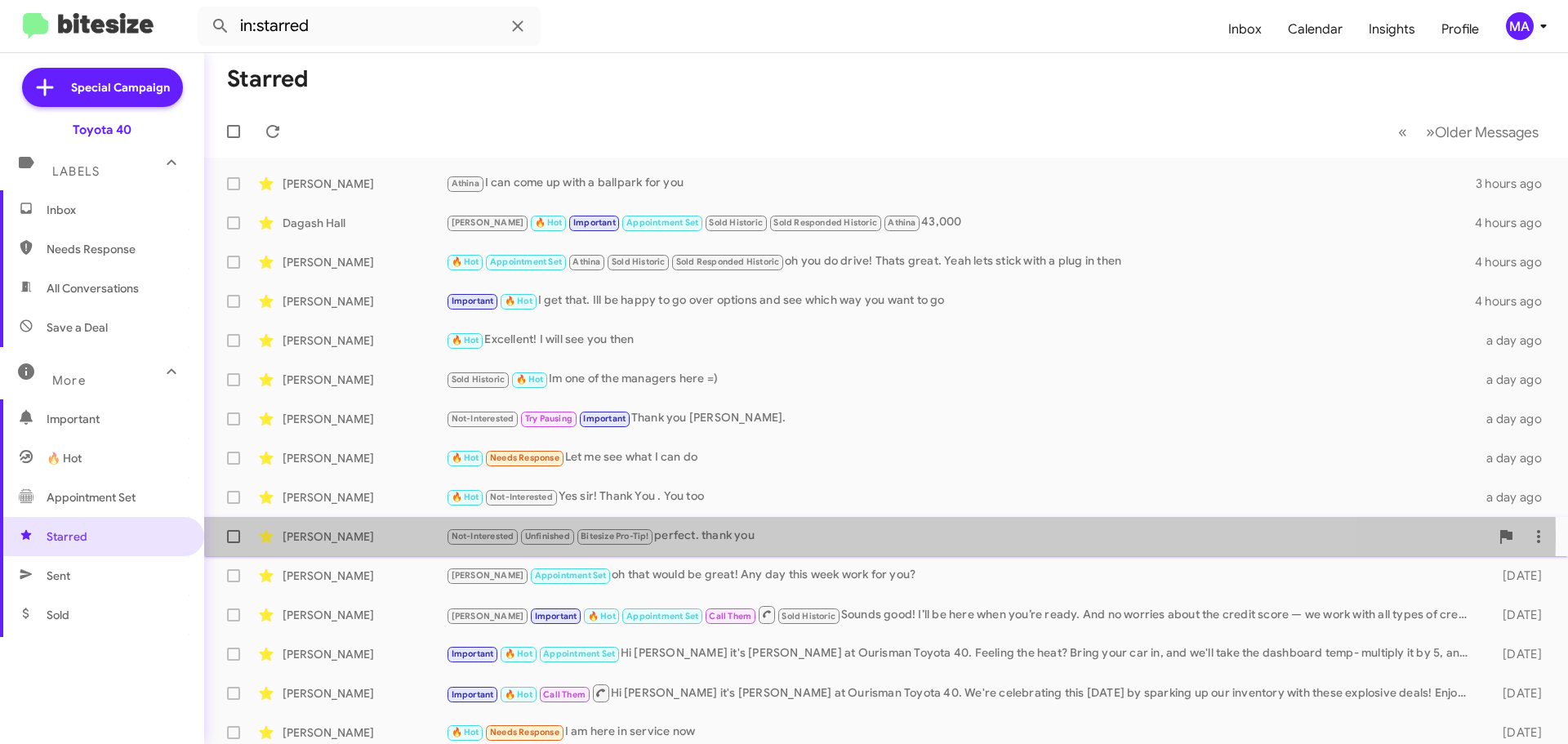
click at [730, 536] on div "Not-Interested Unfinished Bitesize Pro-Tip! perfect. thank you" at bounding box center [968, 536] width 1043 height 19
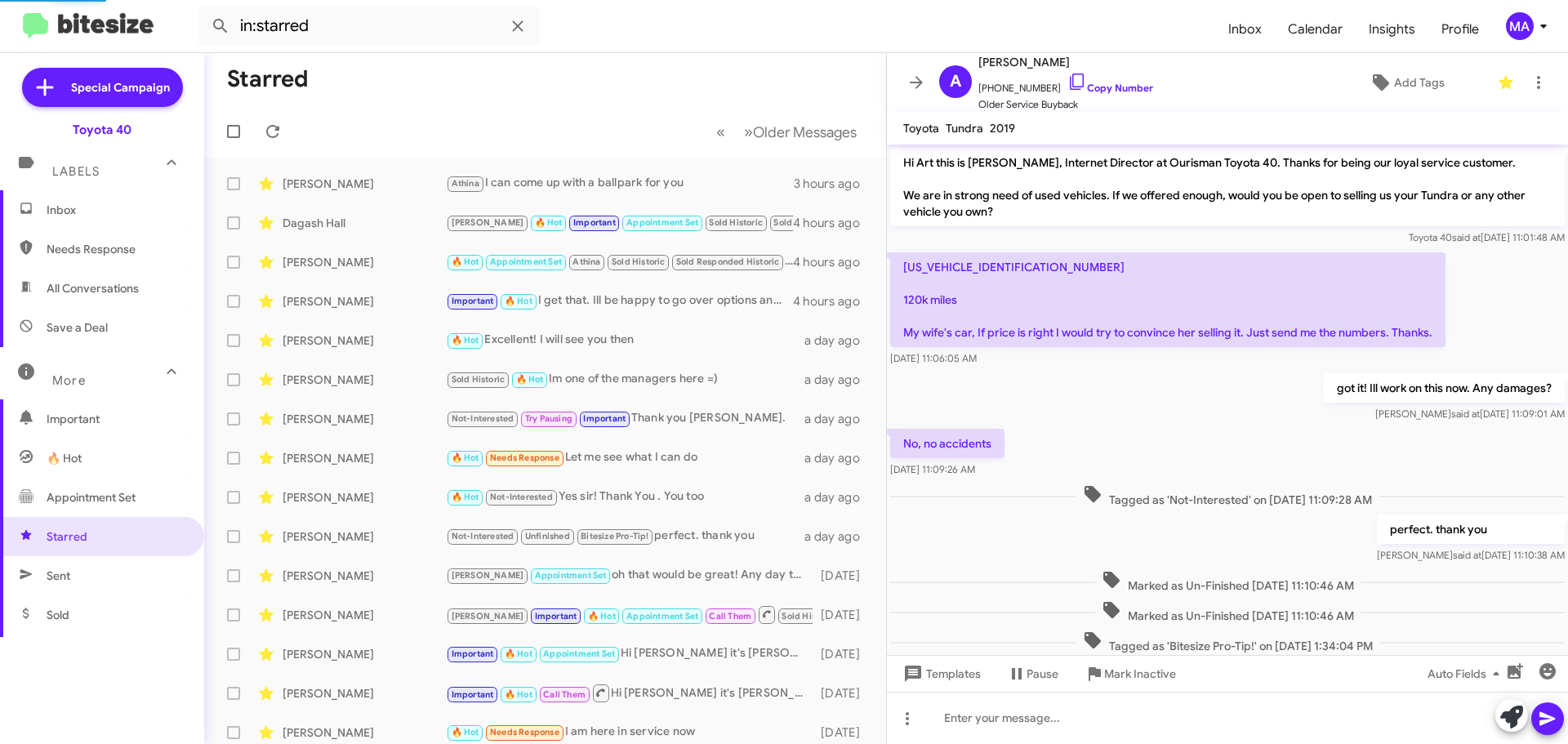
scroll to position [39, 0]
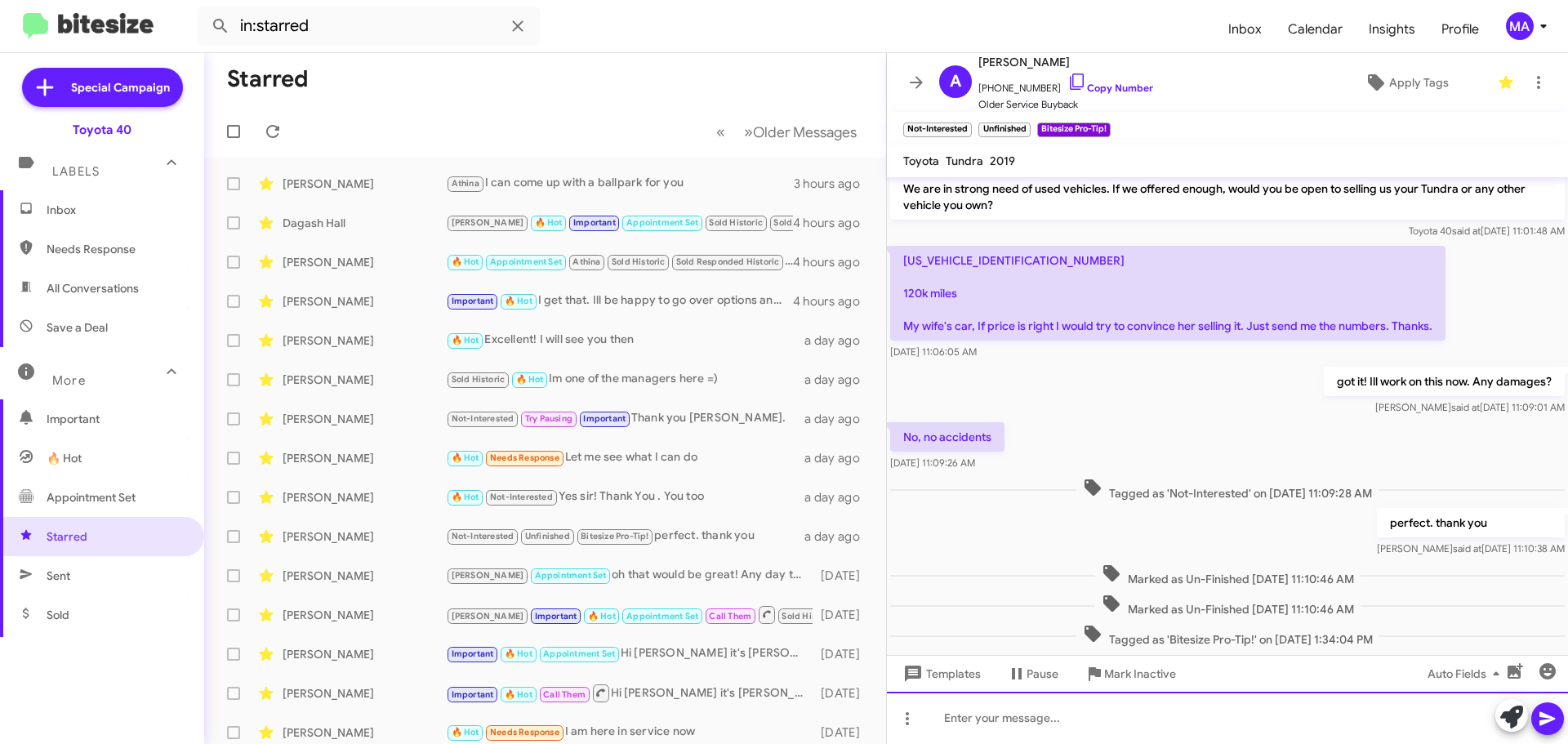
click at [1064, 726] on div at bounding box center [1227, 718] width 681 height 52
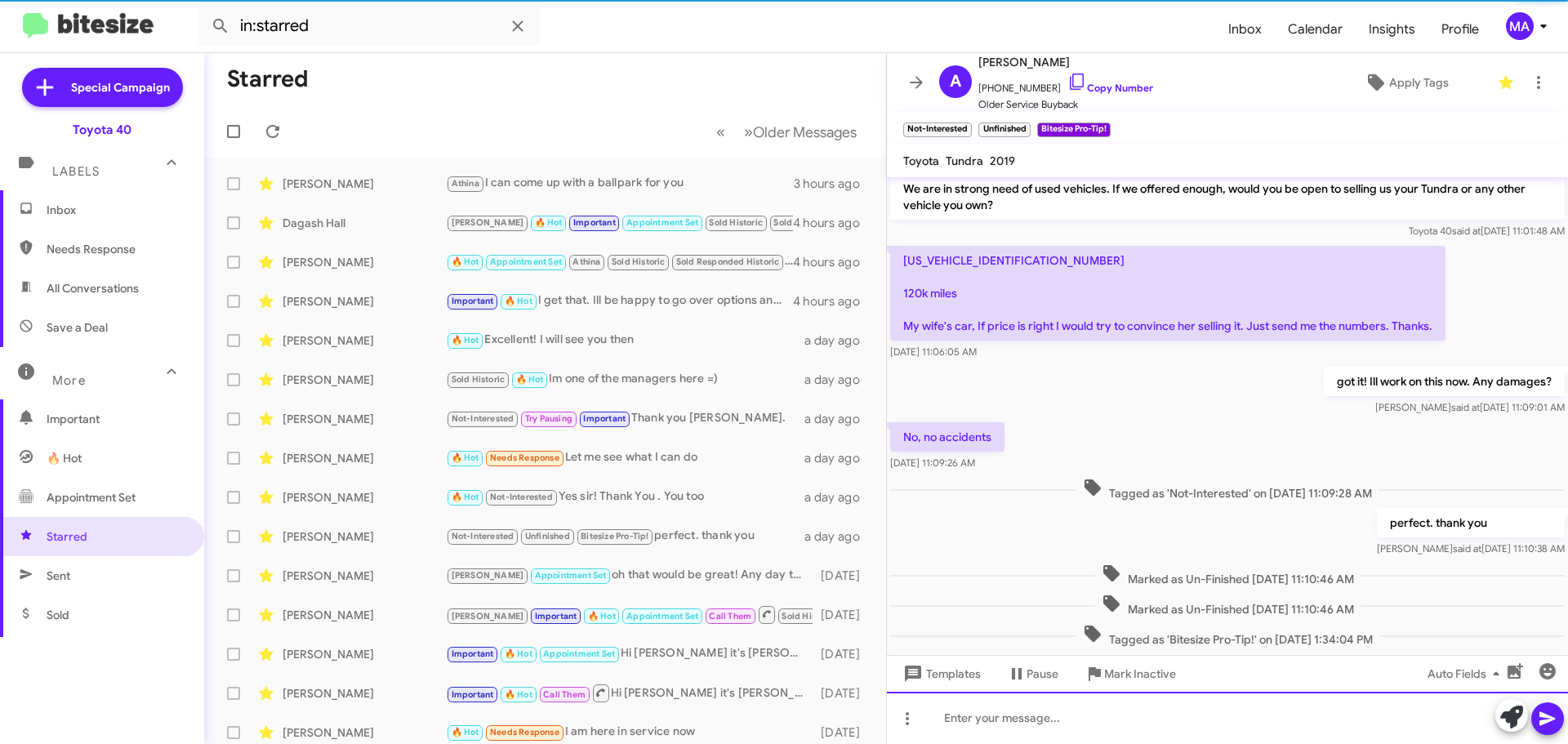
scroll to position [147, 0]
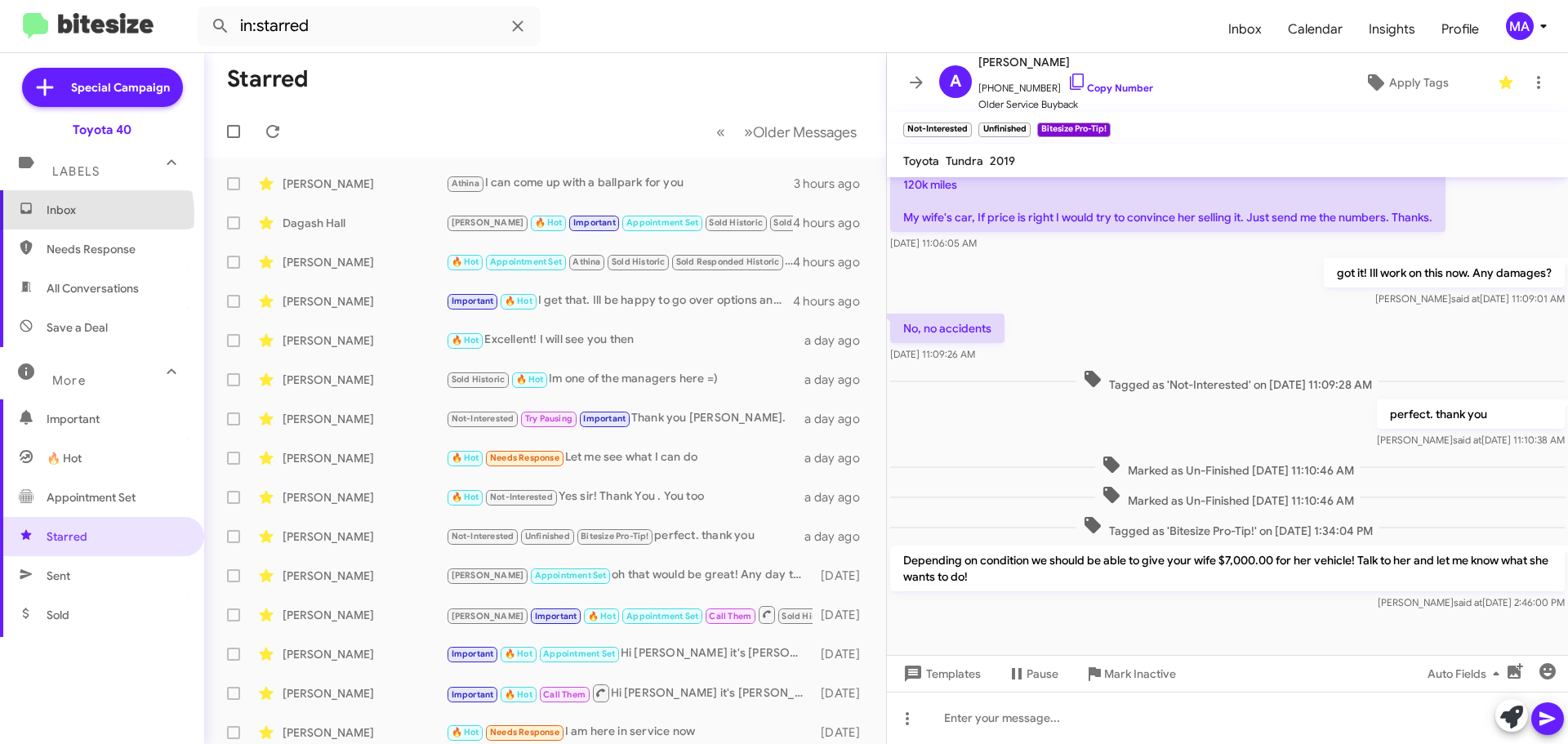
click at [78, 213] on span "Inbox" at bounding box center [115, 209] width 139 height 16
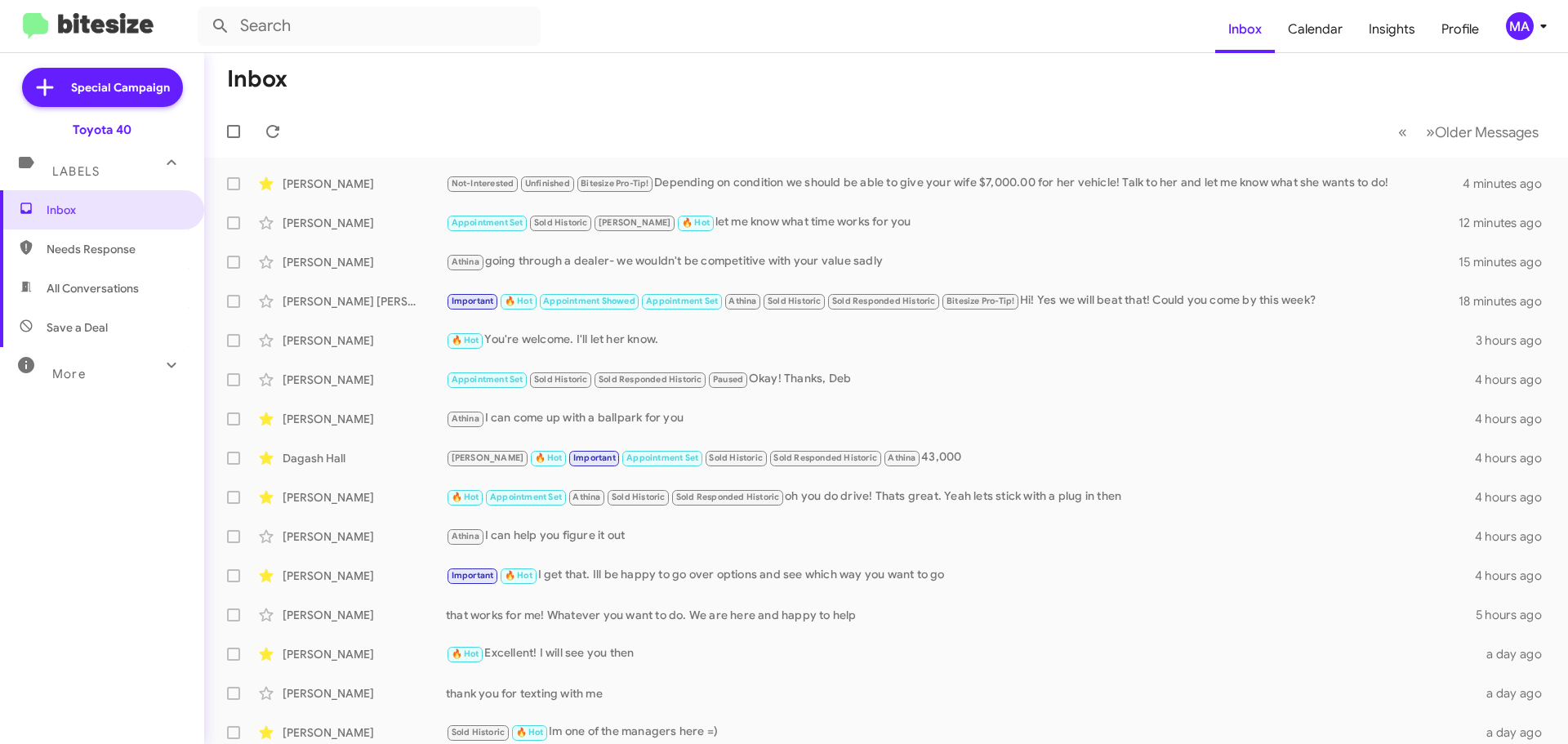
click at [113, 320] on span "Save a Deal" at bounding box center [102, 327] width 204 height 39
type input "in:not-interested"
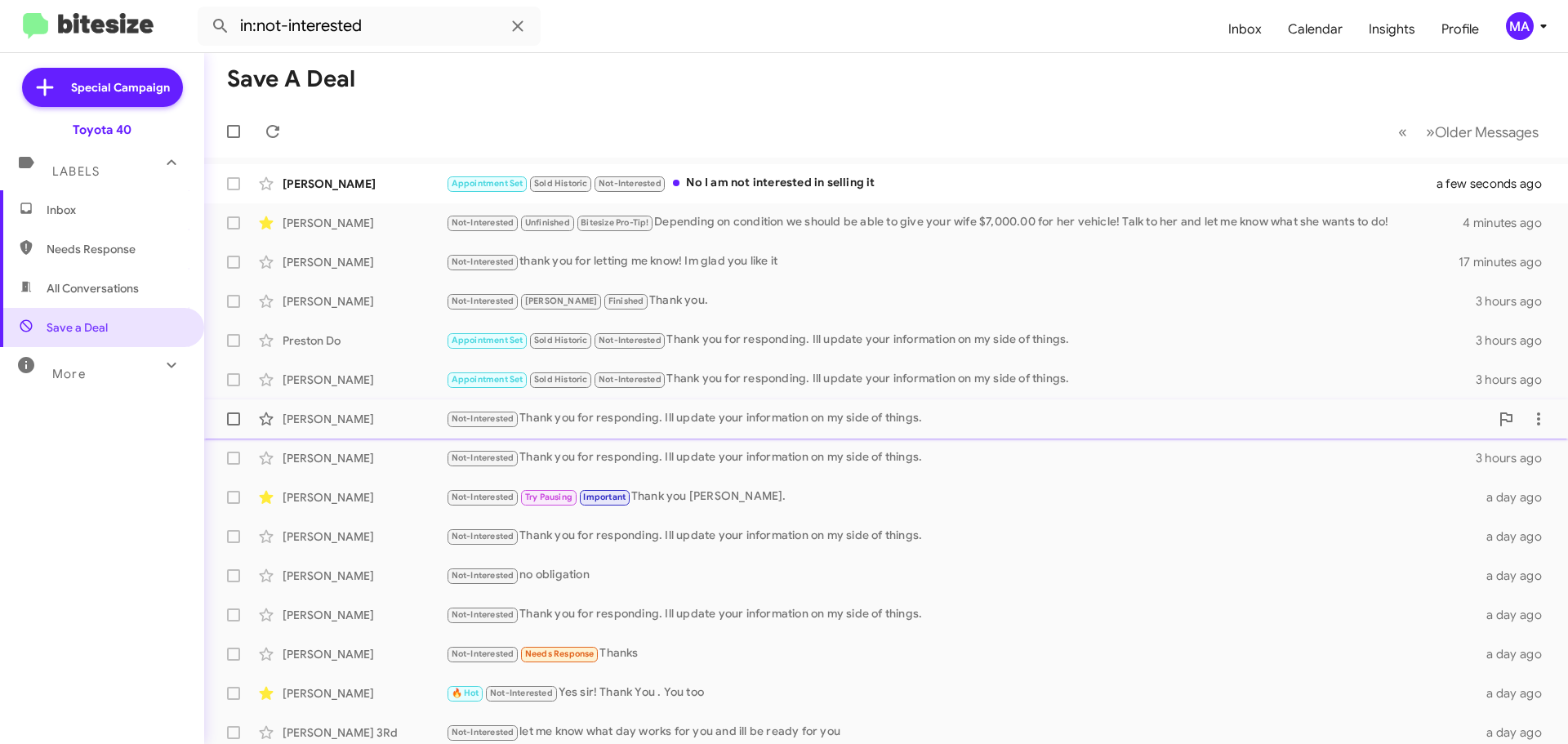
click at [772, 416] on div "Not-Interested Thank you for responding. Ill update your information on my side…" at bounding box center [968, 419] width 1043 height 19
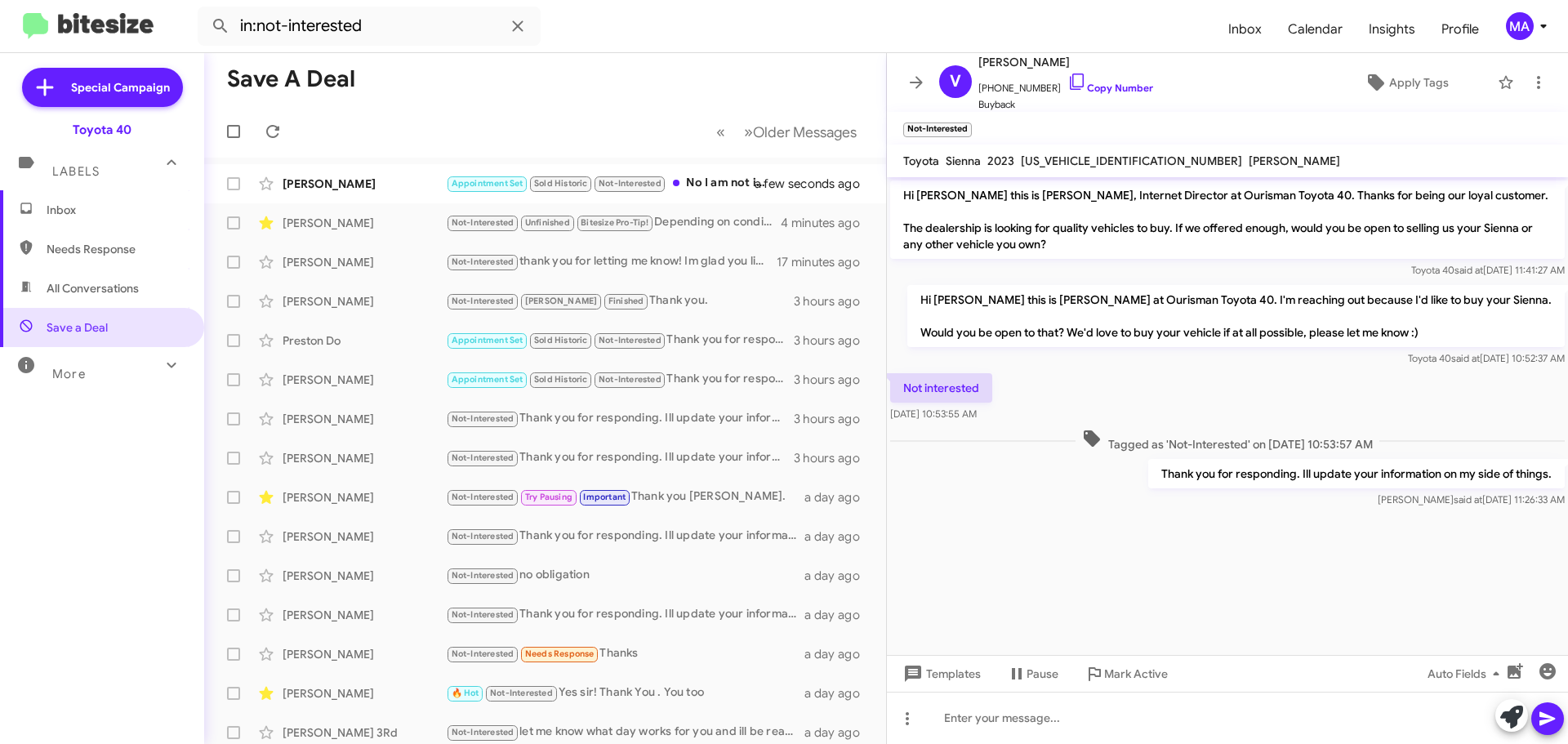
click at [1241, 476] on p "Thank you for responding. Ill update your information on my side of things." at bounding box center [1356, 473] width 417 height 29
copy p "Thank you for responding. Ill update your information on my side of things."
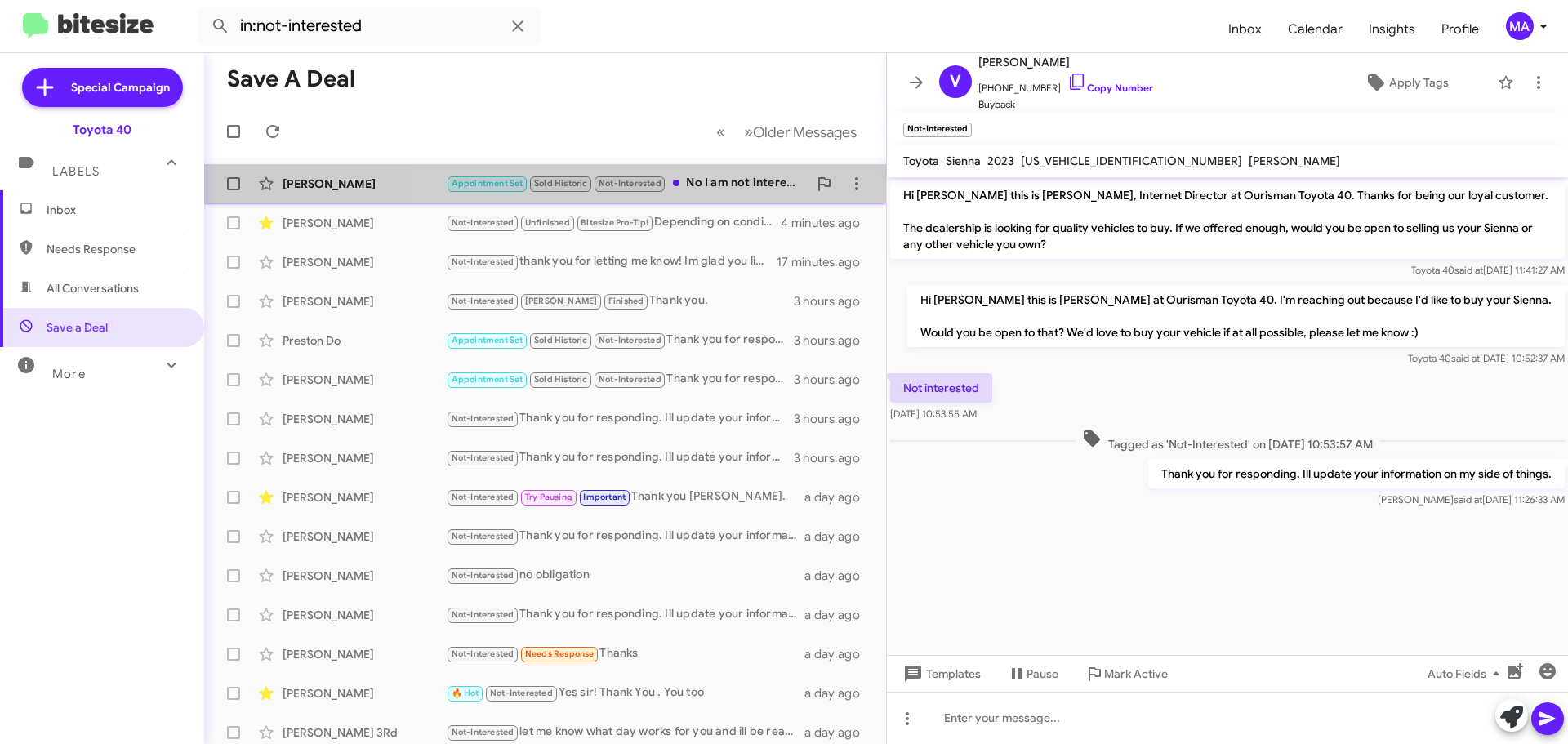
click at [696, 178] on div "Appointment Set Sold Historic Not-Interested No I am not interested in selling …" at bounding box center [627, 183] width 362 height 19
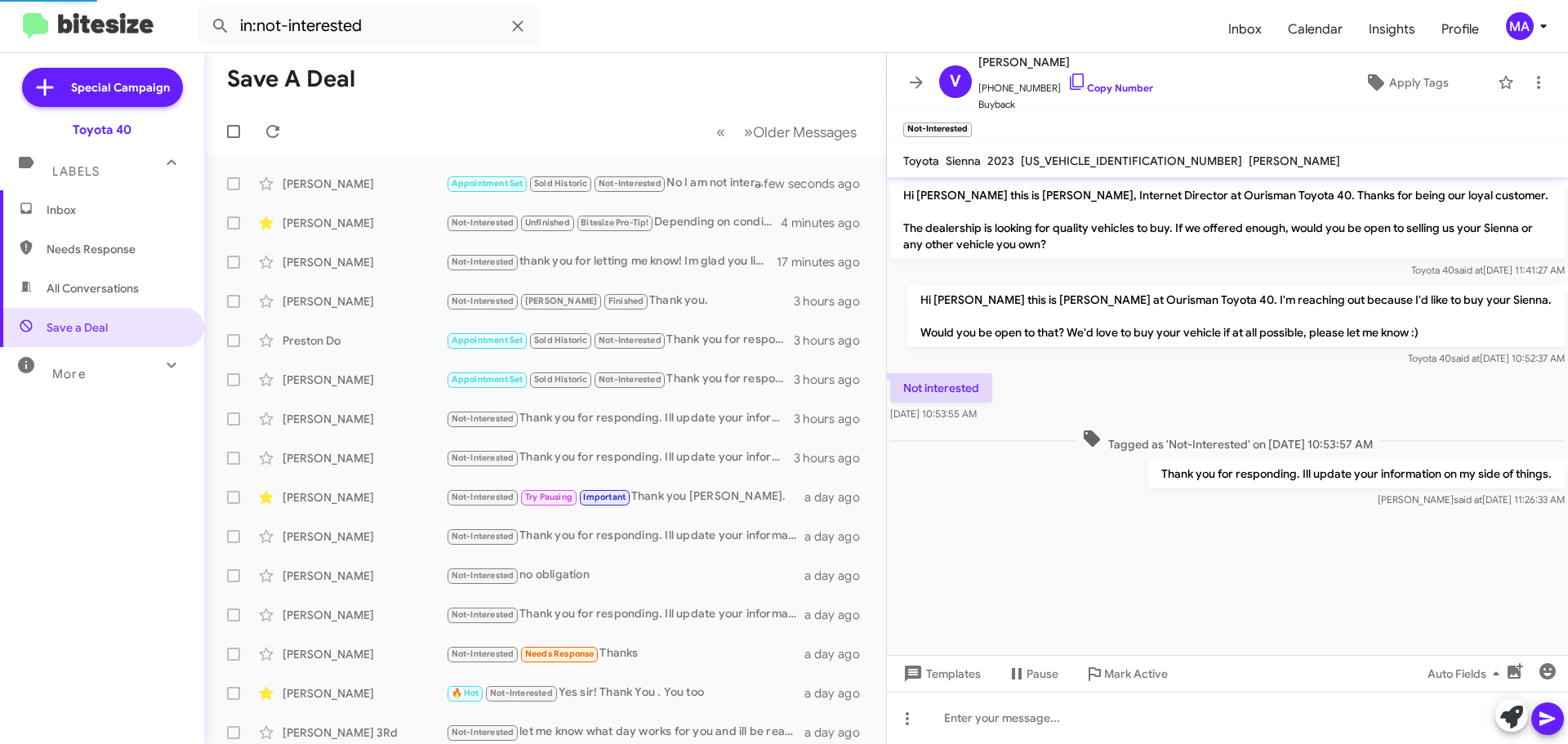
scroll to position [179, 0]
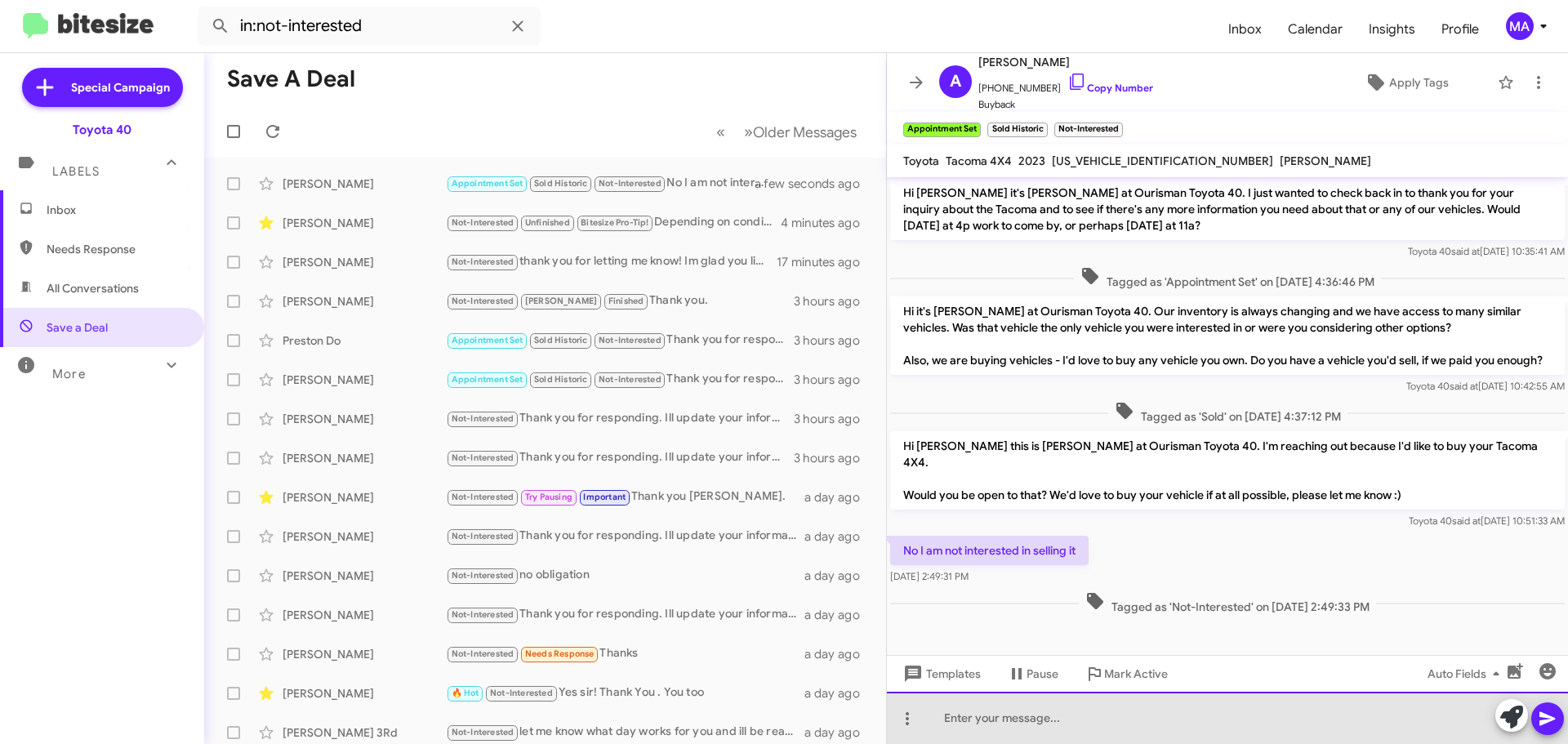
click at [1043, 707] on div at bounding box center [1227, 718] width 681 height 52
paste div
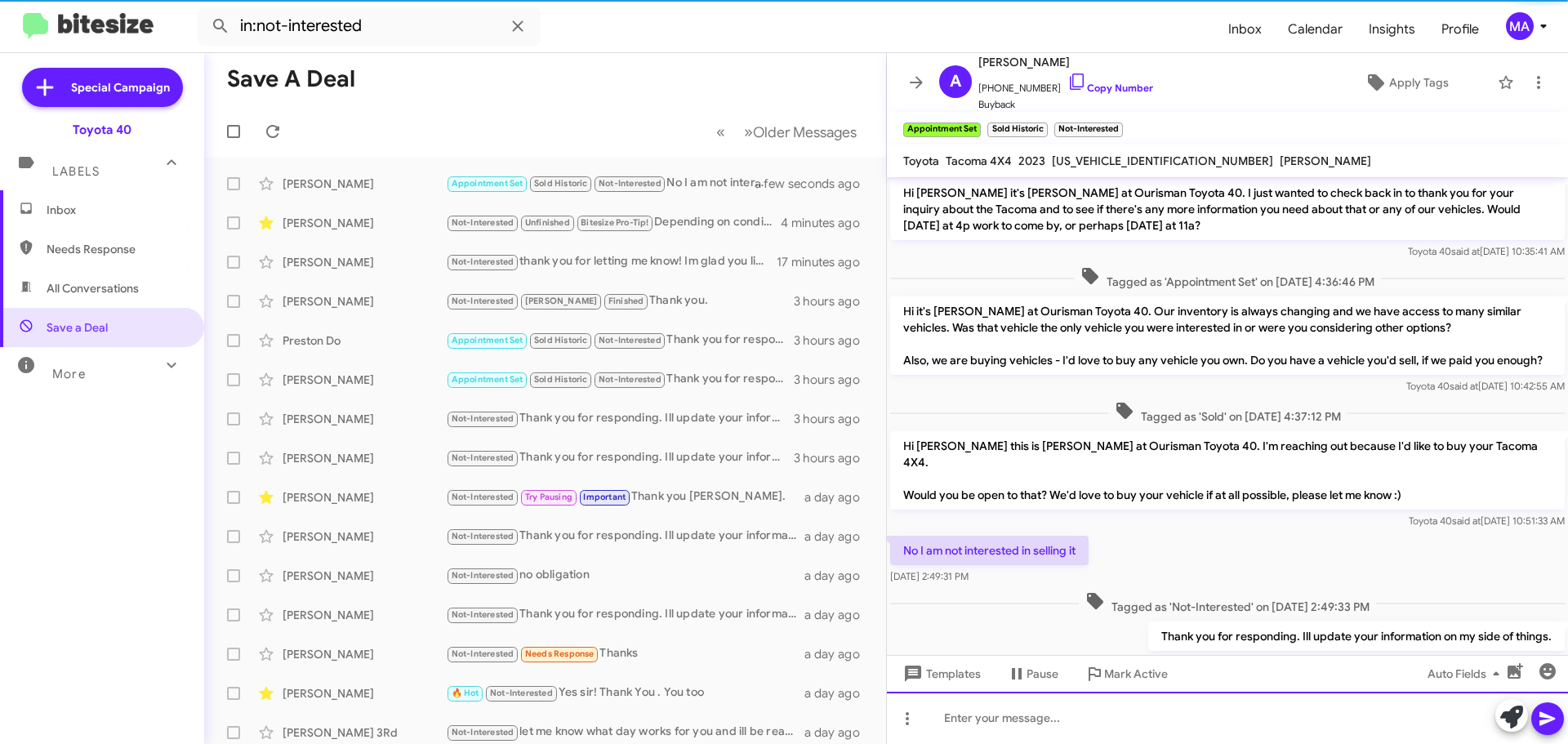
scroll to position [0, 0]
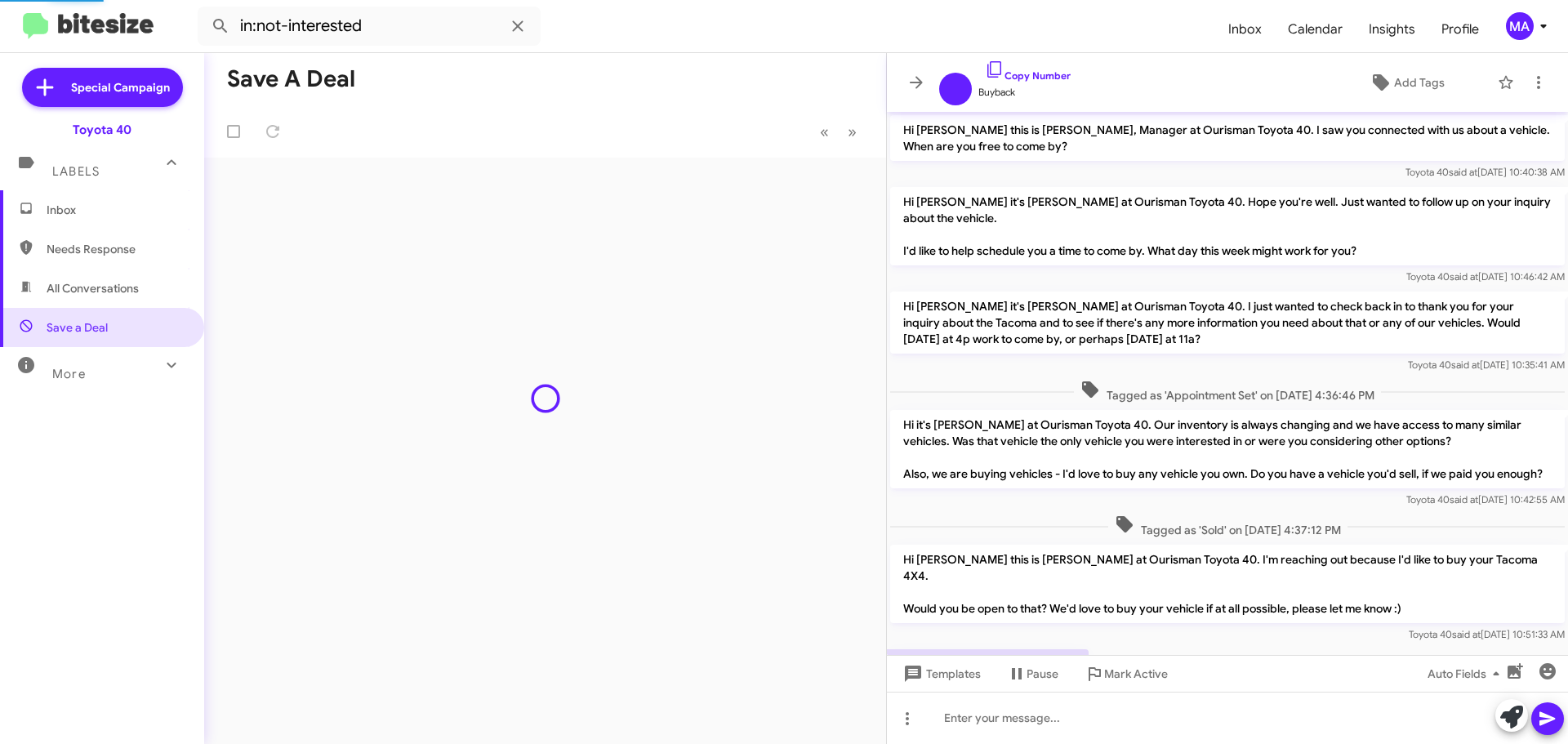
scroll to position [173, 0]
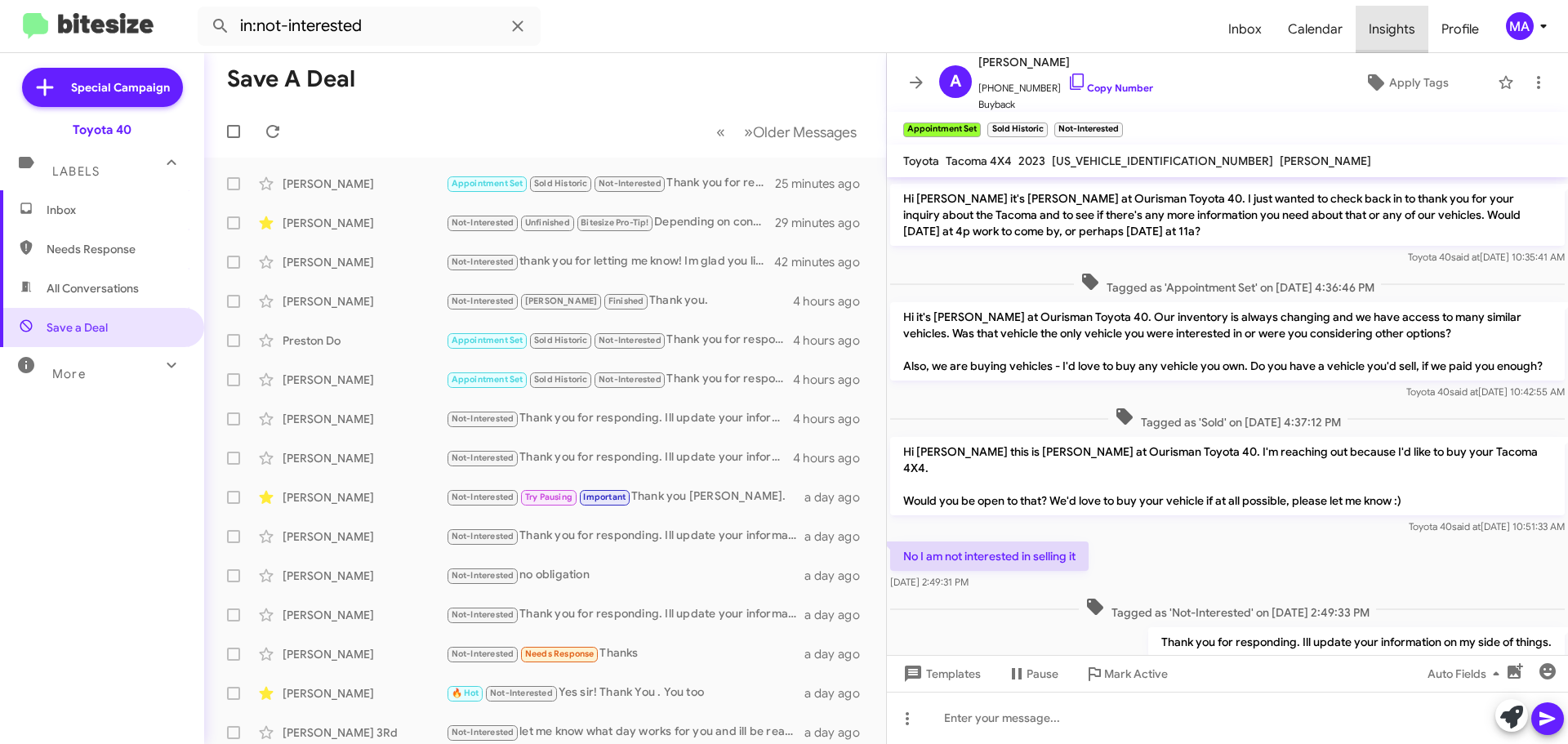
click at [1397, 26] on span "Insights" at bounding box center [1391, 29] width 73 height 47
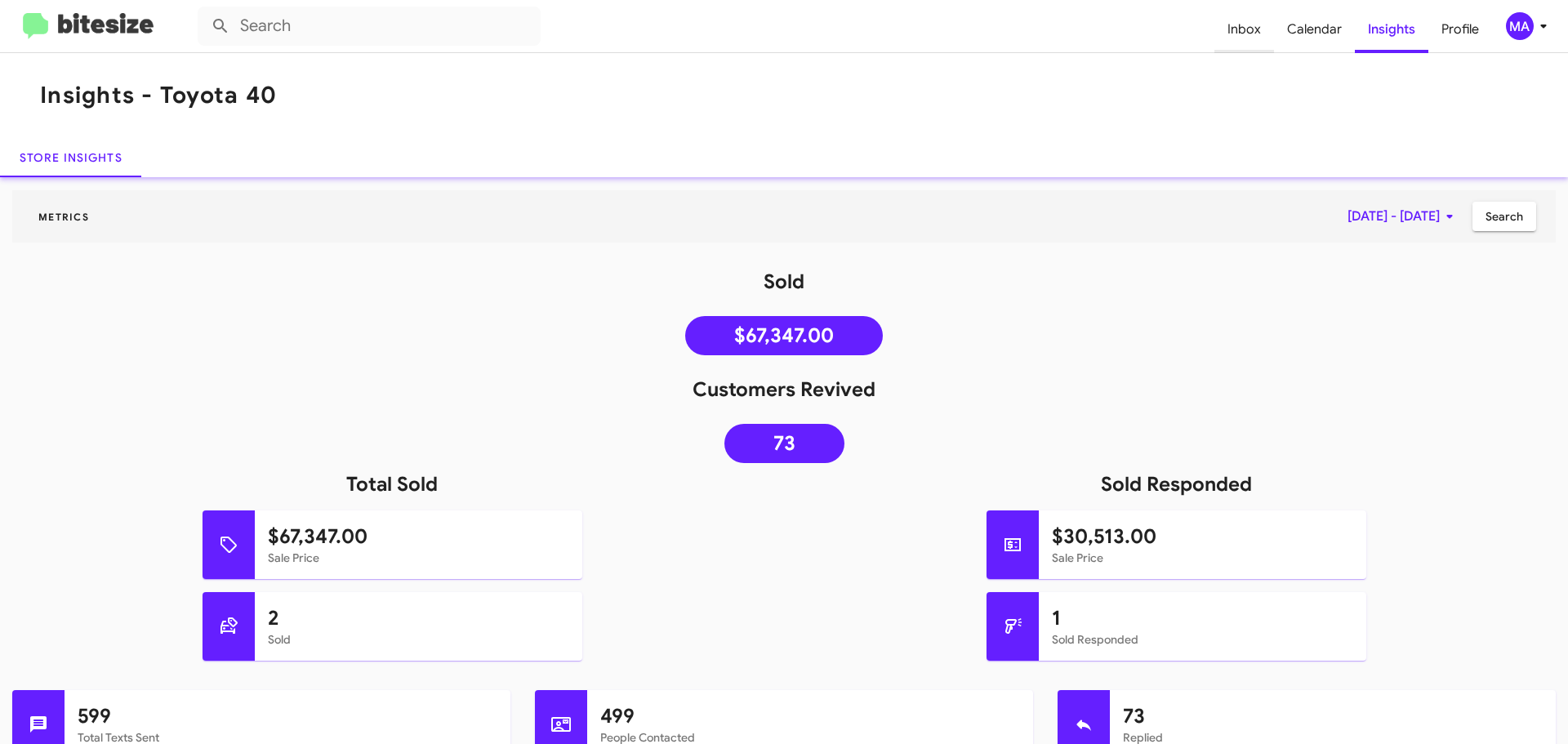
click at [1248, 22] on span "Inbox" at bounding box center [1244, 29] width 60 height 47
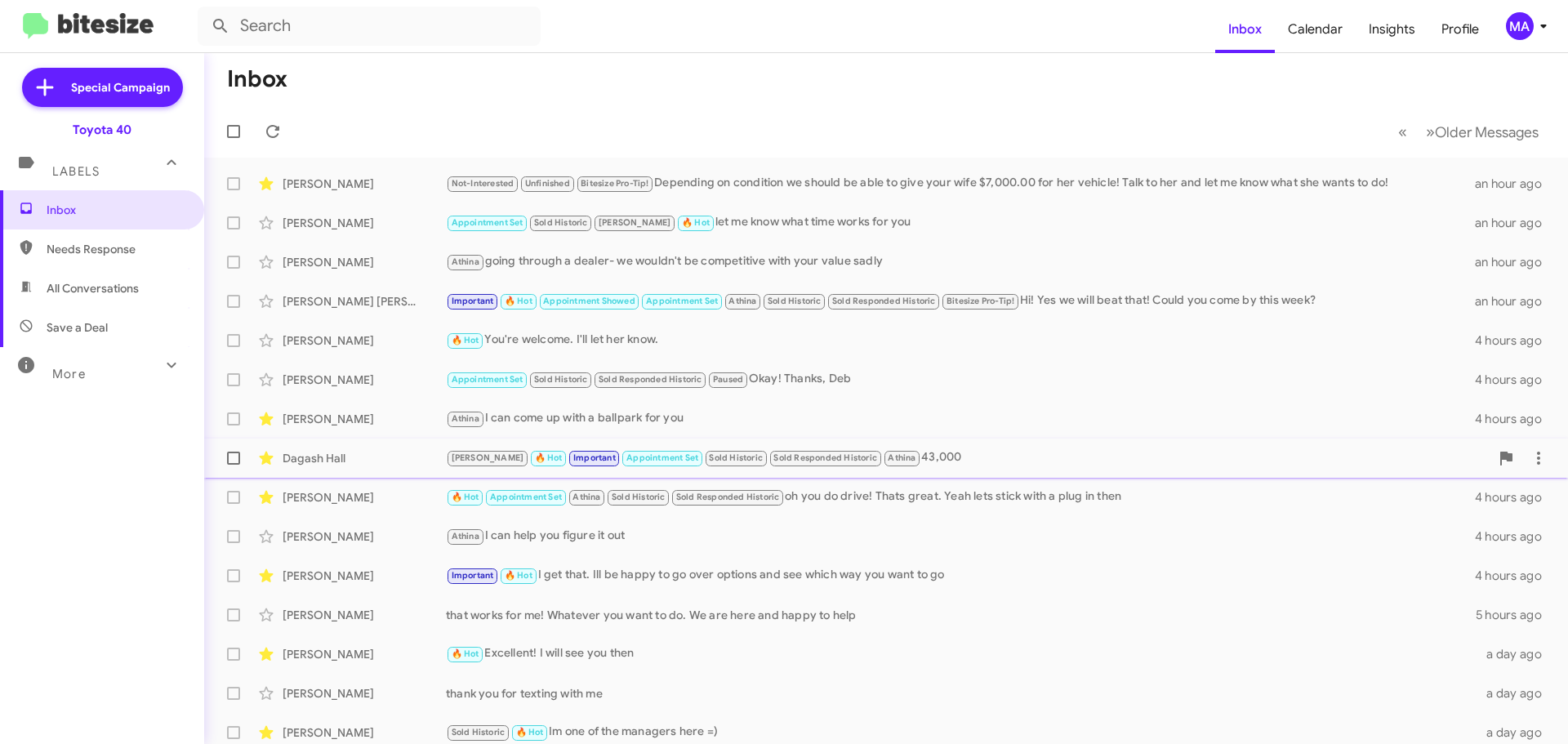
click at [948, 459] on div "Ron 🔥 Hot Important Appointment Set Sold Historic Sold Responded Historic Athin…" at bounding box center [968, 458] width 1043 height 19
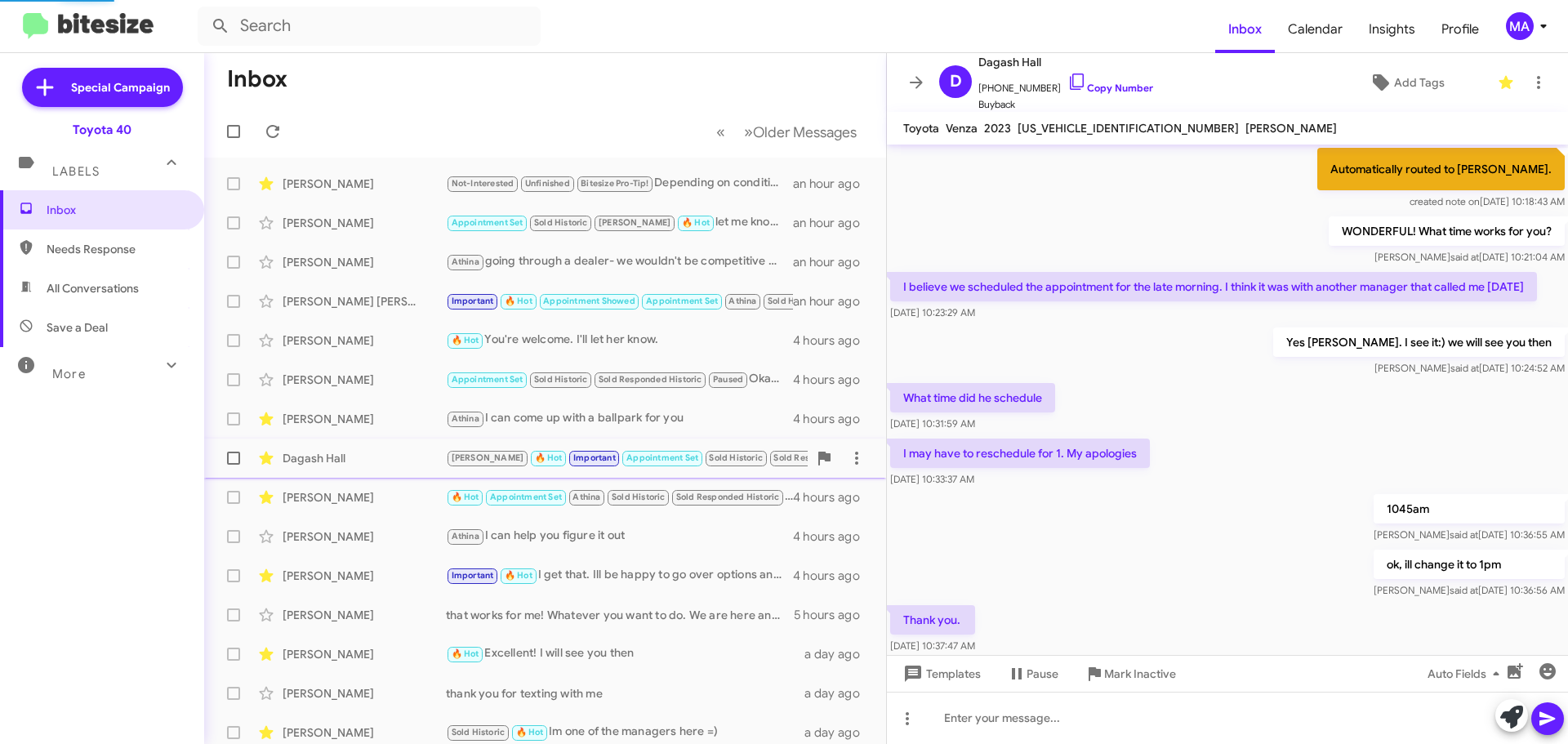
scroll to position [594, 0]
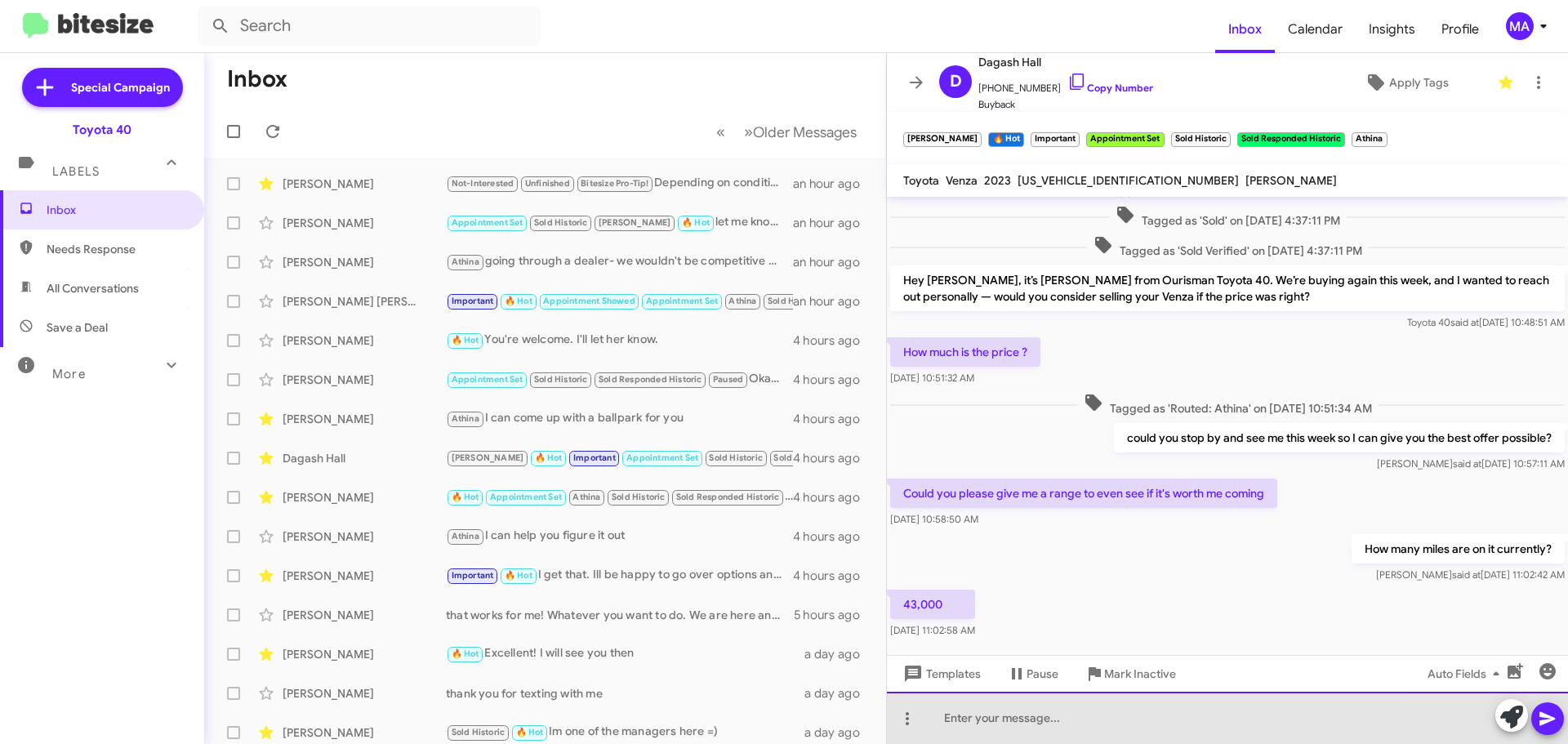
click at [966, 722] on div at bounding box center [1227, 718] width 681 height 52
click at [968, 723] on div at bounding box center [1227, 718] width 681 height 52
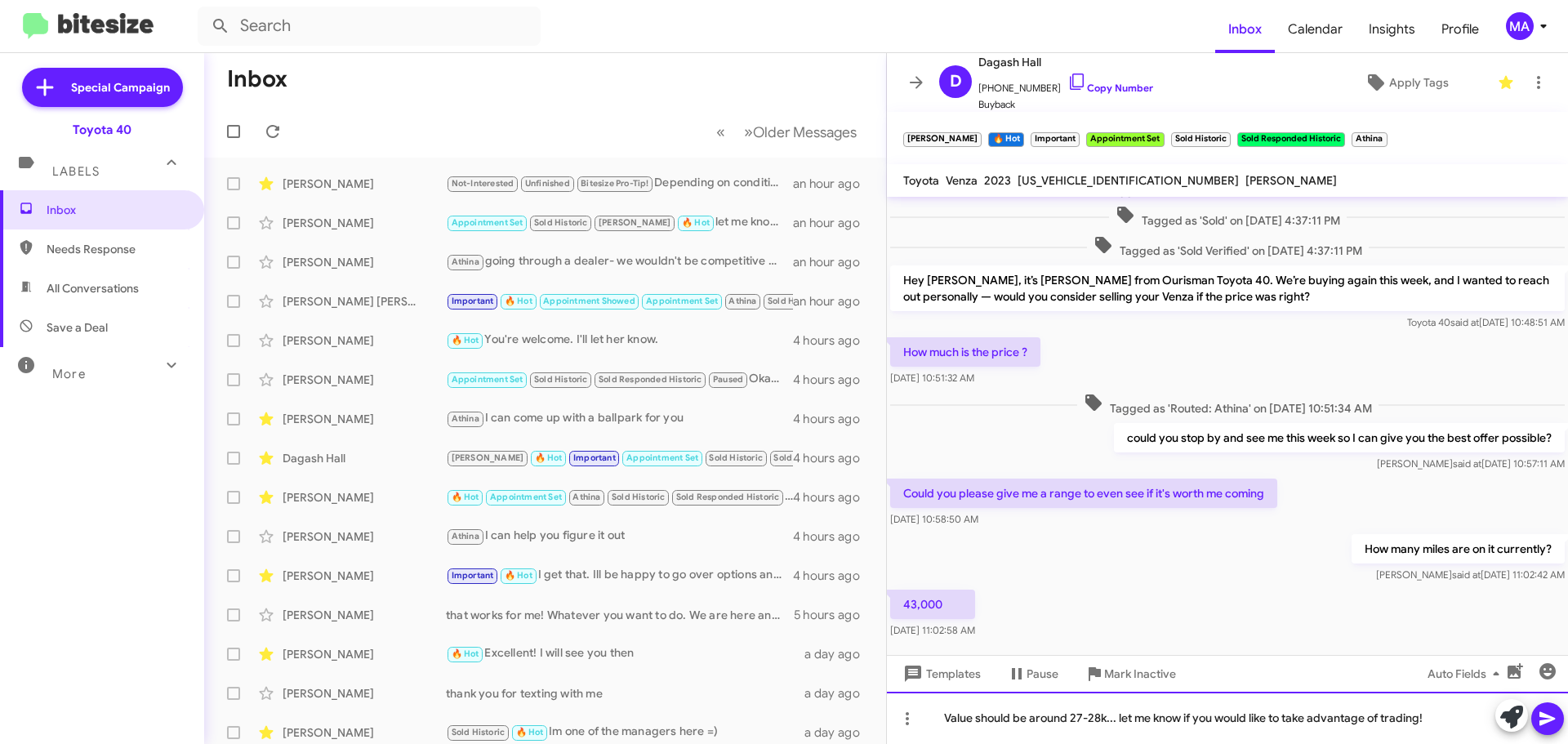
click at [1448, 722] on div "Value should be around 27-28k... let me know if you would like to take advantag…" at bounding box center [1227, 718] width 681 height 52
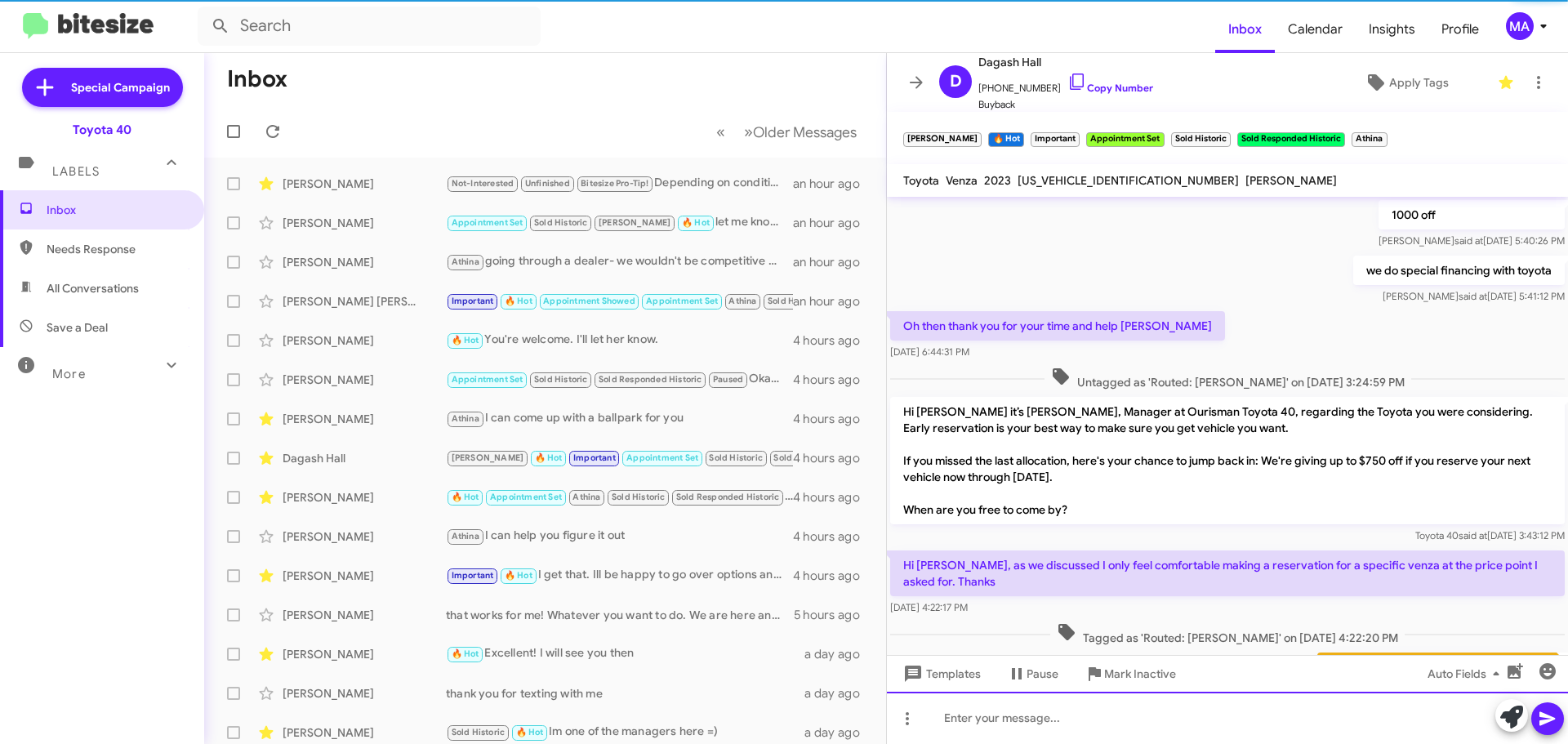
scroll to position [81, 0]
